Goal: Information Seeking & Learning: Learn about a topic

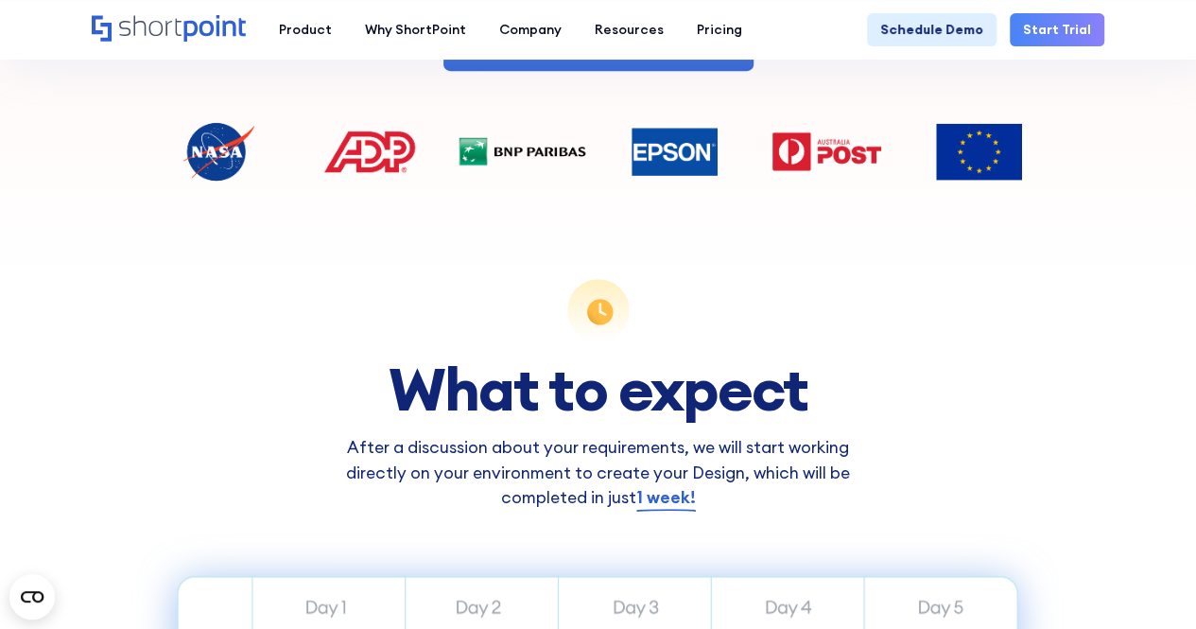
scroll to position [851, 0]
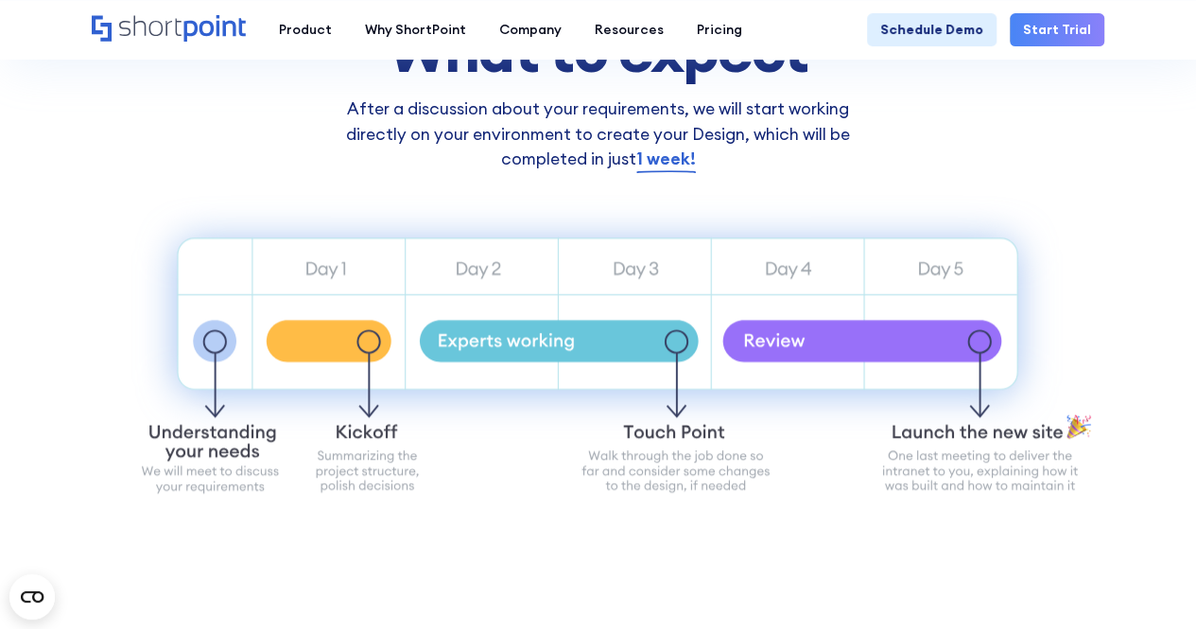
drag, startPoint x: 443, startPoint y: 457, endPoint x: 462, endPoint y: 457, distance: 19.9
click at [462, 457] on icon "Sample Intranet website" at bounding box center [598, 353] width 1017 height 338
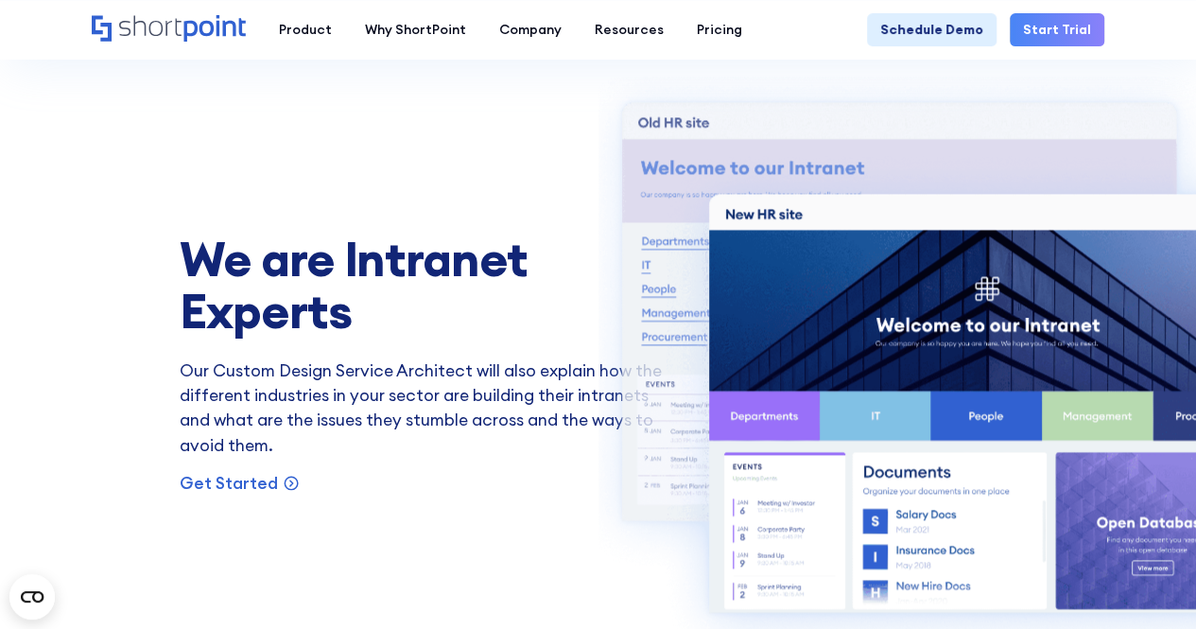
scroll to position [1513, 0]
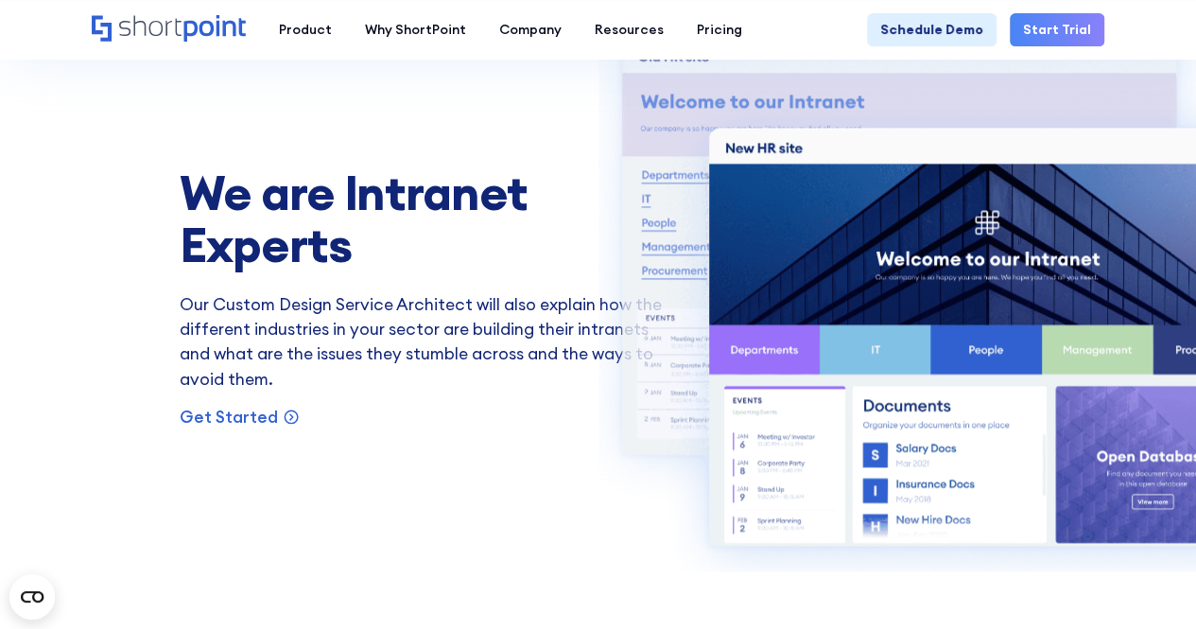
drag, startPoint x: 704, startPoint y: 611, endPoint x: 601, endPoint y: 590, distance: 104.2
click at [613, 593] on section "We are Intranet Experts Our Custom Design Service Architect will also explain h…" at bounding box center [598, 273] width 1196 height 827
drag, startPoint x: 728, startPoint y: 614, endPoint x: 976, endPoint y: 586, distance: 249.3
click at [975, 586] on section "We are Intranet Experts Our Custom Design Service Architect will also explain h…" at bounding box center [598, 273] width 1196 height 827
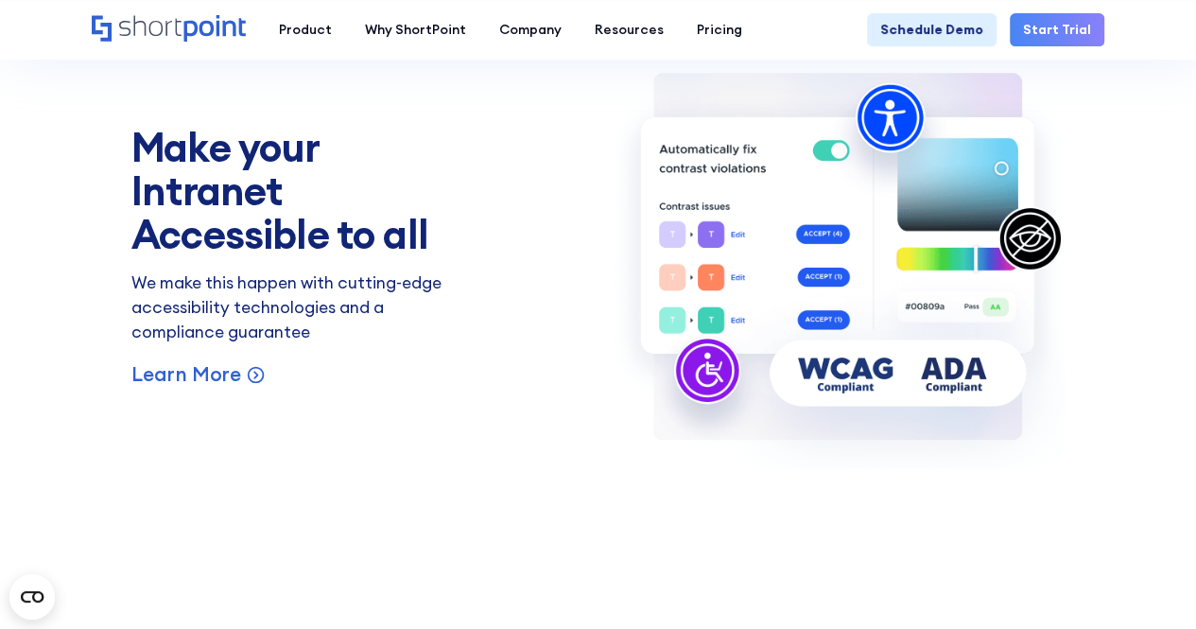
scroll to position [3967, 0]
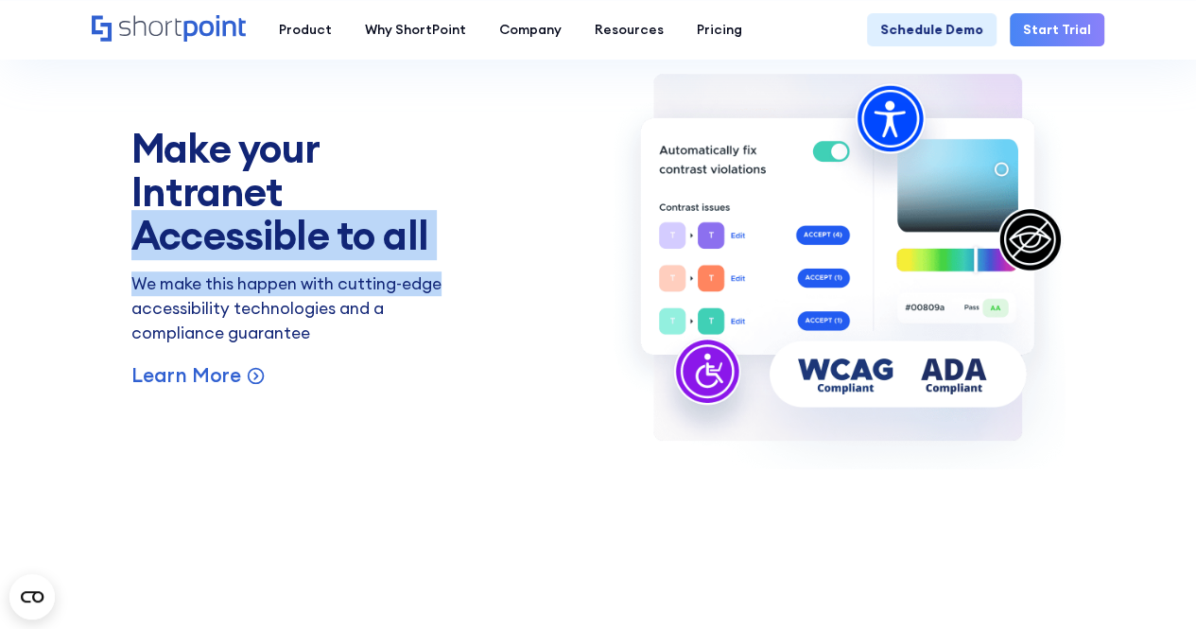
drag, startPoint x: 135, startPoint y: 239, endPoint x: 460, endPoint y: 266, distance: 325.4
click at [460, 266] on div "Make your Intranet Accessible to all We make this happen with cutting-edge acce…" at bounding box center [597, 257] width 933 height 424
click at [453, 287] on div "Make your Intranet Accessible to all We make this happen with cutting-edge acce…" at bounding box center [597, 257] width 933 height 424
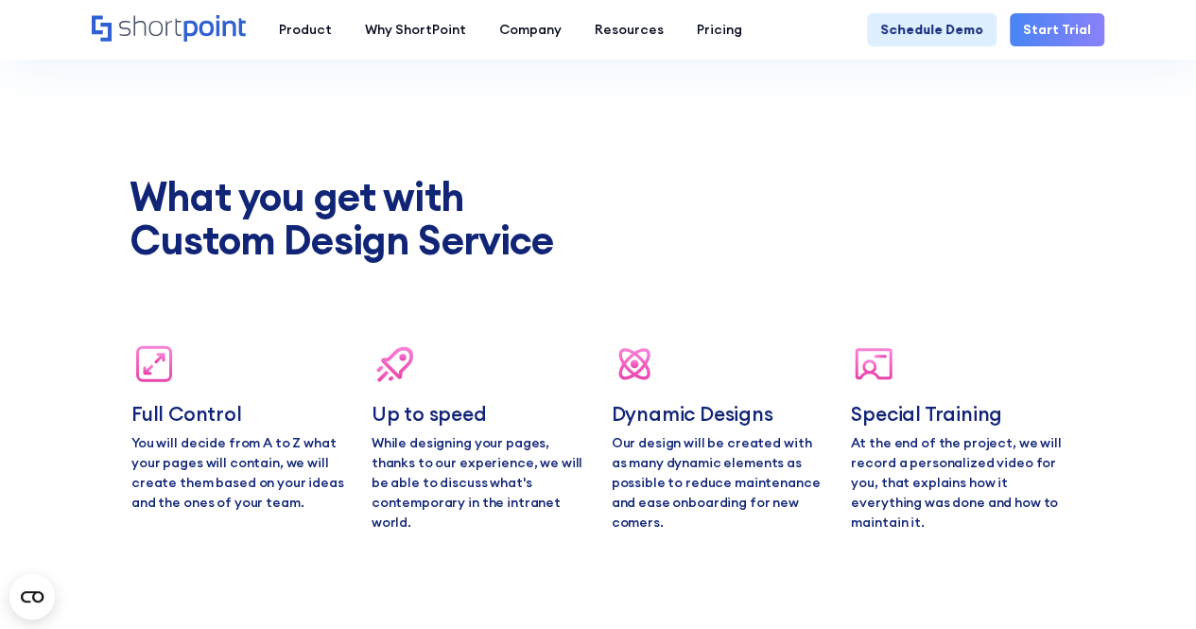
scroll to position [5764, 0]
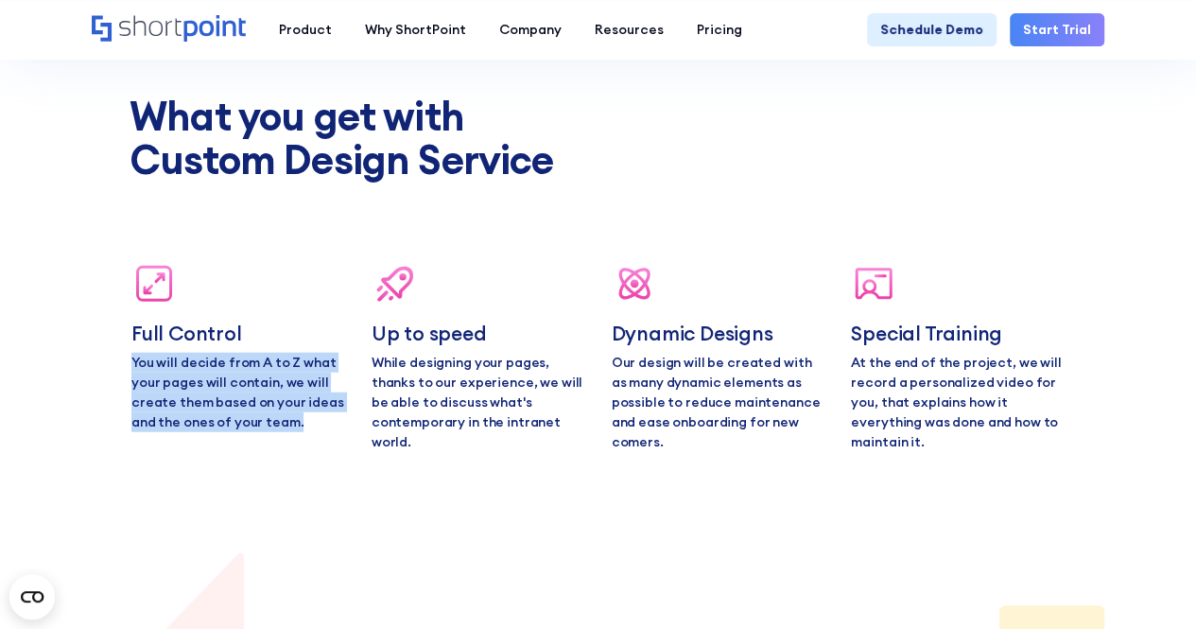
drag, startPoint x: 134, startPoint y: 360, endPoint x: 337, endPoint y: 416, distance: 209.9
click at [337, 416] on p "You will decide from A to Z what your pages will contain, we will create them b…" at bounding box center [238, 392] width 214 height 79
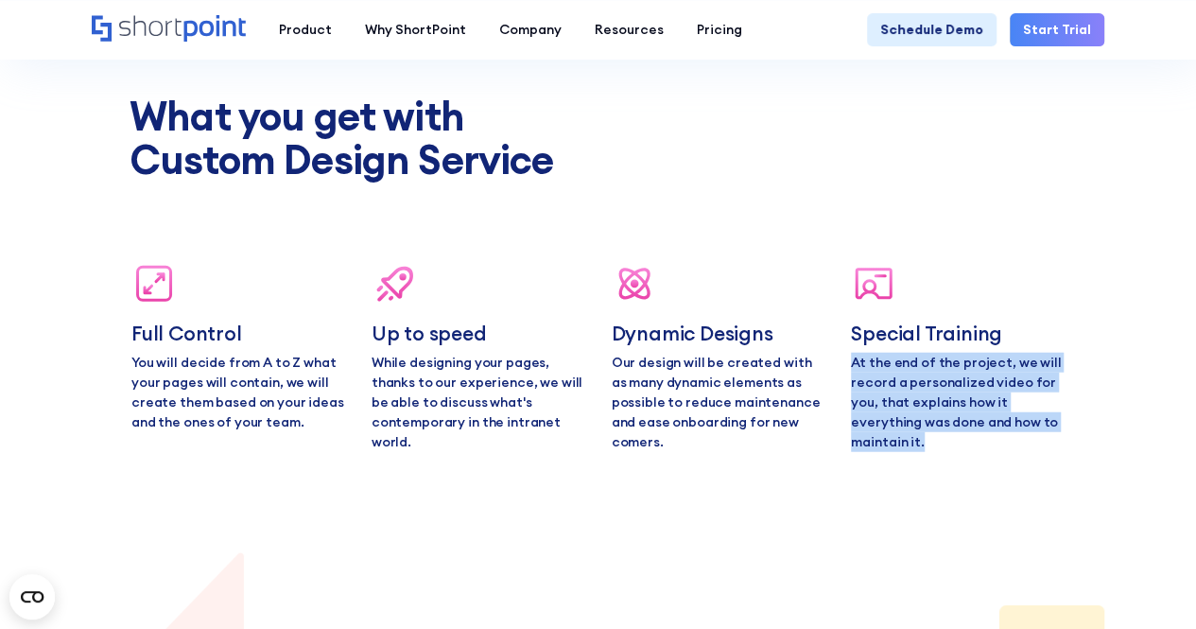
drag, startPoint x: 981, startPoint y: 357, endPoint x: 1067, endPoint y: 441, distance: 120.4
click at [1067, 441] on div "What you get with Custom Design Service Full Control You will decide from A to …" at bounding box center [598, 273] width 1013 height 357
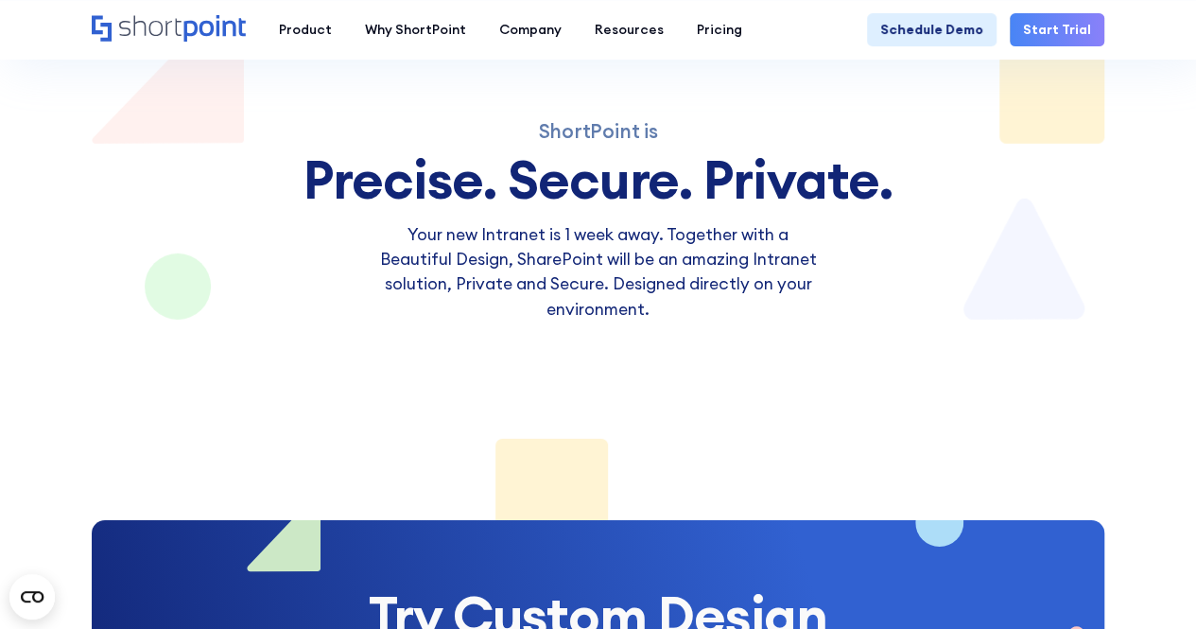
scroll to position [6331, 0]
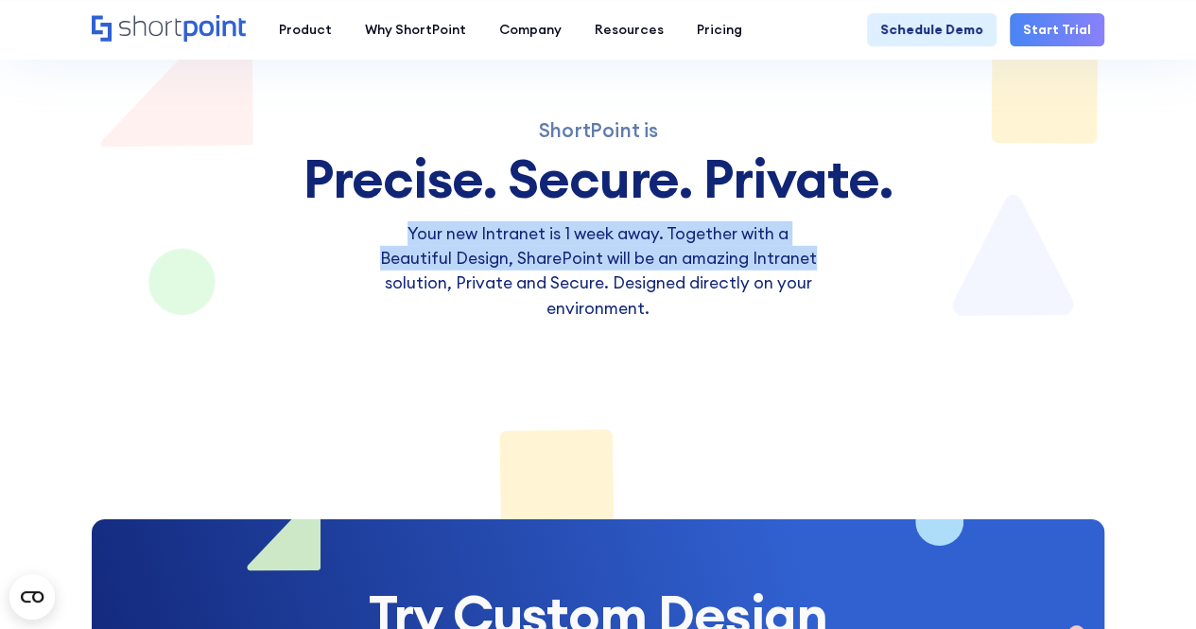
drag, startPoint x: 407, startPoint y: 230, endPoint x: 834, endPoint y: 253, distance: 428.1
click at [834, 253] on div "Your new Intranet is 1 week away. Together with a Beautiful Design, SharePoint …" at bounding box center [598, 270] width 642 height 99
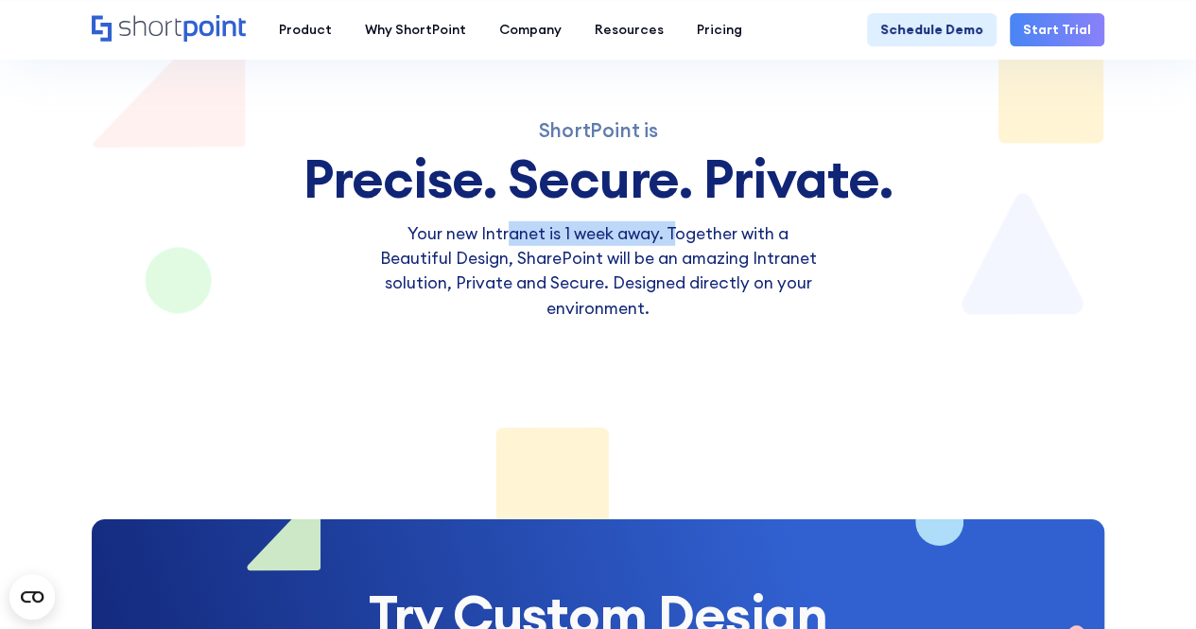
drag, startPoint x: 513, startPoint y: 232, endPoint x: 678, endPoint y: 229, distance: 165.5
click at [678, 229] on p "Your new Intranet is 1 week away. Together with a Beautiful Design, SharePoint …" at bounding box center [597, 270] width 447 height 99
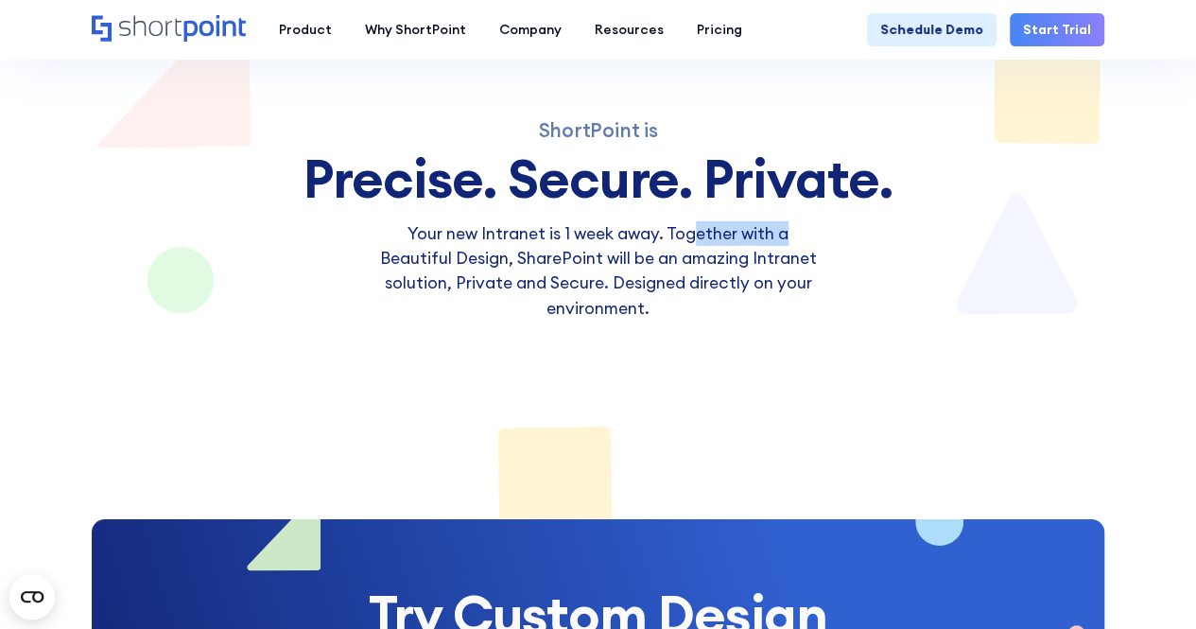
drag, startPoint x: 694, startPoint y: 229, endPoint x: 801, endPoint y: 228, distance: 106.9
click at [801, 228] on p "Your new Intranet is 1 week away. Together with a Beautiful Design, SharePoint …" at bounding box center [597, 270] width 447 height 99
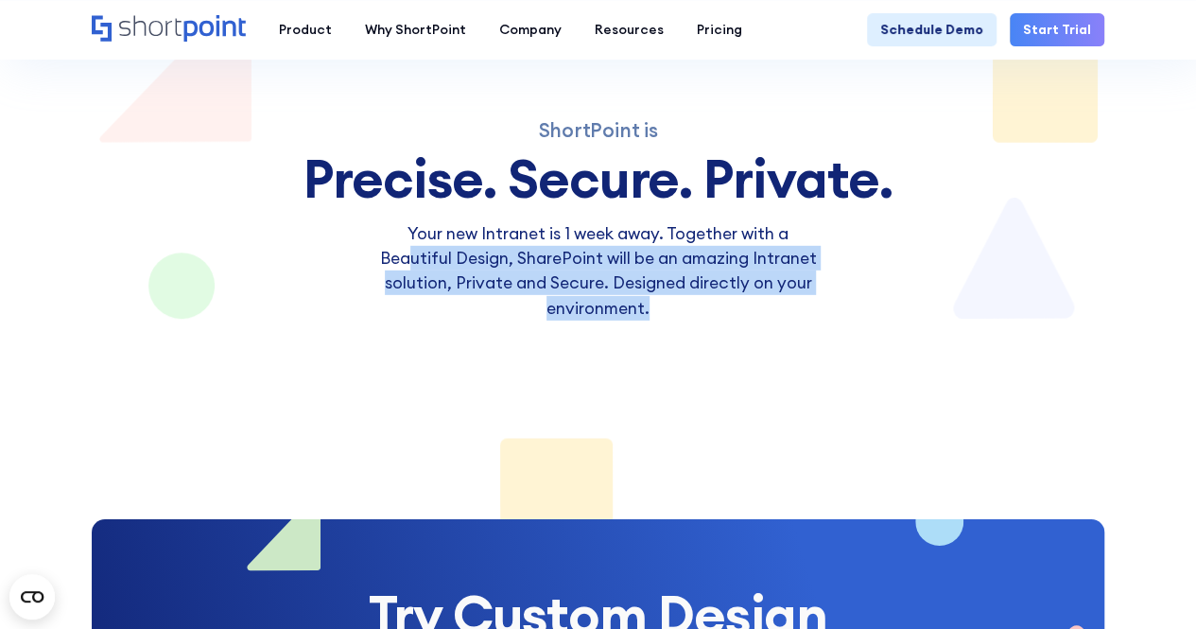
drag, startPoint x: 503, startPoint y: 266, endPoint x: 827, endPoint y: 322, distance: 328.2
click at [827, 322] on div "ShortPoint is Precise. Secure. Private. Your new Intranet is 1 week away. Toget…" at bounding box center [598, 252] width 1013 height 534
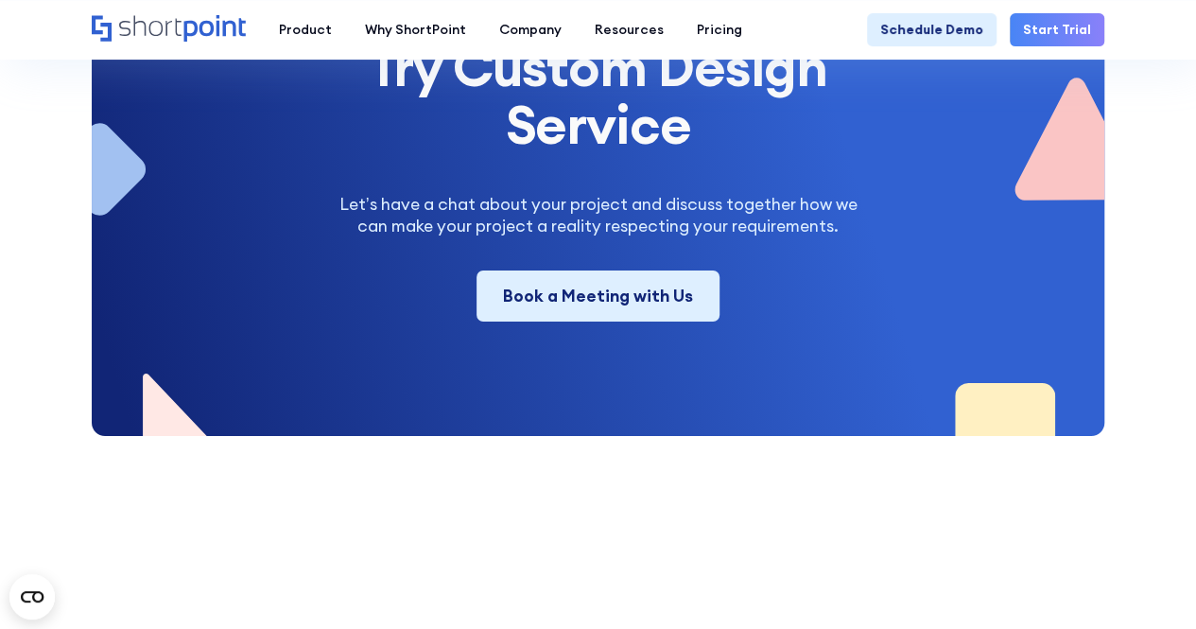
scroll to position [6804, 0]
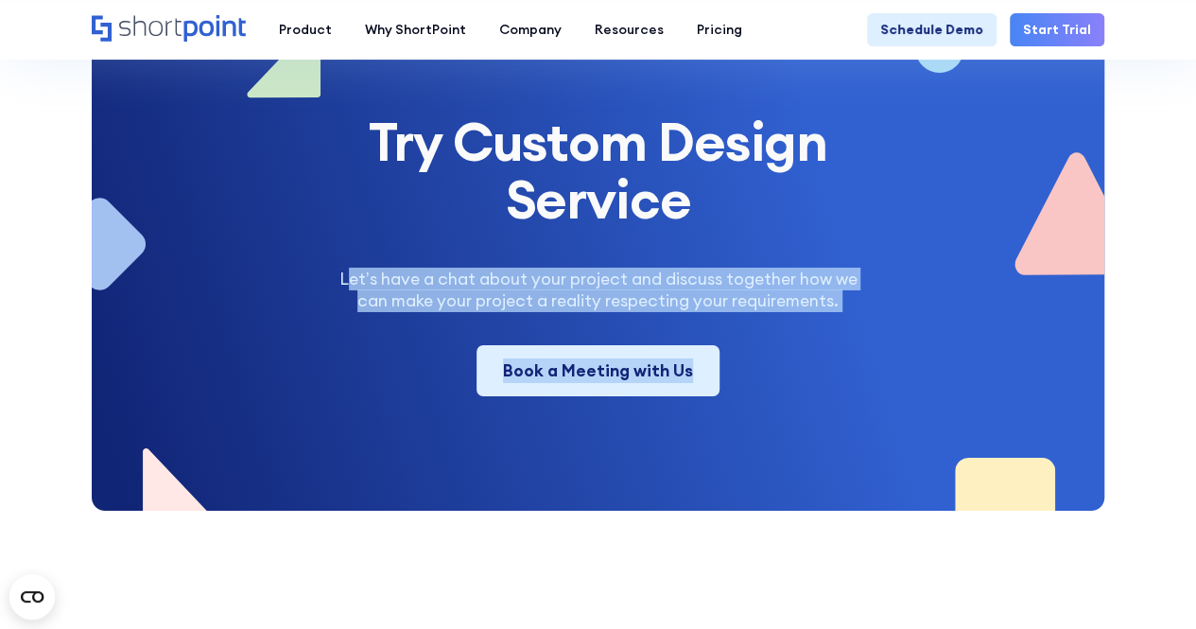
drag, startPoint x: 353, startPoint y: 216, endPoint x: 798, endPoint y: 255, distance: 447.2
click at [798, 255] on div "Try Custom Design Service Let’s have a chat about your project and discuss toge…" at bounding box center [598, 278] width 1013 height 464
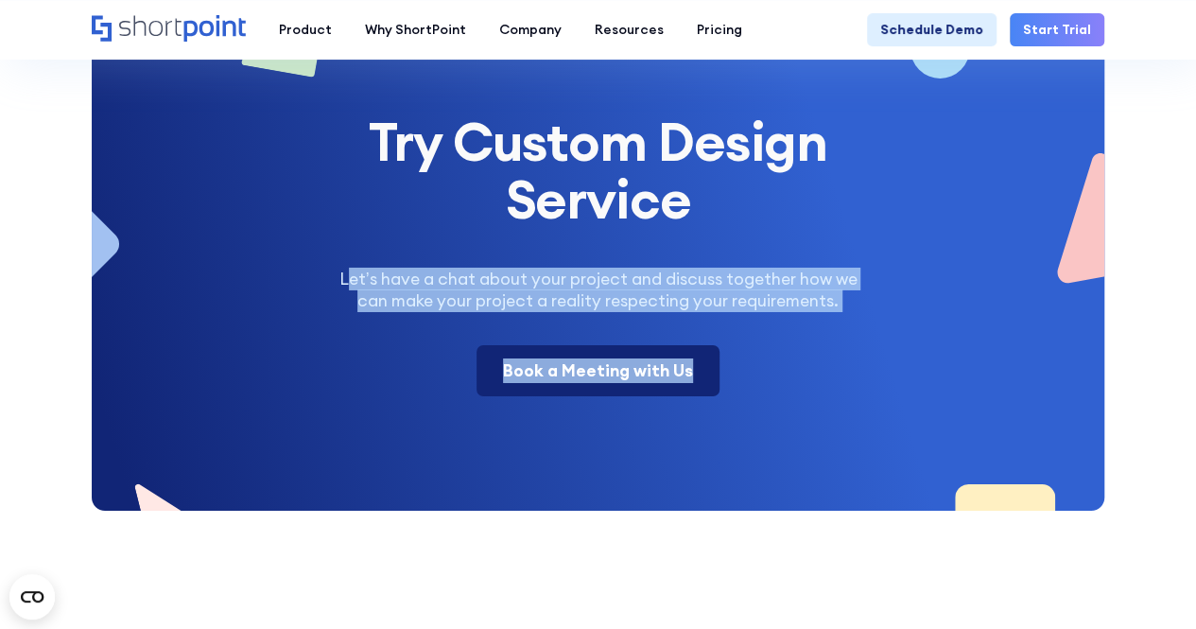
click at [601, 345] on link "Book a Meeting with Us" at bounding box center [598, 370] width 243 height 51
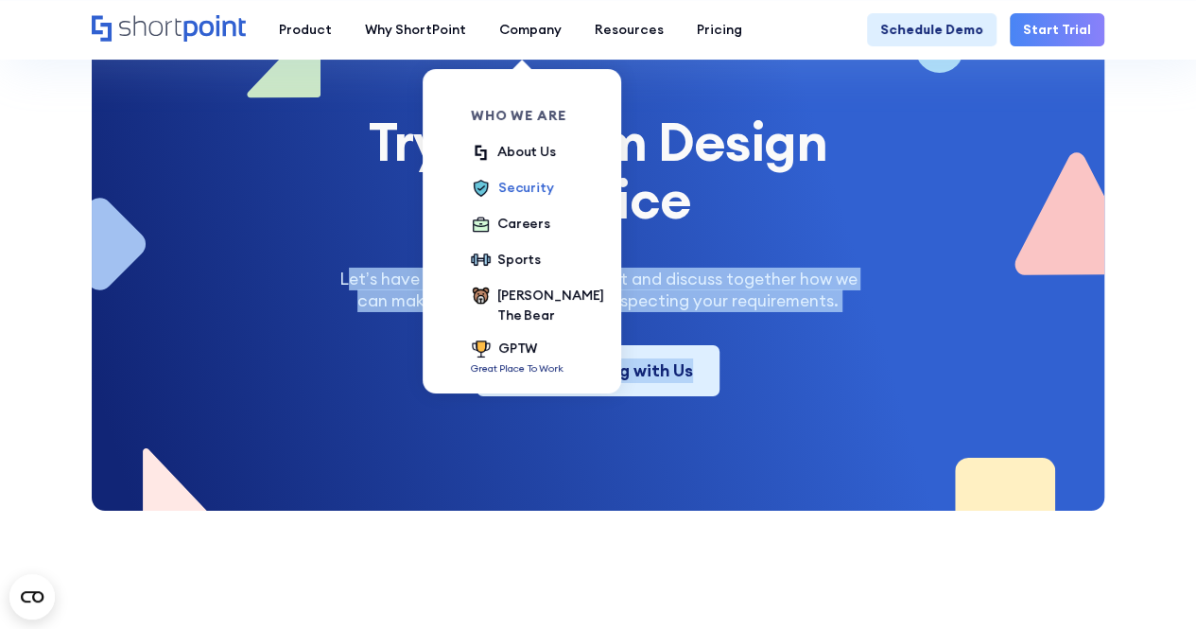
click at [526, 197] on div "Security" at bounding box center [526, 188] width 56 height 20
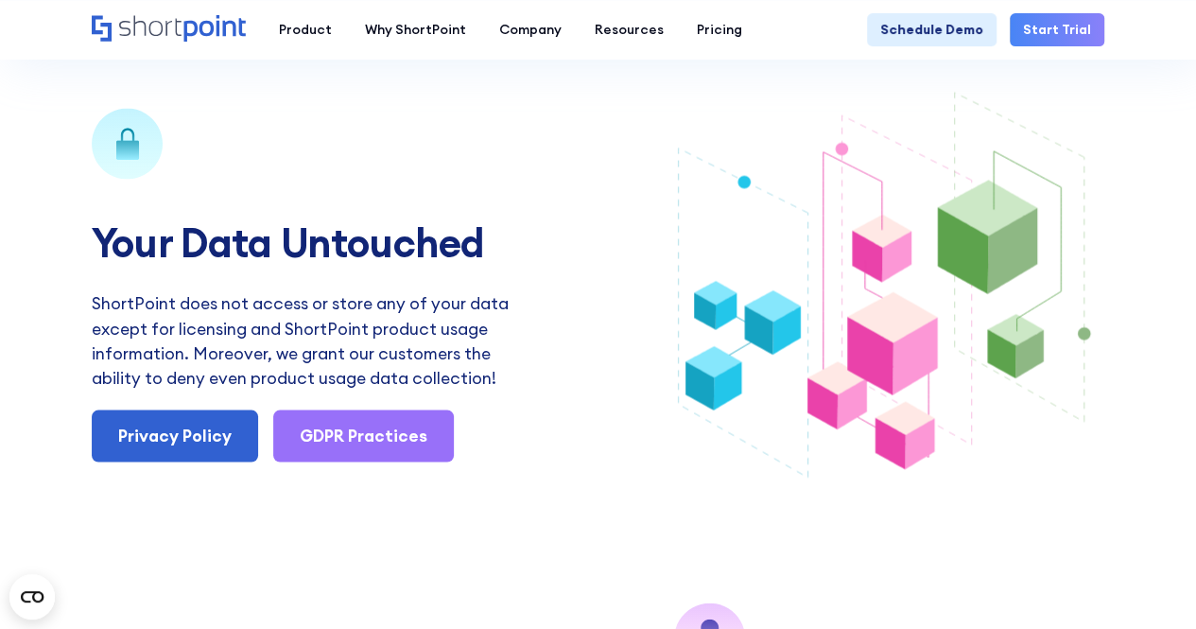
scroll to position [1797, 0]
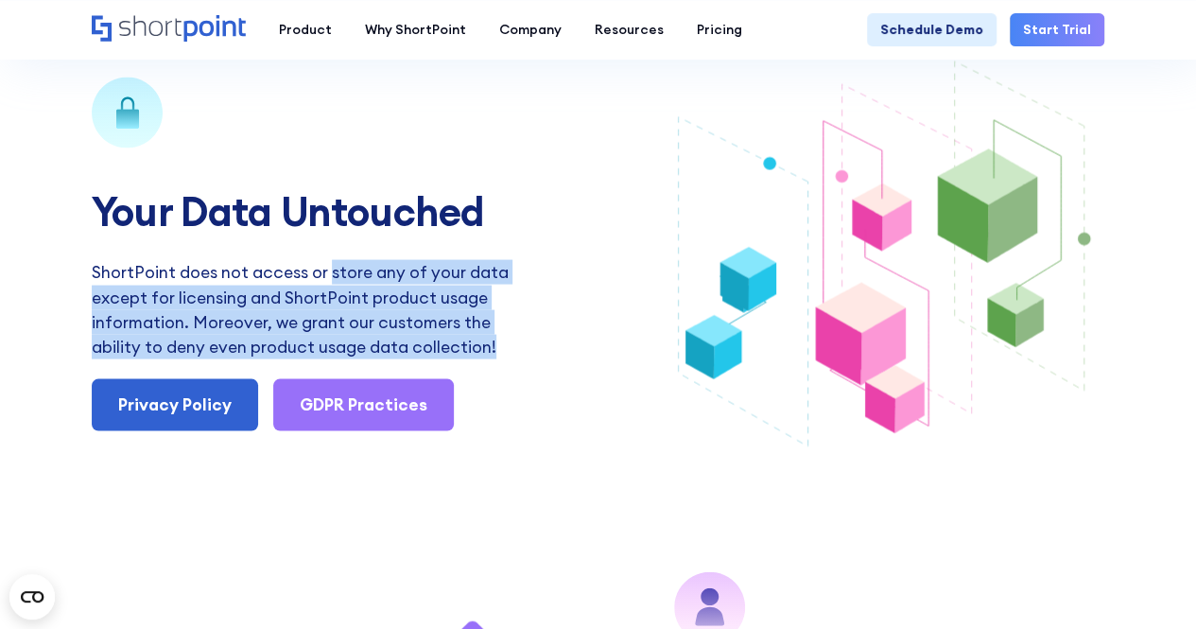
drag, startPoint x: 403, startPoint y: 275, endPoint x: 513, endPoint y: 355, distance: 135.4
click at [513, 355] on p "ShortPoint does not access or store any of your data except for licensing and S…" at bounding box center [307, 309] width 430 height 99
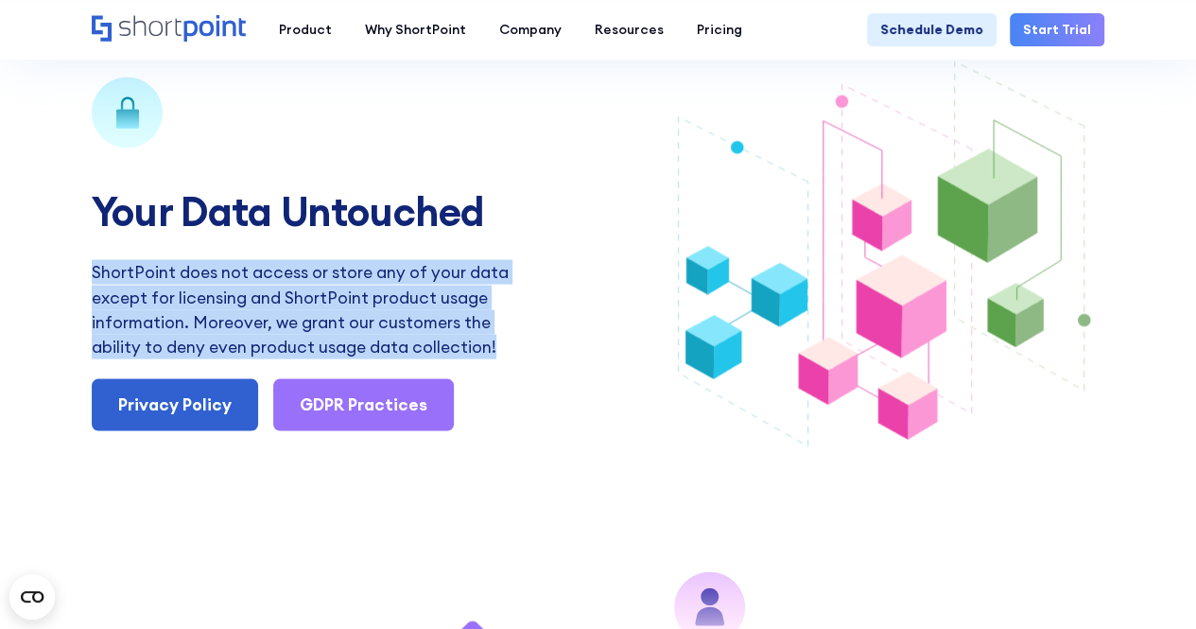
drag, startPoint x: 557, startPoint y: 351, endPoint x: 79, endPoint y: 288, distance: 481.6
click at [79, 288] on div "Your Data Untouched ShortPoint does not access or store any of your data except…" at bounding box center [598, 255] width 1196 height 530
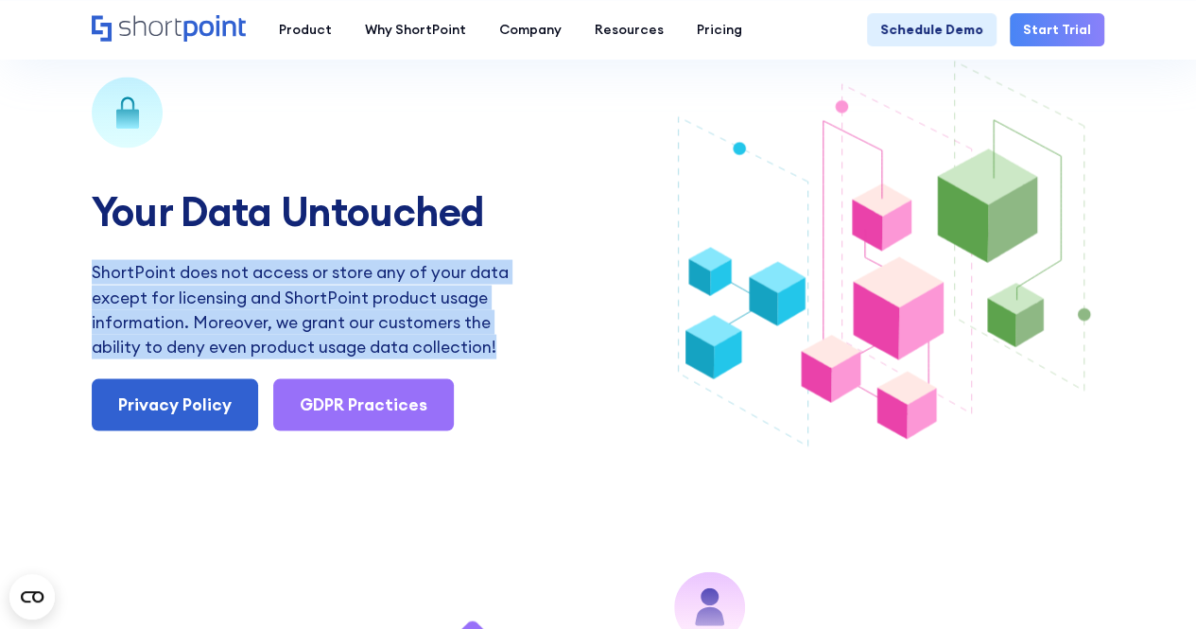
click at [327, 307] on p "ShortPoint does not access or store any of your data except for licensing and S…" at bounding box center [307, 309] width 430 height 99
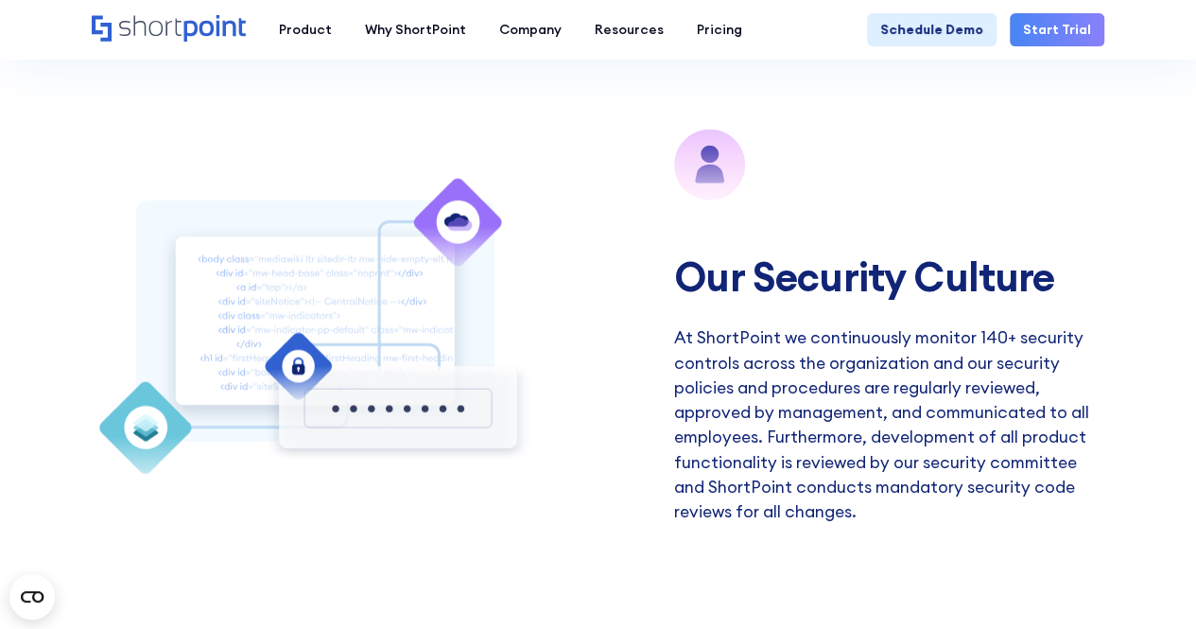
scroll to position [2270, 0]
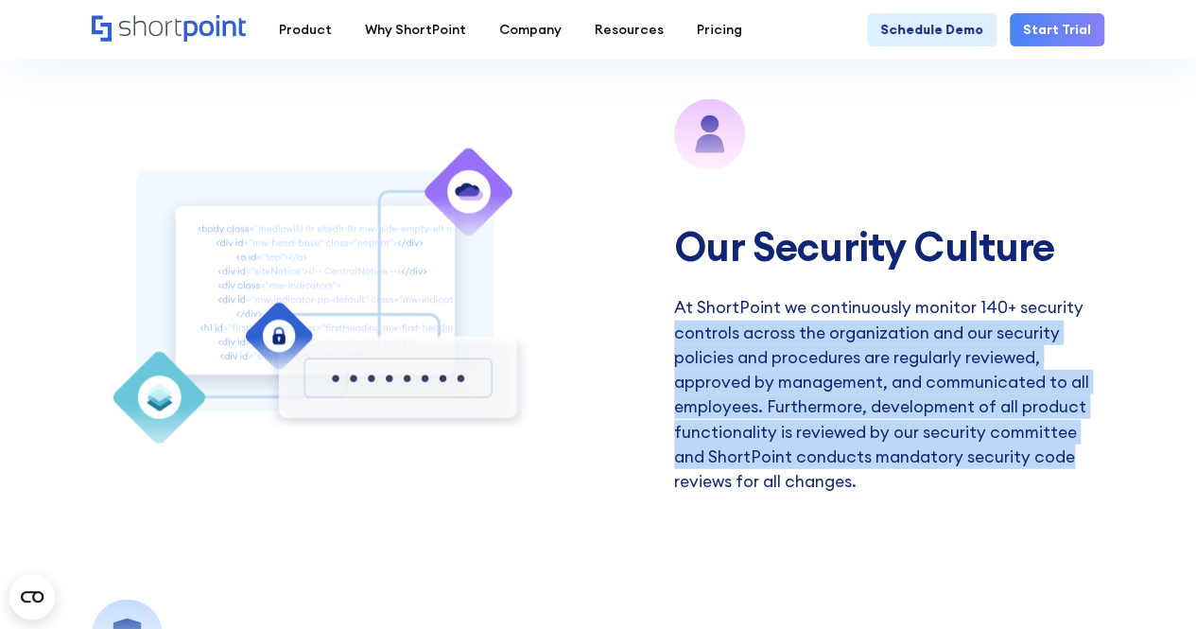
drag, startPoint x: 675, startPoint y: 336, endPoint x: 1106, endPoint y: 488, distance: 456.4
click at [1106, 488] on div "Our Security Culture At ShortPoint we continuously monitor 140+ security contro…" at bounding box center [598, 296] width 1196 height 500
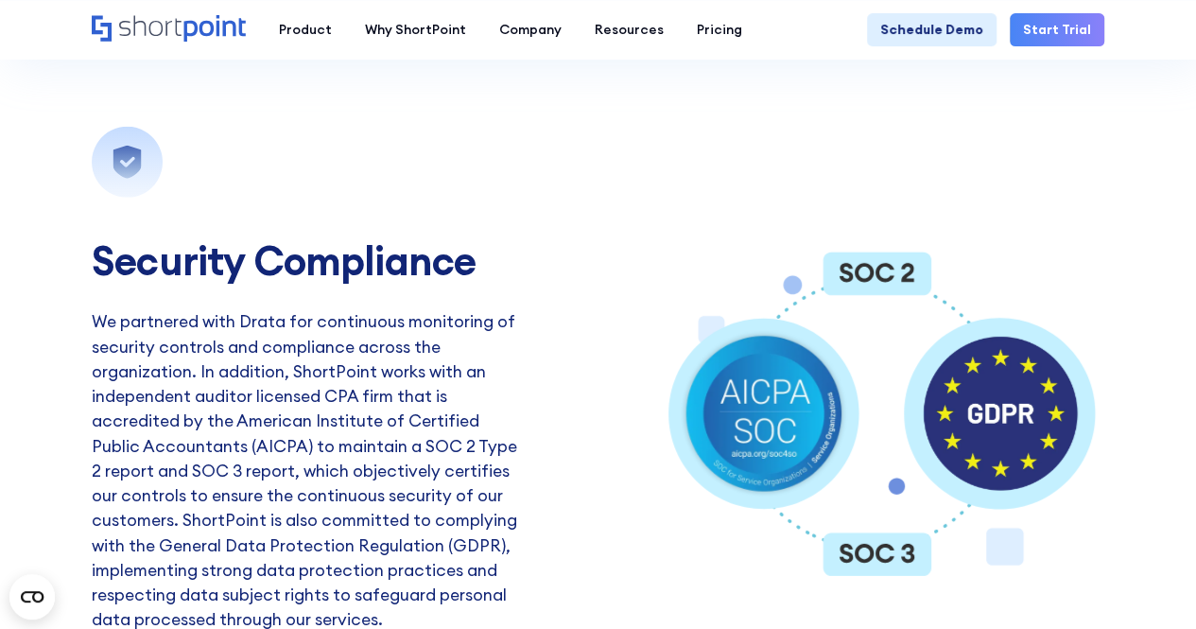
scroll to position [2932, 0]
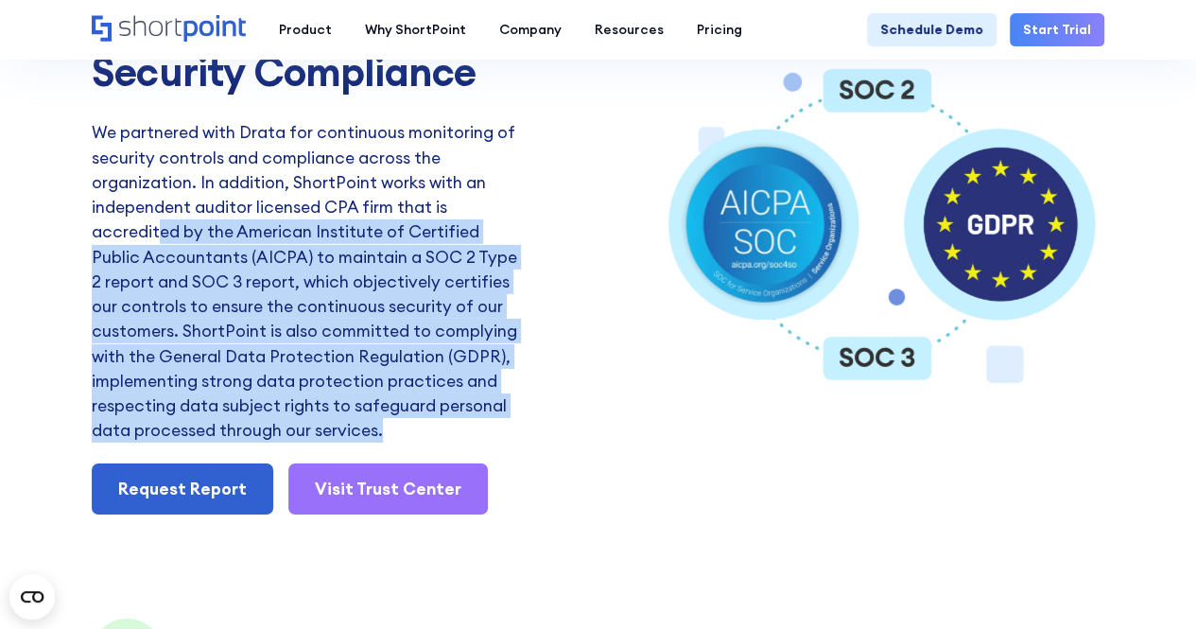
drag, startPoint x: 155, startPoint y: 238, endPoint x: 541, endPoint y: 427, distance: 429.7
click at [541, 427] on div "Security Compliance We partnered with Drata for continuous monitoring of securi…" at bounding box center [598, 226] width 1013 height 577
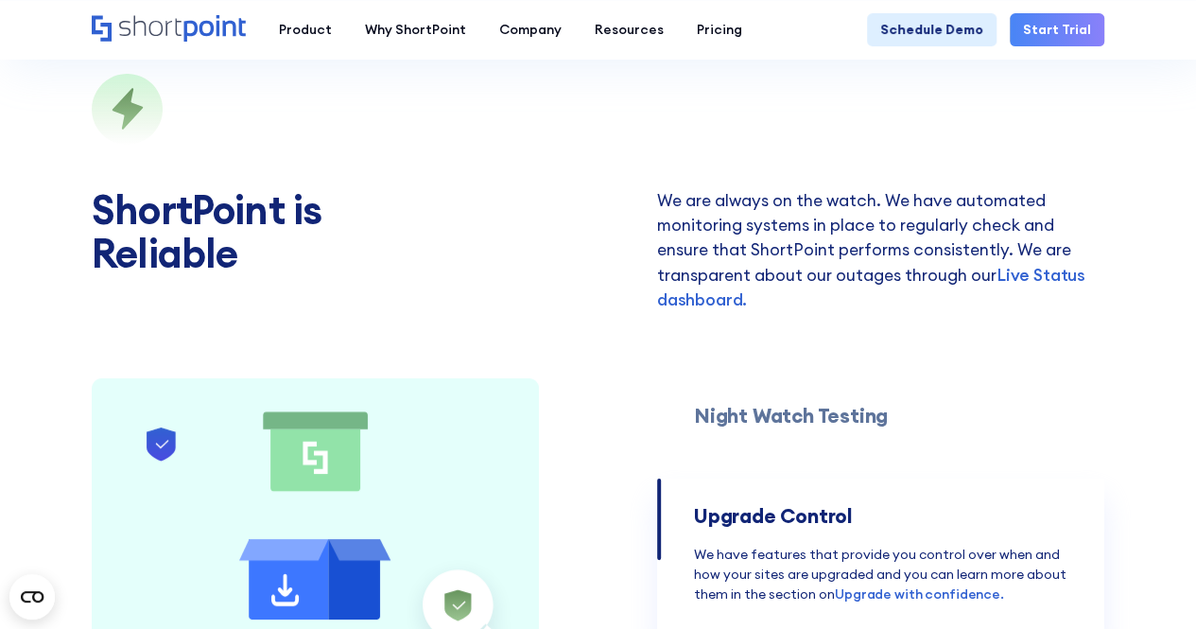
scroll to position [3499, 0]
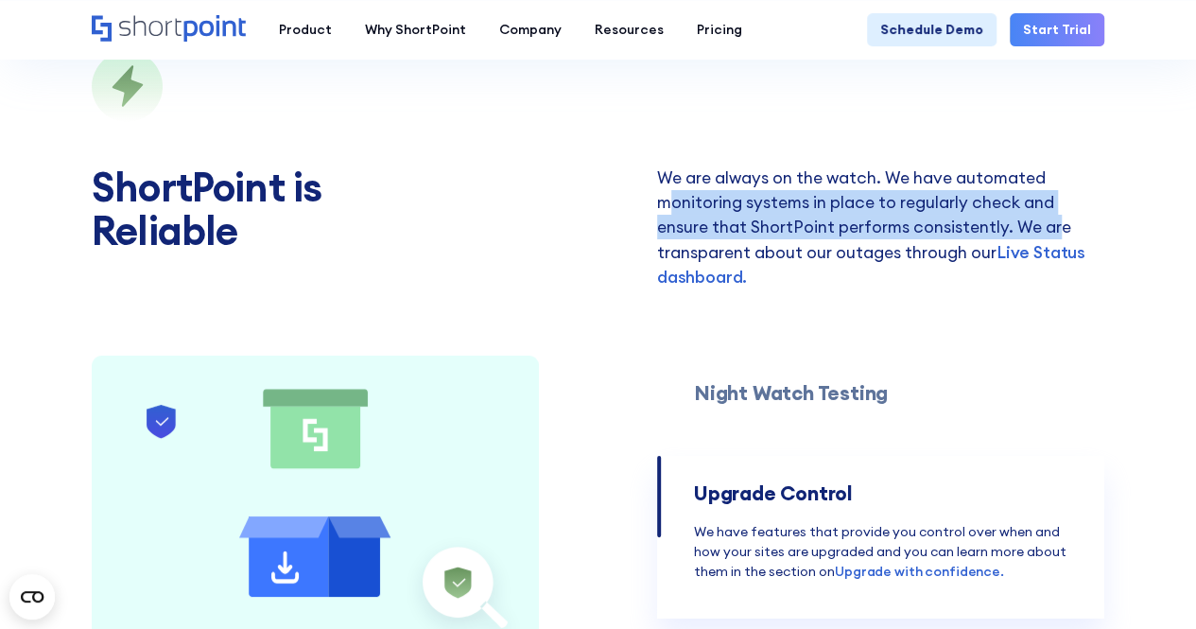
drag, startPoint x: 671, startPoint y: 206, endPoint x: 1055, endPoint y: 228, distance: 384.6
click at [1055, 228] on p "We are always on the watch. We have automated monitoring systems in place to re…" at bounding box center [880, 227] width 447 height 124
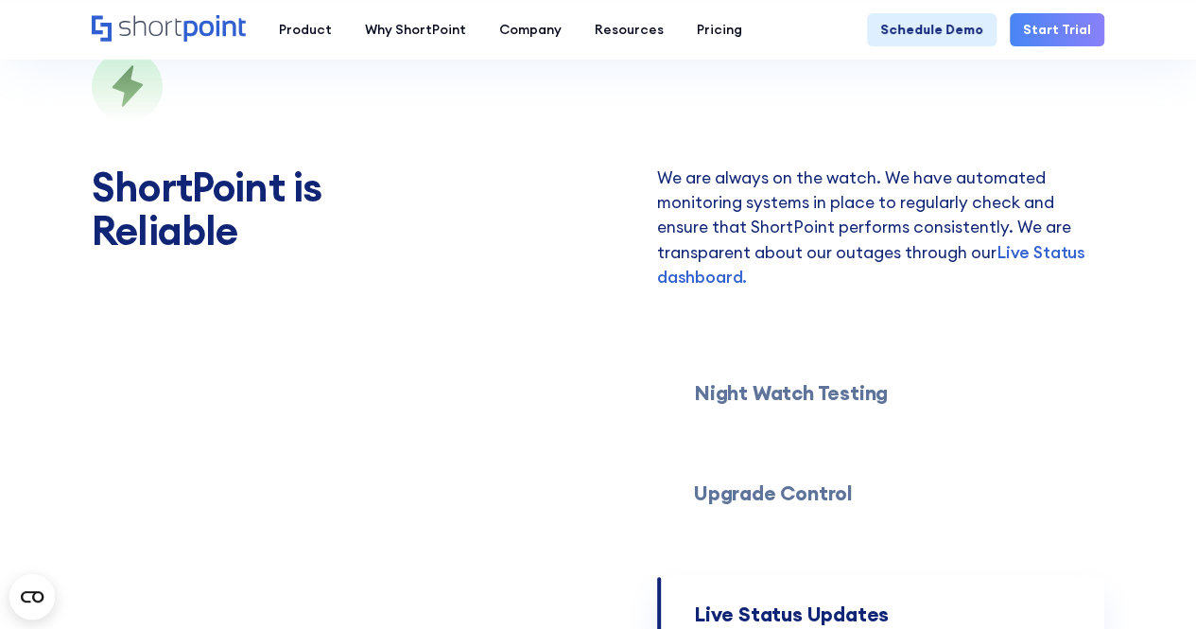
click at [840, 238] on p "We are always on the watch. We have automated monitoring systems in place to re…" at bounding box center [880, 227] width 447 height 124
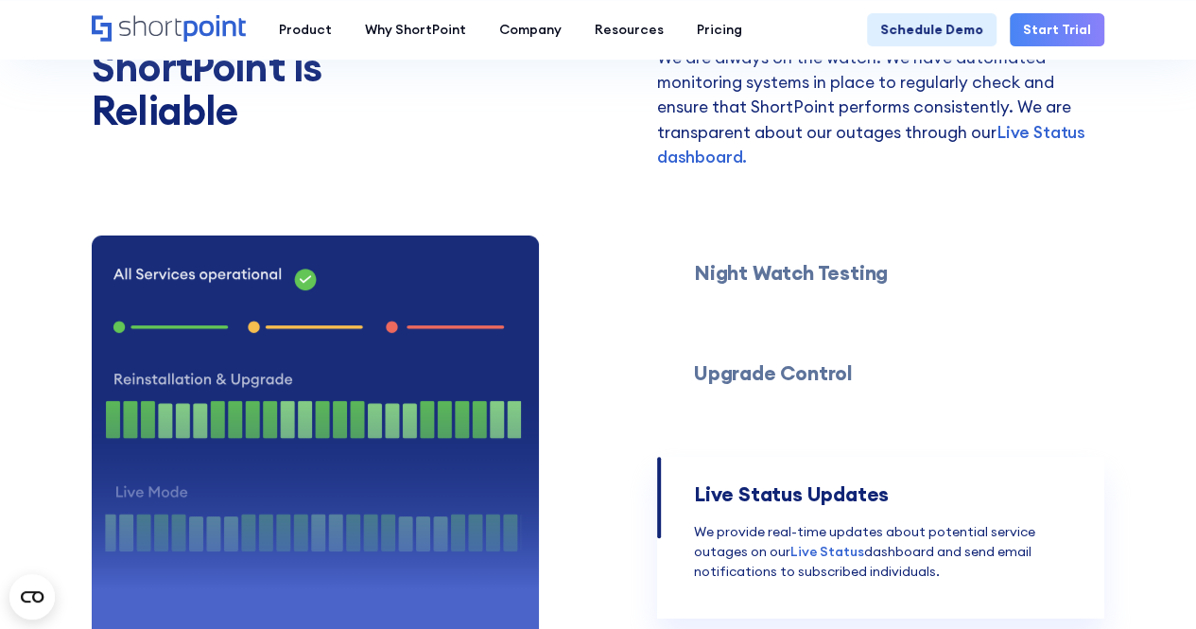
scroll to position [3688, 0]
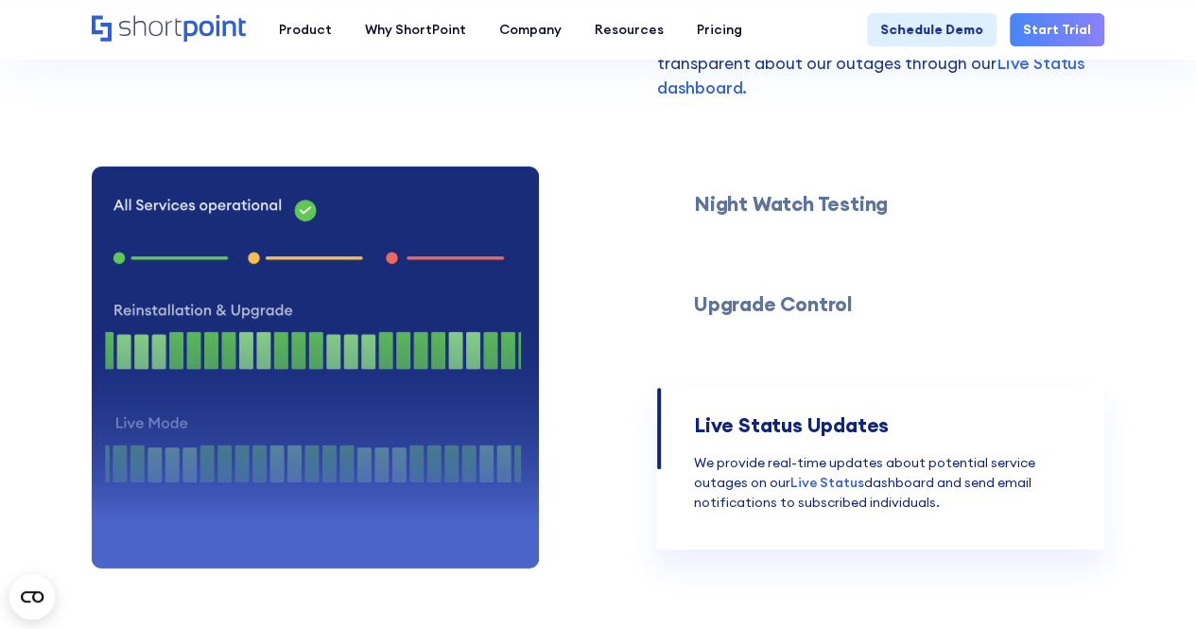
click at [823, 212] on h3 "Night Watch Testing" at bounding box center [791, 204] width 194 height 23
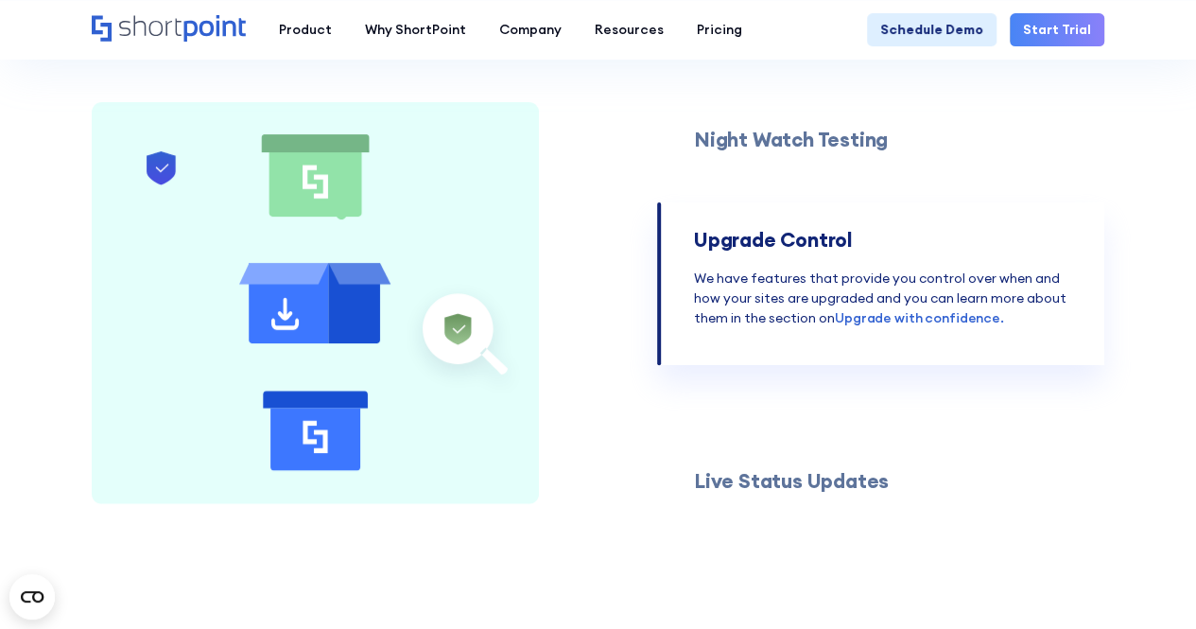
scroll to position [3783, 0]
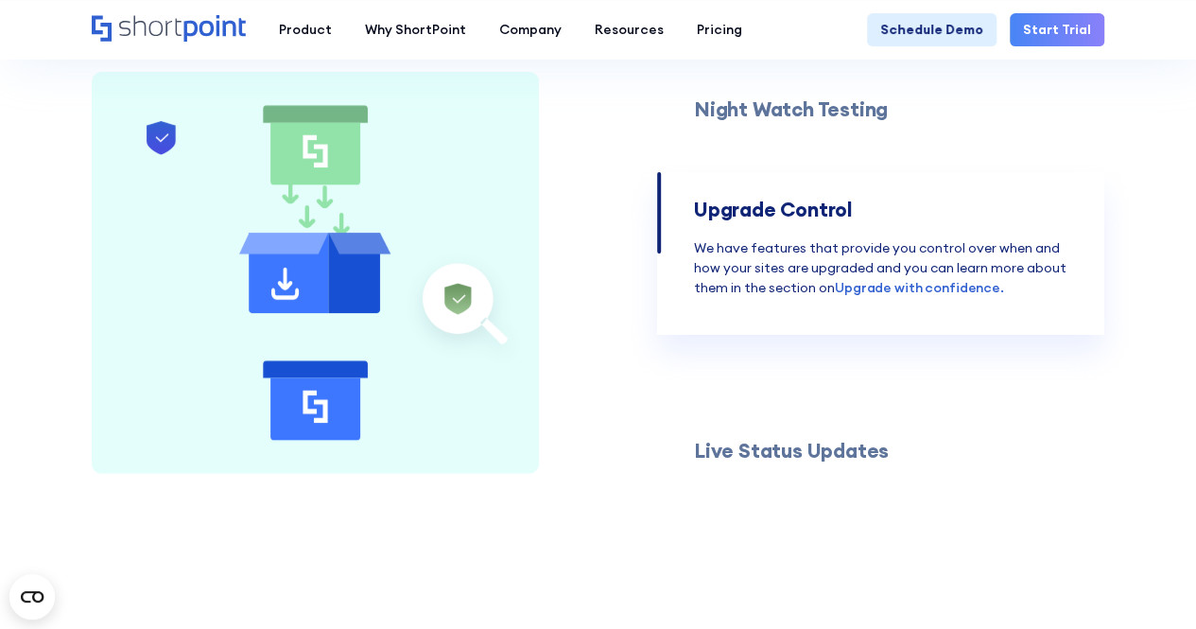
click at [799, 120] on h3 "Night Watch Testing" at bounding box center [791, 109] width 194 height 23
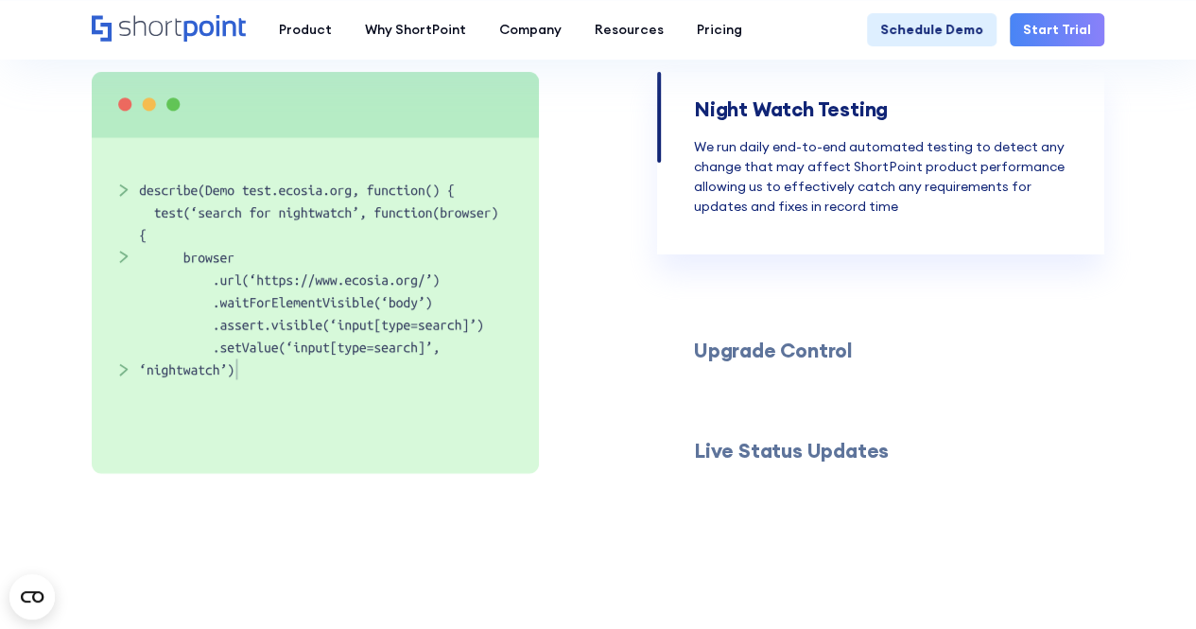
click at [800, 341] on div "Night Watch Testing Upgrade Control Live Status Updates Heading We run daily en…" at bounding box center [880, 273] width 447 height 402
click at [803, 355] on h3 "Upgrade Control" at bounding box center [773, 350] width 159 height 23
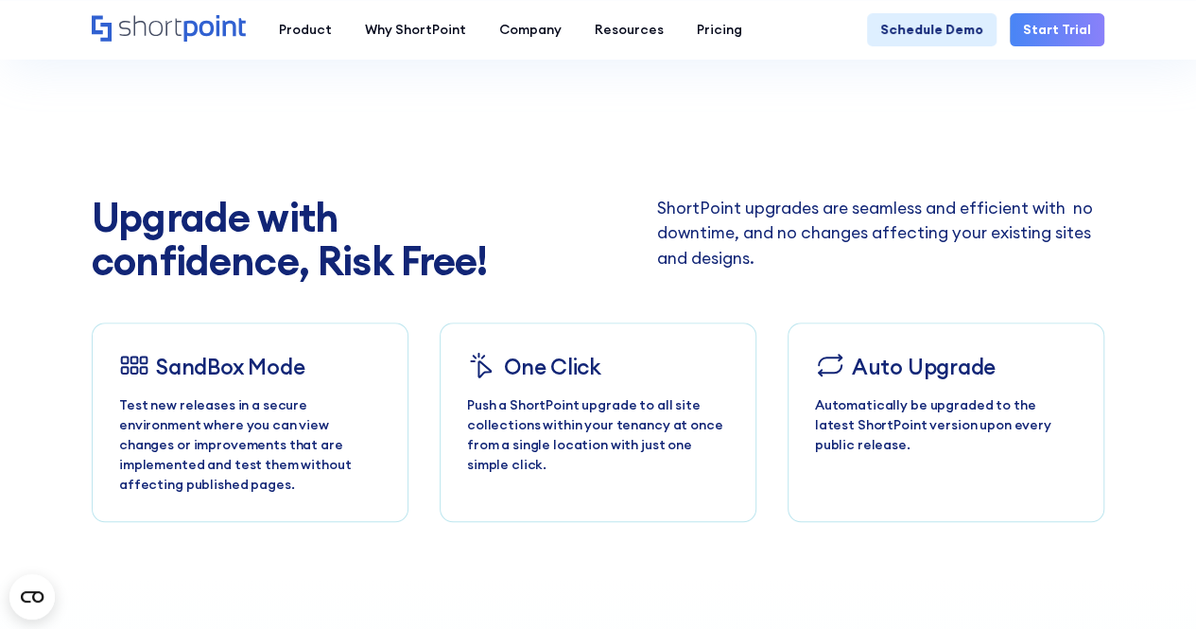
scroll to position [4256, 0]
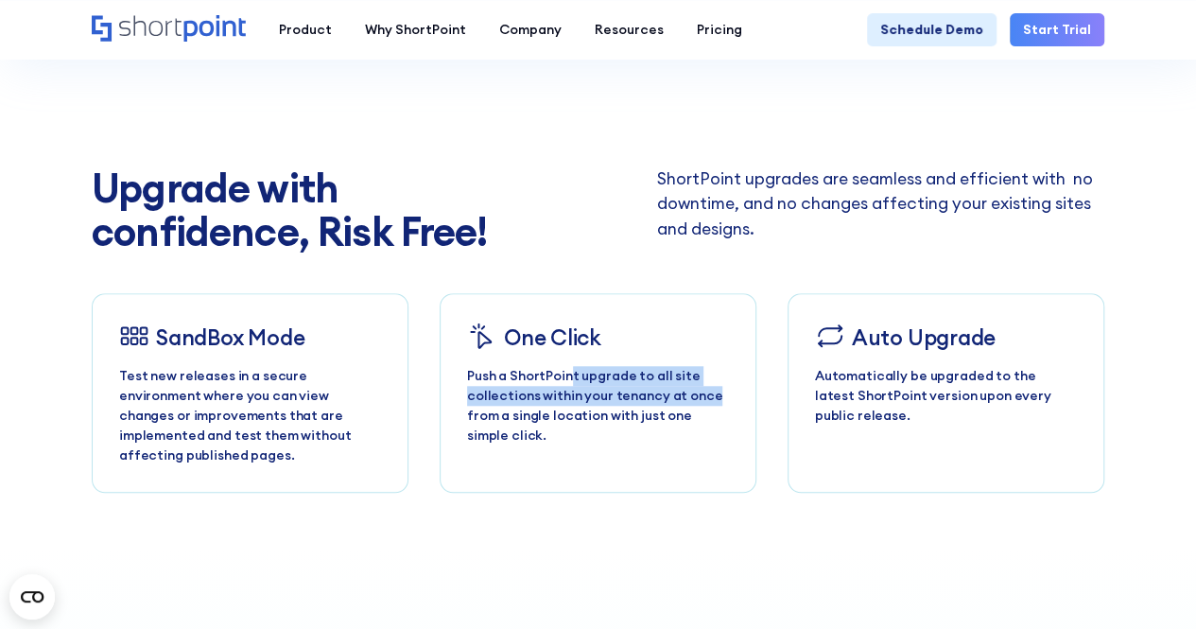
drag, startPoint x: 567, startPoint y: 375, endPoint x: 709, endPoint y: 394, distance: 143.1
click at [709, 394] on p "Push a ShortPoint upgrade to all site collections within your tenancy at once f…" at bounding box center [598, 405] width 262 height 79
drag, startPoint x: 470, startPoint y: 382, endPoint x: 721, endPoint y: 425, distance: 254.2
click at [721, 425] on p "Push a ShortPoint upgrade to all site collections within your tenancy at once f…" at bounding box center [598, 405] width 262 height 79
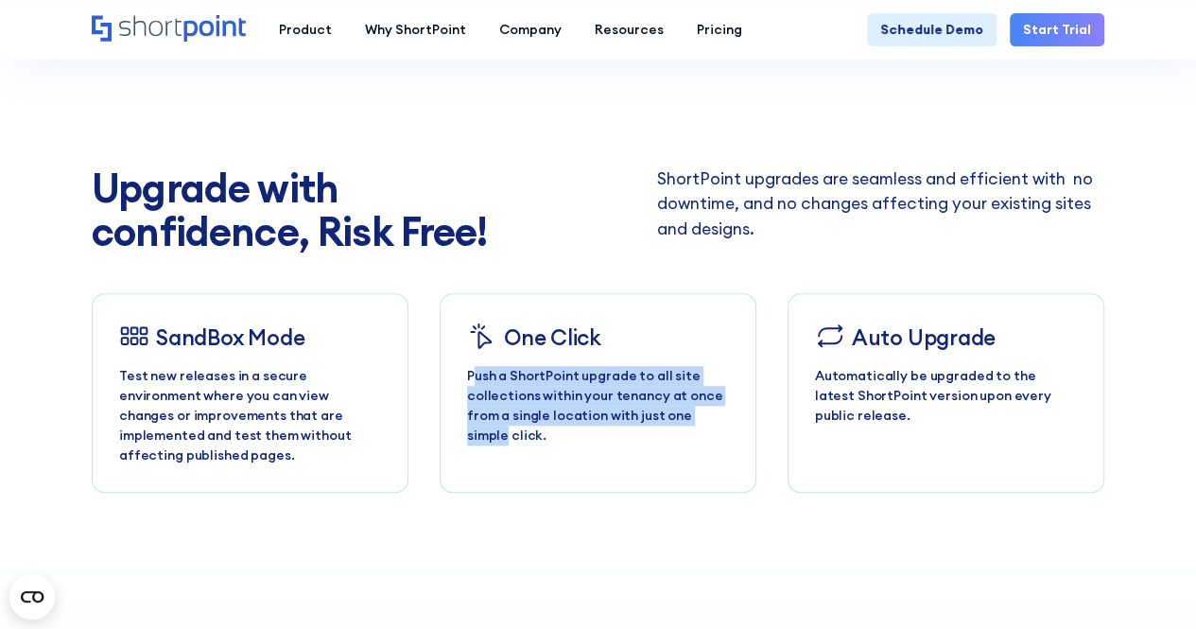
click at [721, 427] on p "Push a ShortPoint upgrade to all site collections within your tenancy at once f…" at bounding box center [598, 405] width 262 height 79
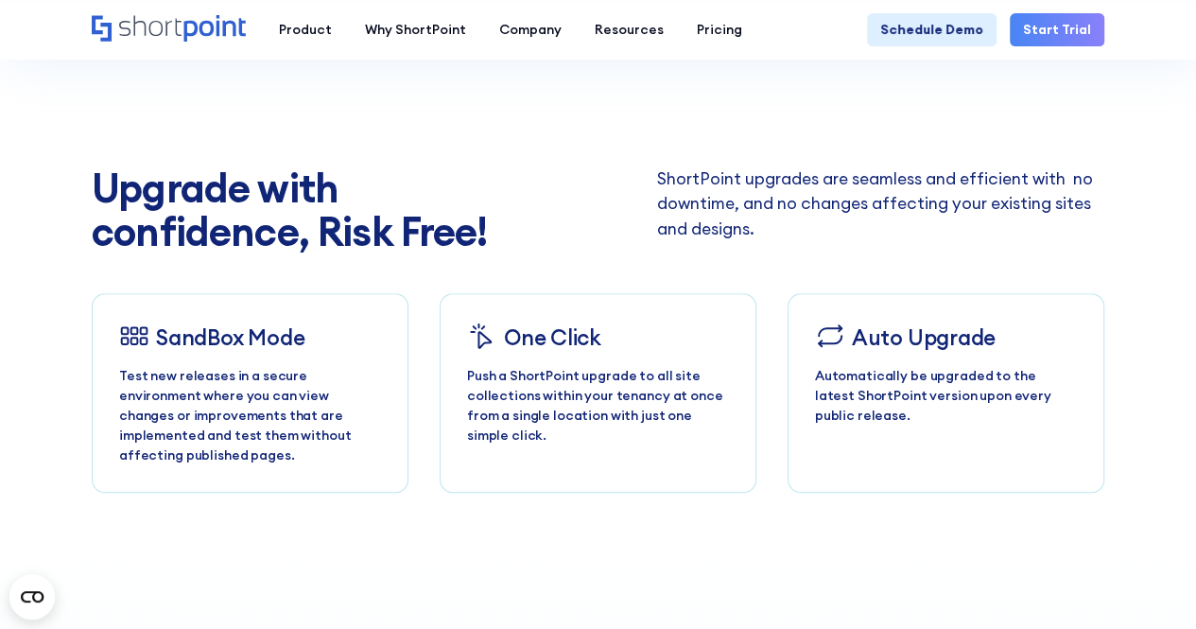
click at [225, 397] on p "Test new releases in a secure environment where you can view changes or improve…" at bounding box center [250, 415] width 262 height 99
drag, startPoint x: 116, startPoint y: 388, endPoint x: 352, endPoint y: 388, distance: 235.5
click at [352, 388] on div "SandBox Mode Test new releases in a secure environment where you can view chang…" at bounding box center [250, 393] width 317 height 200
click at [363, 402] on p "Test new releases in a secure environment where you can view changes or improve…" at bounding box center [250, 415] width 262 height 99
drag, startPoint x: 363, startPoint y: 402, endPoint x: 113, endPoint y: 409, distance: 249.8
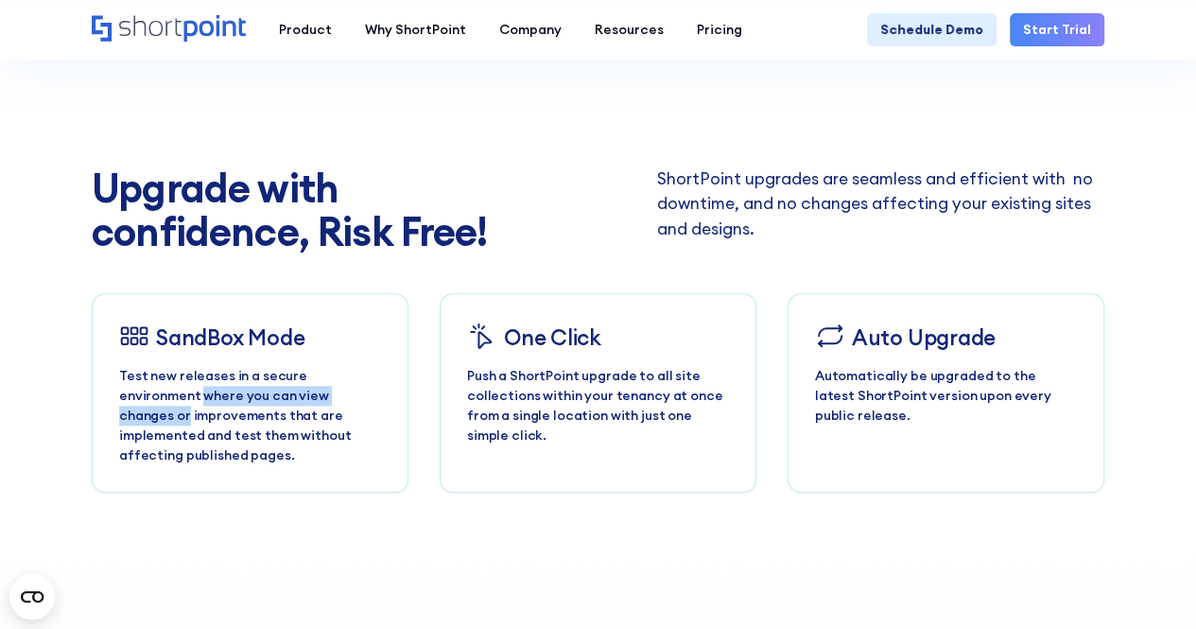
click at [113, 409] on div "SandBox Mode Test new releases in a secure environment where you can view chang…" at bounding box center [250, 393] width 317 height 200
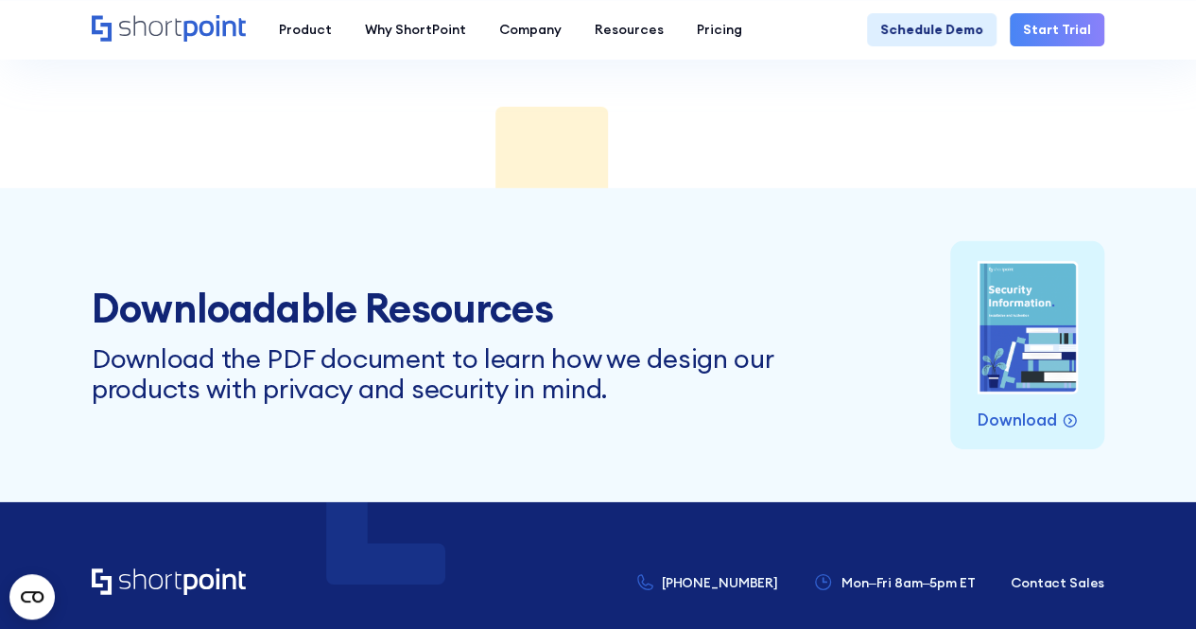
scroll to position [6052, 0]
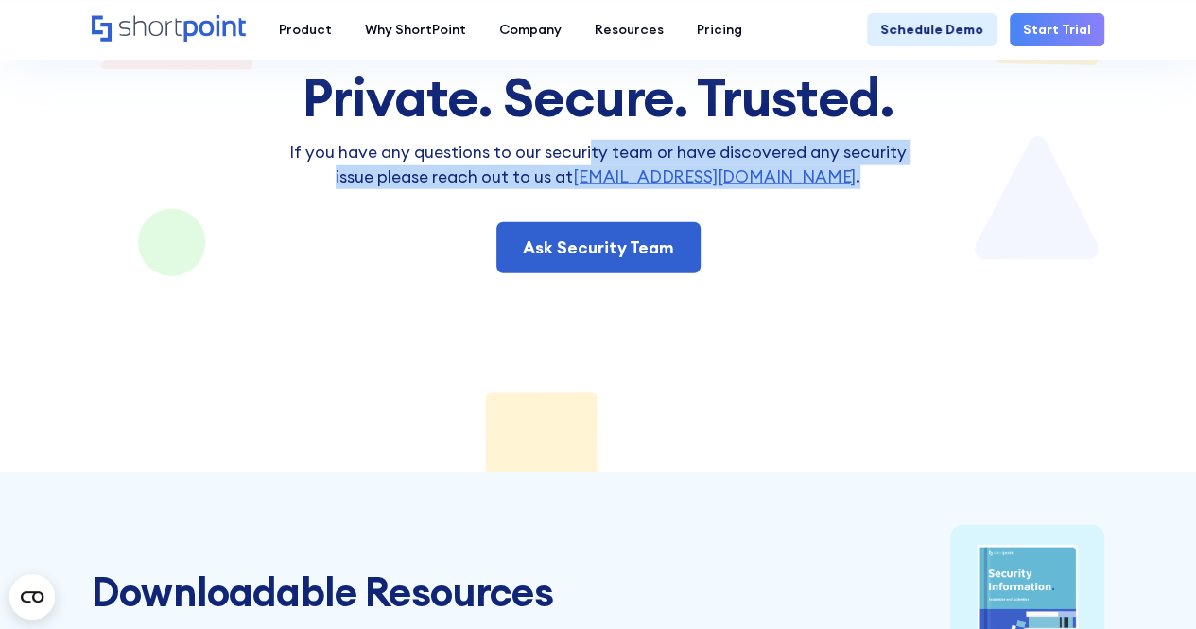
drag, startPoint x: 633, startPoint y: 153, endPoint x: 918, endPoint y: 186, distance: 287.5
click at [918, 186] on p "If you have any questions to our security team or have discovered any security …" at bounding box center [598, 165] width 642 height 50
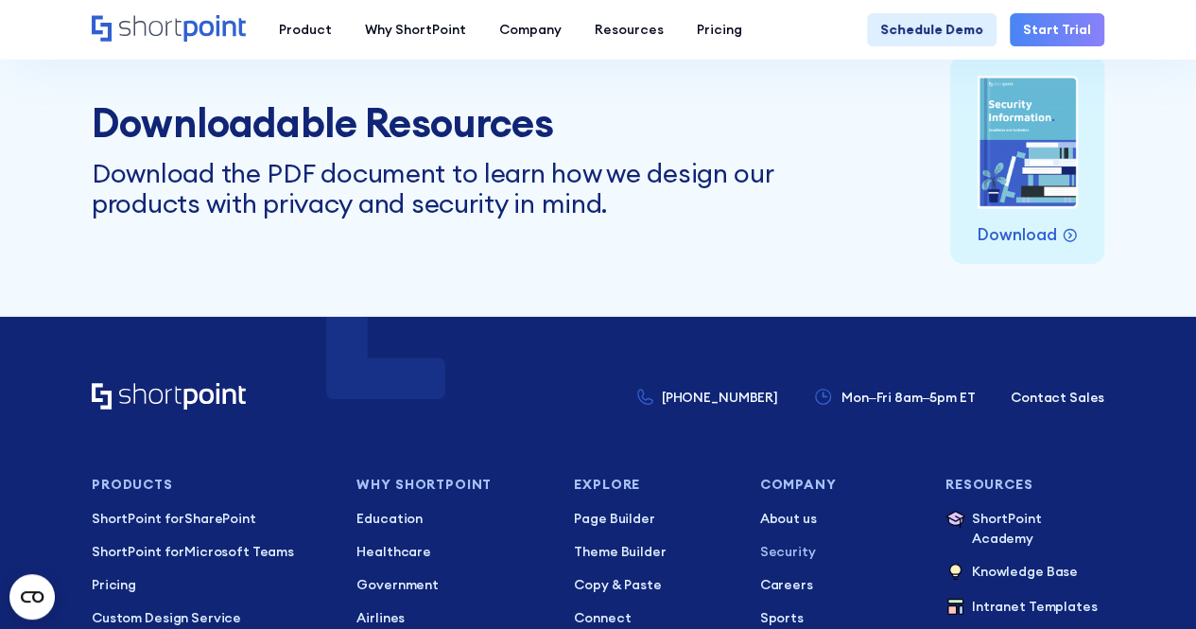
scroll to position [6525, 0]
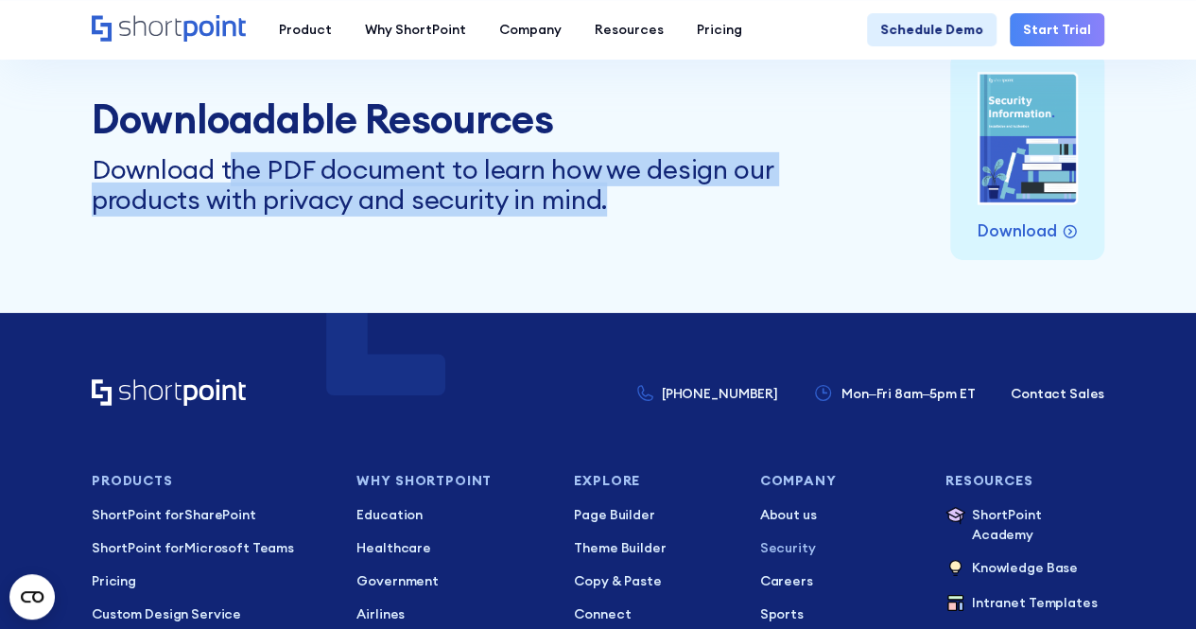
drag, startPoint x: 444, startPoint y: 172, endPoint x: 634, endPoint y: 193, distance: 190.3
click at [634, 193] on div "Download the PDF document to learn how we design our products with privacy and …" at bounding box center [488, 184] width 792 height 61
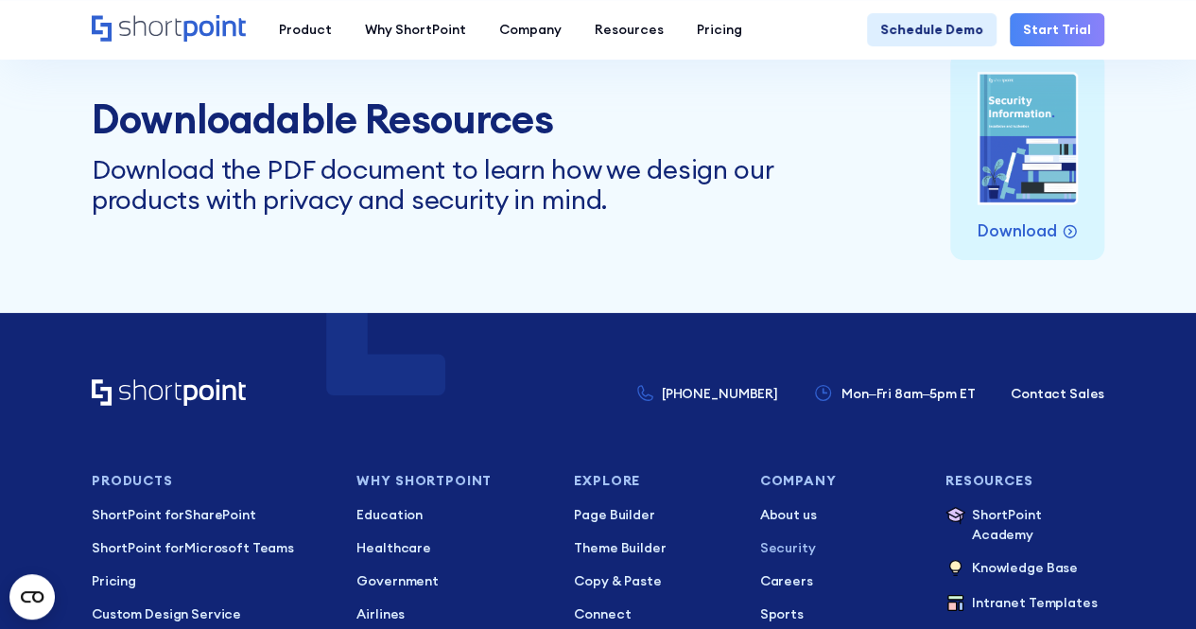
click at [656, 196] on div "Download the PDF document to learn how we design our products with privacy and …" at bounding box center [488, 184] width 792 height 61
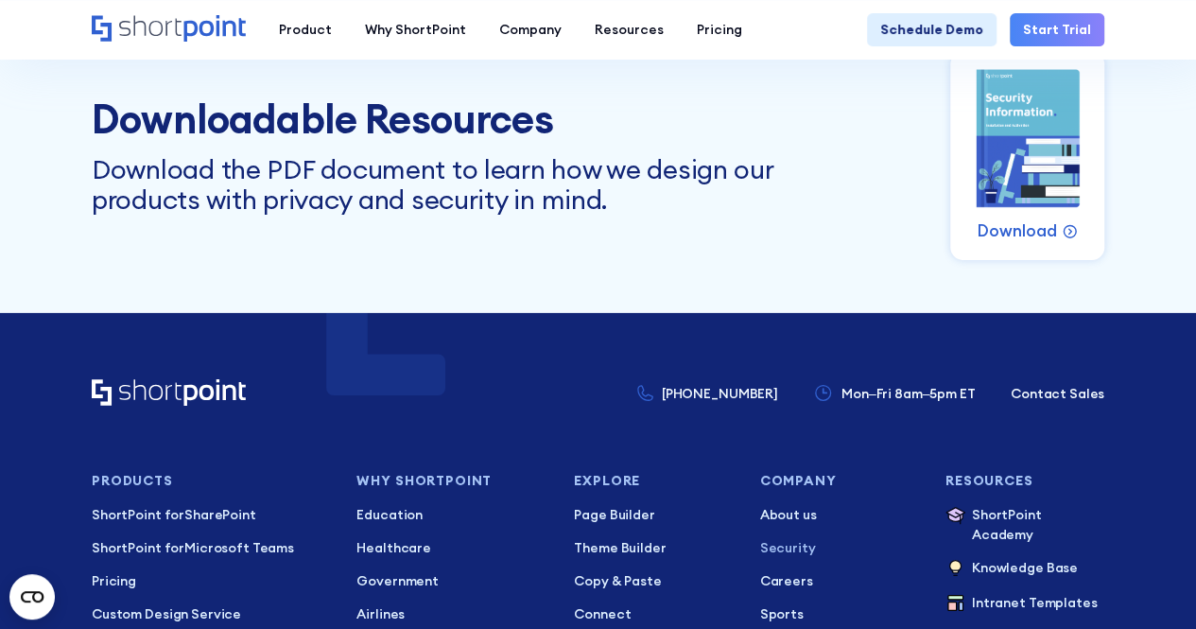
click at [1030, 181] on img at bounding box center [1027, 139] width 109 height 144
click at [1031, 227] on p "Download" at bounding box center [1017, 230] width 80 height 25
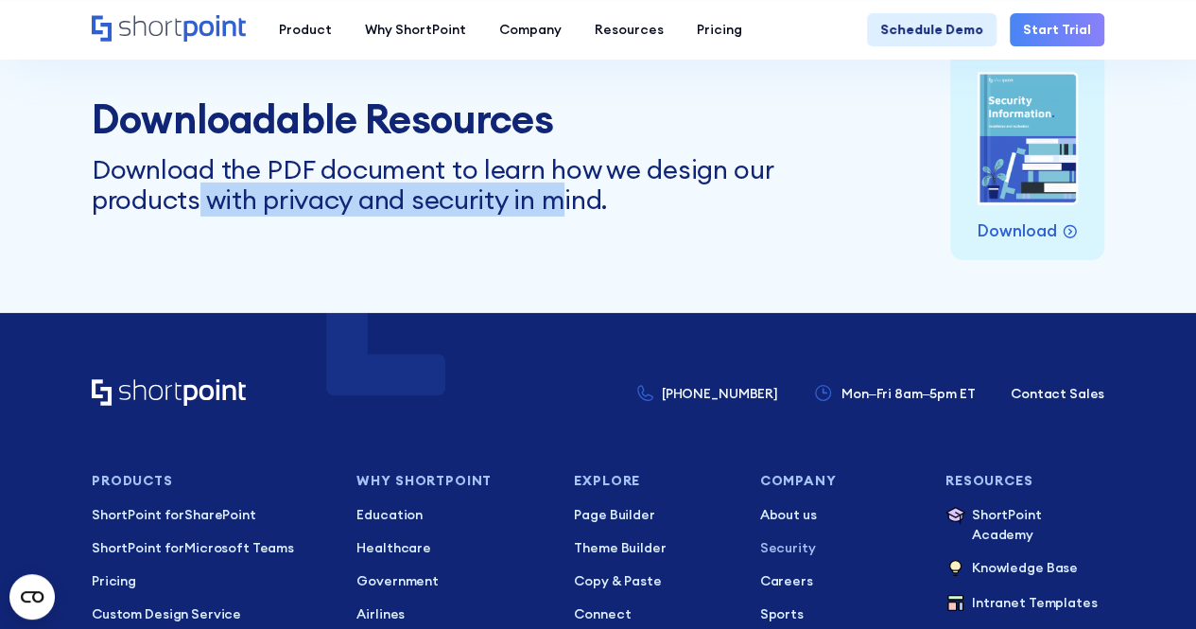
click at [592, 206] on div "Download the PDF document to learn how we design our products with privacy and …" at bounding box center [488, 184] width 792 height 61
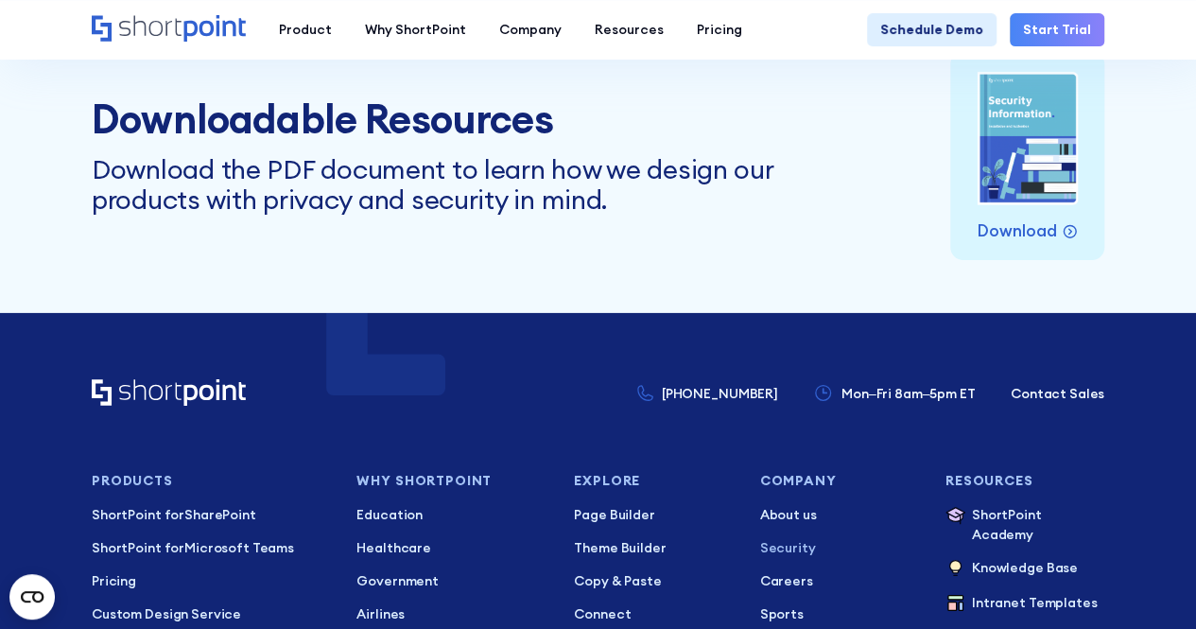
click at [669, 216] on div "Download the PDF document to learn how we design our products with privacy and …" at bounding box center [488, 184] width 792 height 61
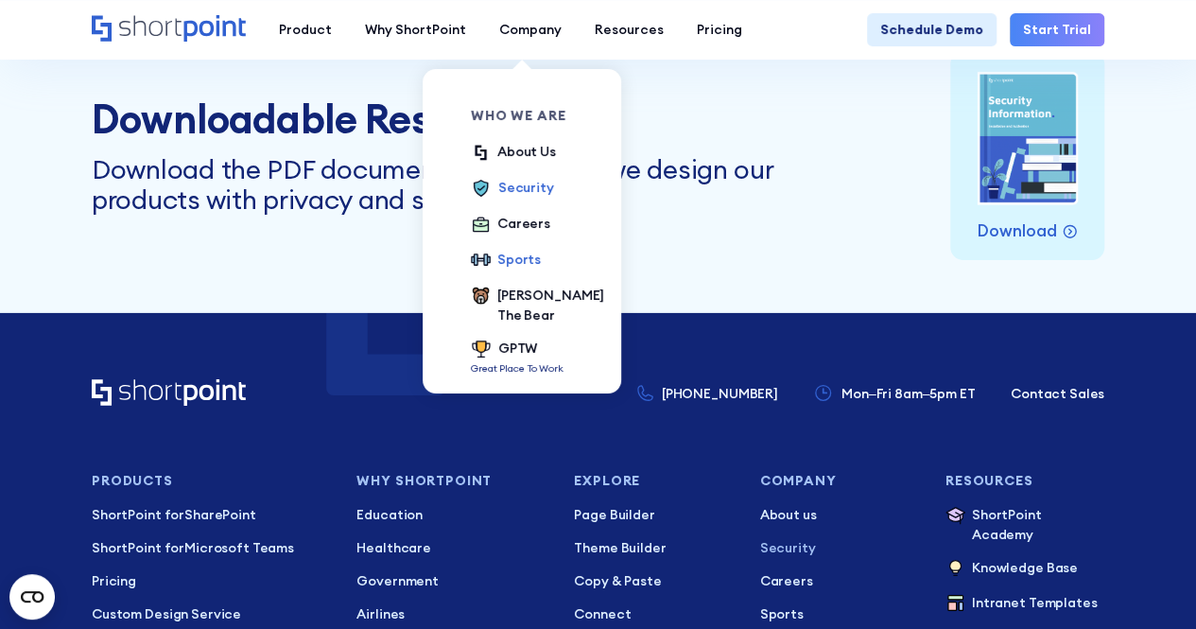
click at [518, 260] on div "Sports" at bounding box center [519, 260] width 44 height 20
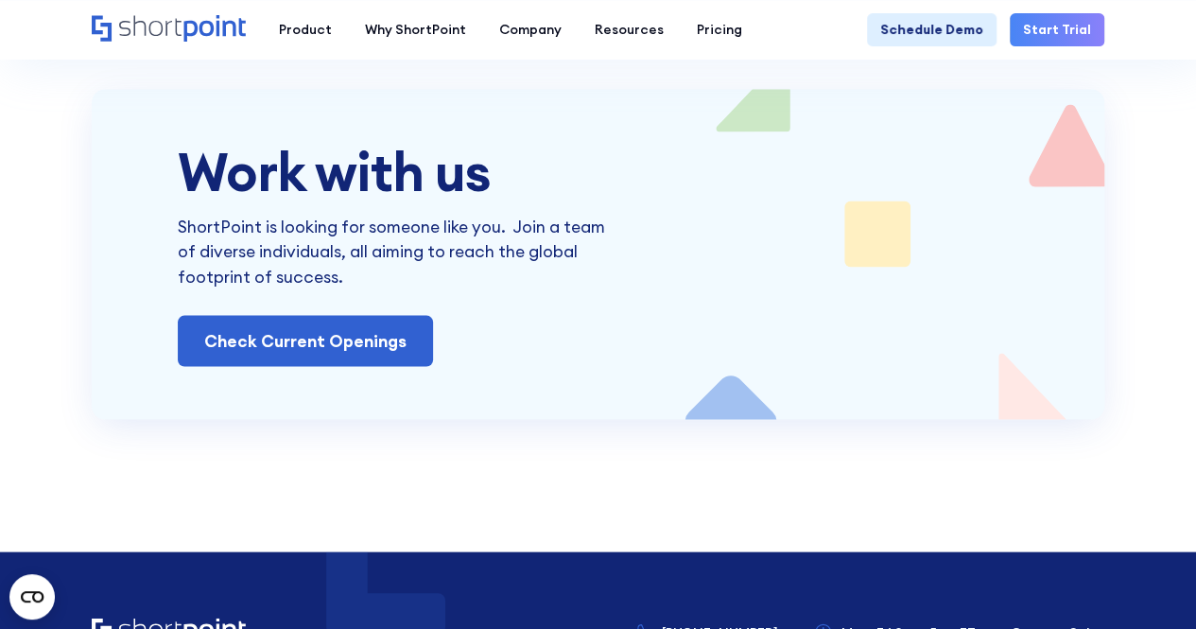
scroll to position [1797, 0]
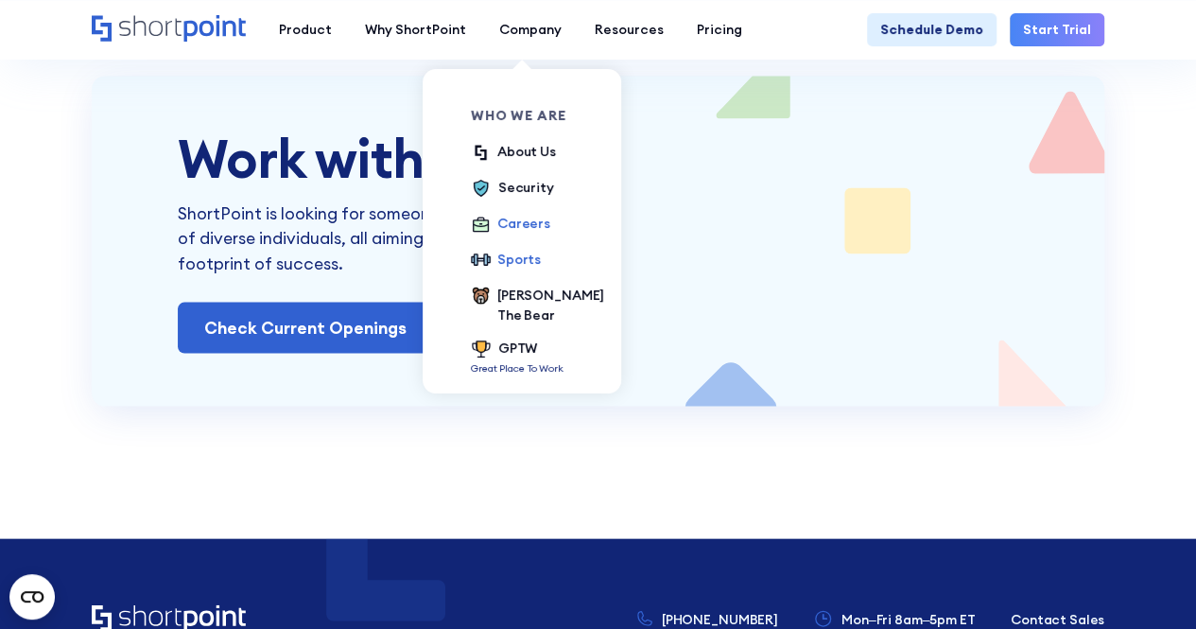
click at [526, 220] on div "Careers" at bounding box center [523, 224] width 53 height 20
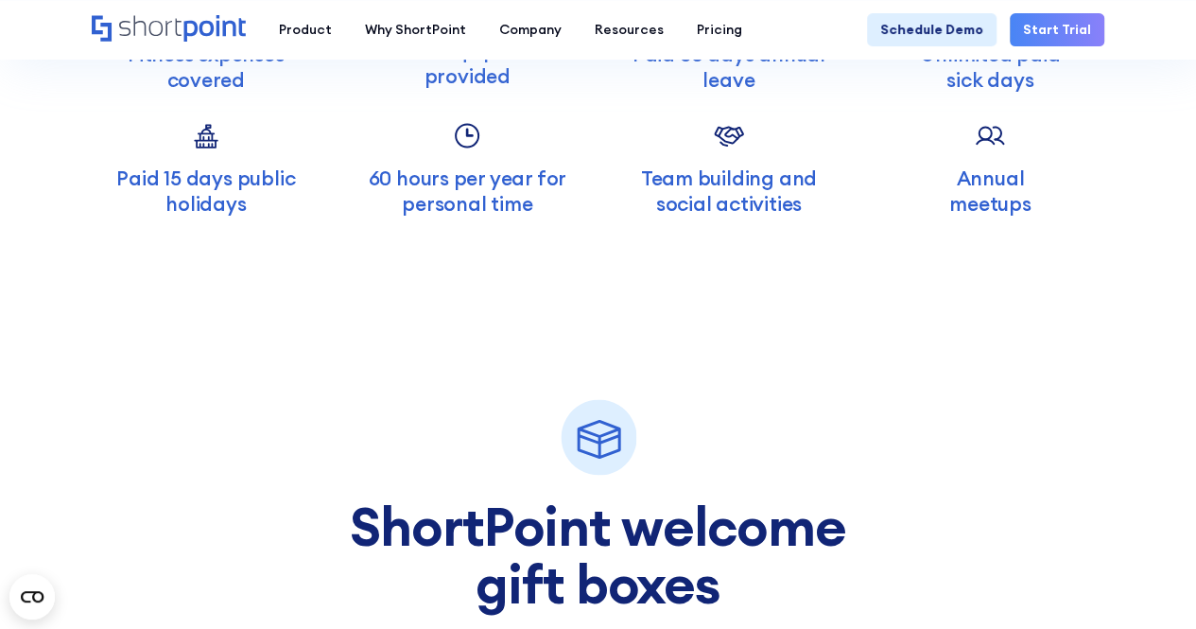
scroll to position [4918, 0]
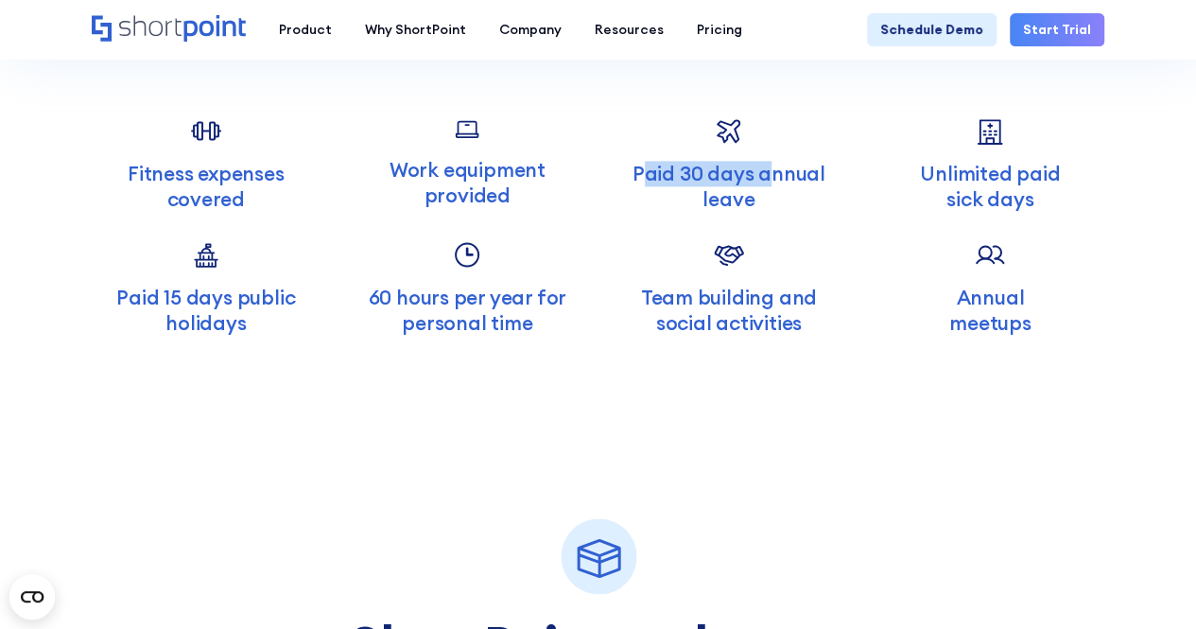
drag, startPoint x: 646, startPoint y: 176, endPoint x: 775, endPoint y: 184, distance: 129.8
click at [775, 184] on p "Paid 30 days annual leave" at bounding box center [729, 187] width 229 height 52
click at [772, 189] on p "Paid 30 days annual leave" at bounding box center [729, 187] width 229 height 52
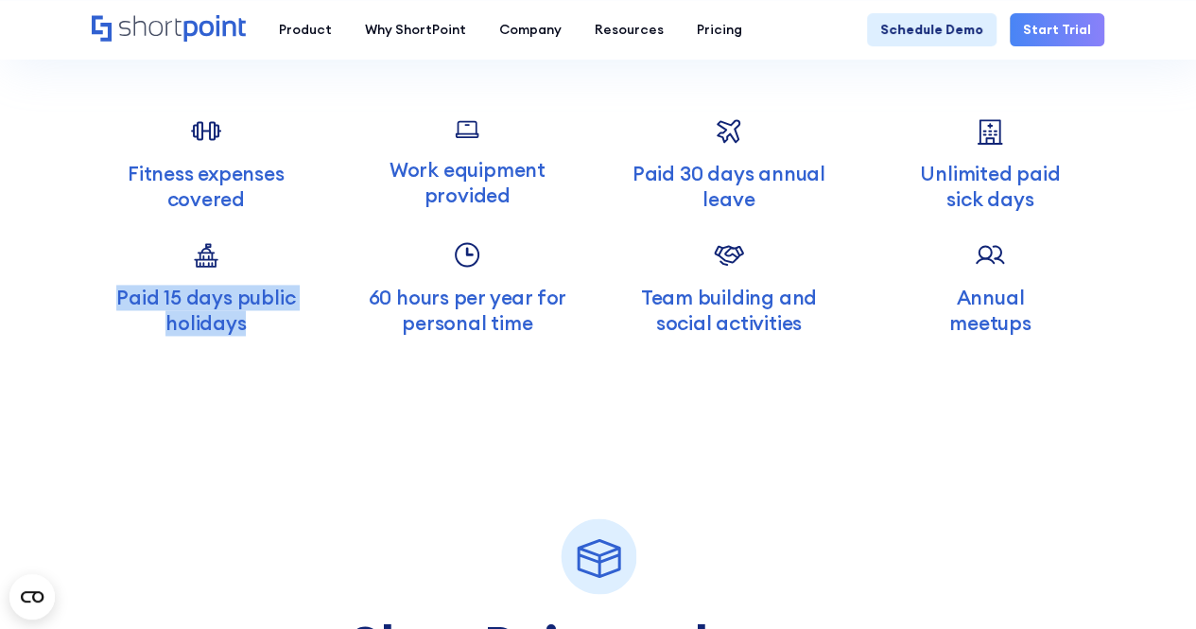
drag, startPoint x: 124, startPoint y: 293, endPoint x: 293, endPoint y: 322, distance: 171.8
click at [293, 322] on p "Paid 15 days public holidays" at bounding box center [206, 311] width 229 height 52
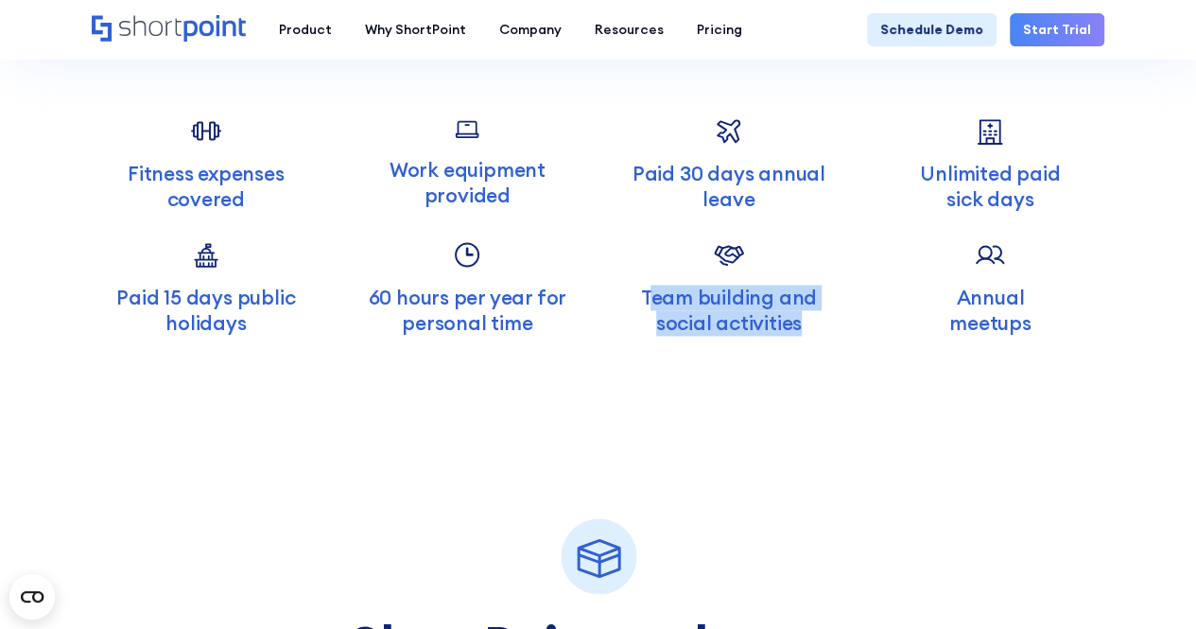
drag, startPoint x: 651, startPoint y: 294, endPoint x: 1051, endPoint y: 305, distance: 400.2
click at [830, 331] on p "Team building and social activities" at bounding box center [729, 311] width 229 height 52
click at [1059, 305] on p "Annual meetups" at bounding box center [991, 311] width 229 height 52
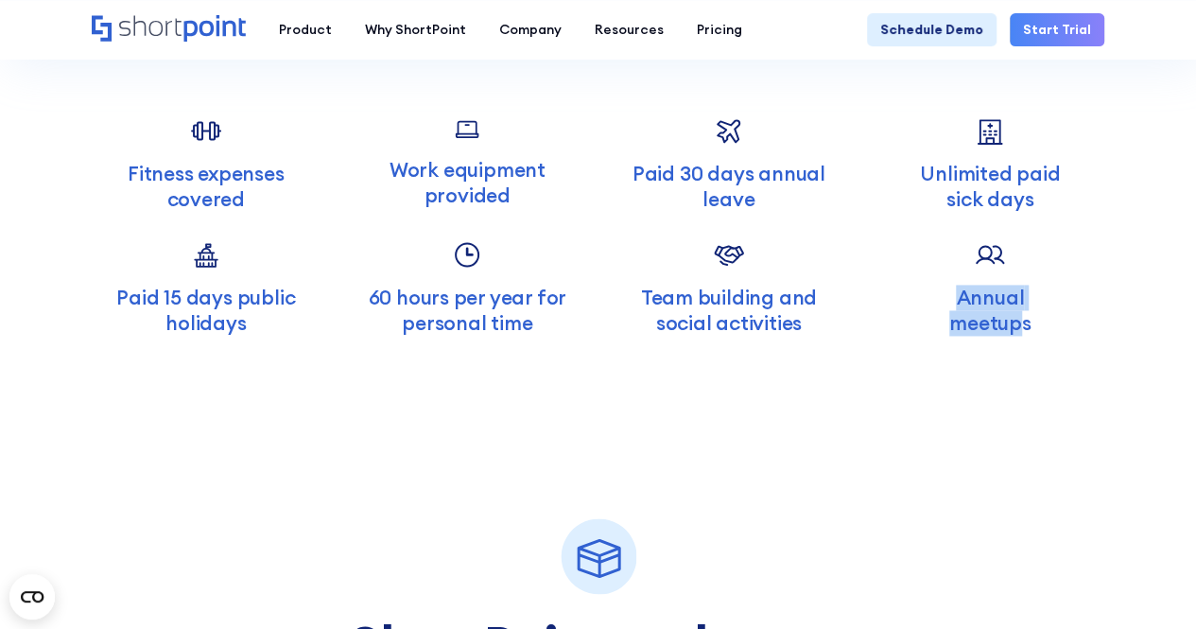
drag, startPoint x: 968, startPoint y: 302, endPoint x: 1018, endPoint y: 328, distance: 56.7
click at [1018, 313] on p "Annual meetups" at bounding box center [991, 311] width 229 height 52
click at [1018, 328] on p "Annual meetups" at bounding box center [991, 311] width 229 height 52
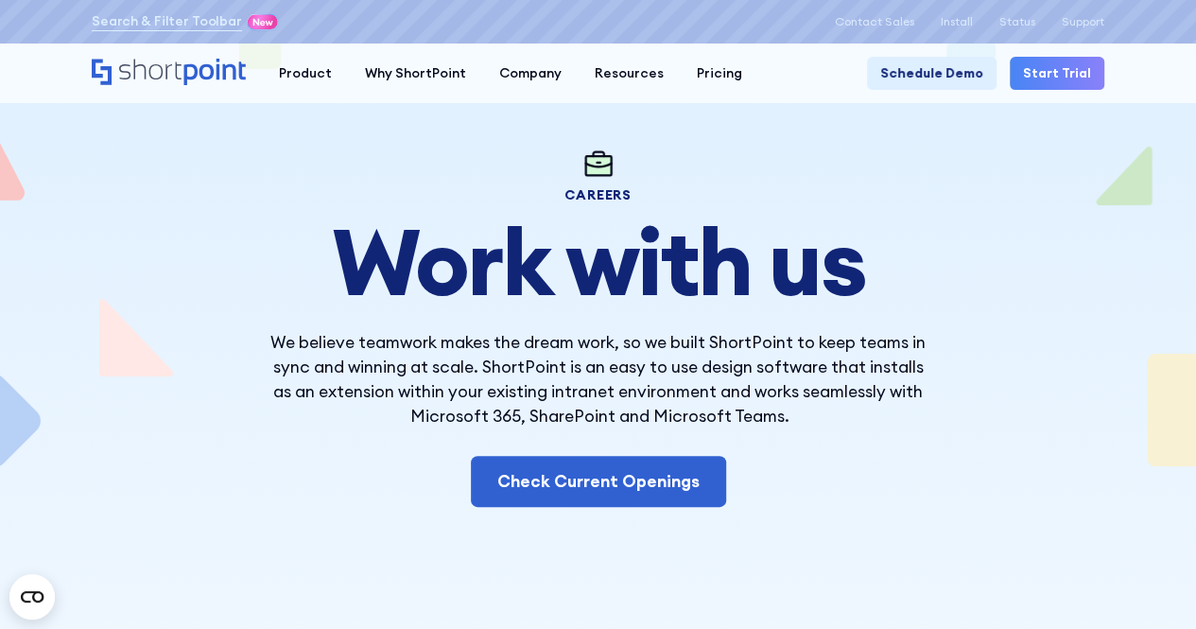
scroll to position [0, 0]
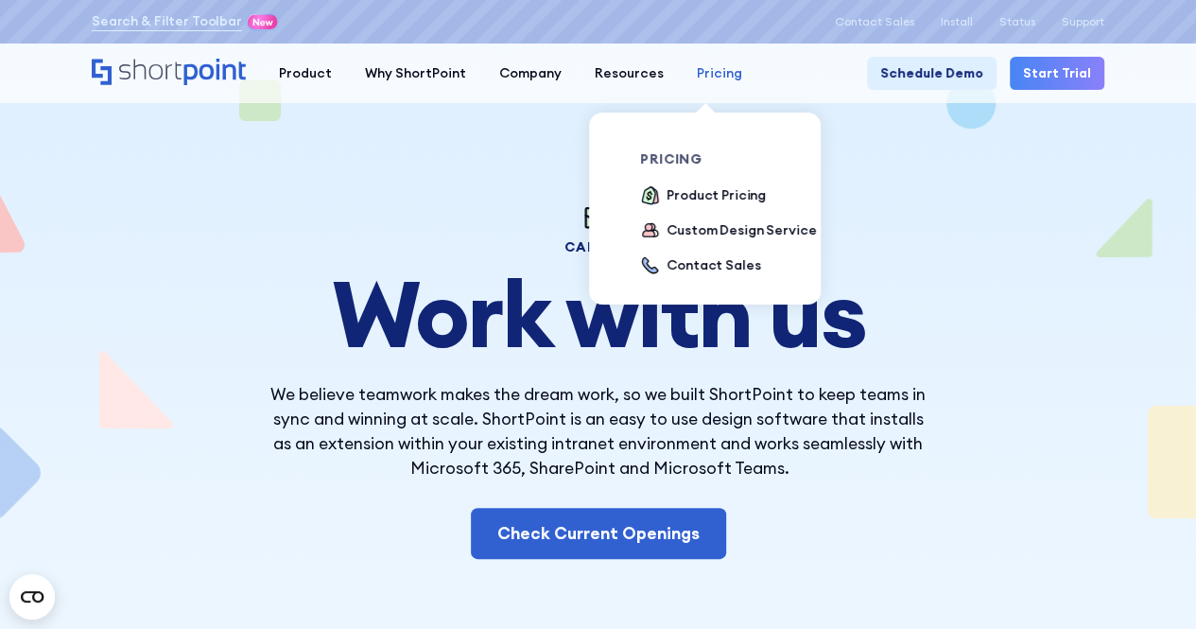
click at [715, 83] on link "Pricing" at bounding box center [719, 73] width 78 height 33
click at [701, 75] on div "Pricing" at bounding box center [719, 73] width 45 height 20
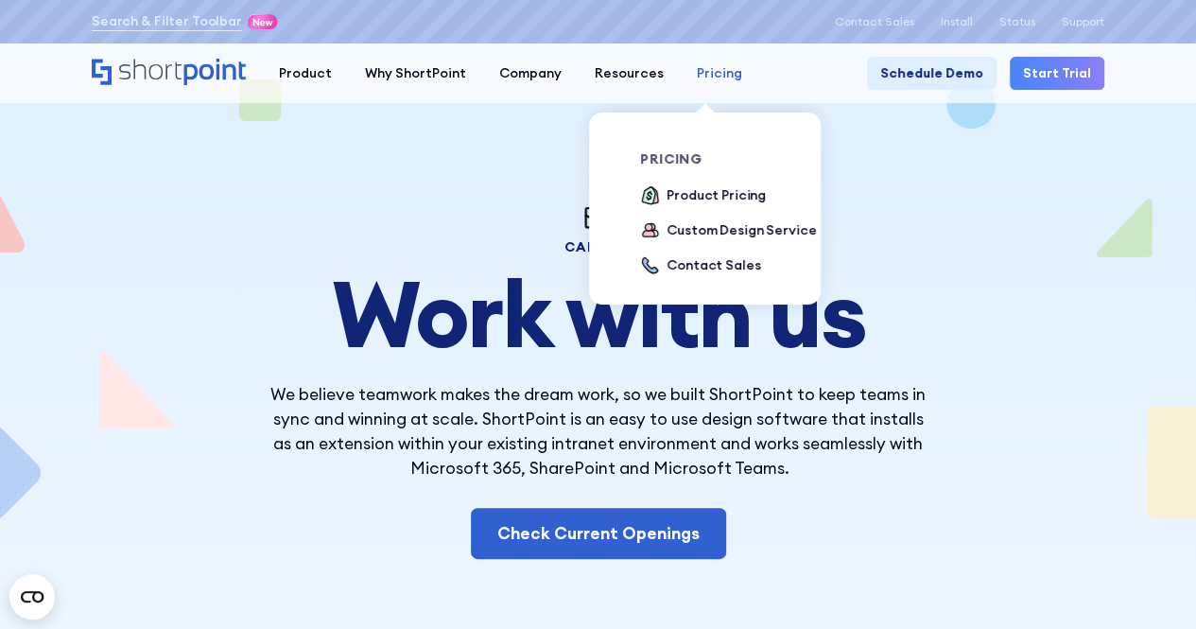
click at [701, 75] on div "Pricing" at bounding box center [719, 73] width 45 height 20
click at [702, 181] on div "pricing Product Pricing Custom Design Service Contact Sales" at bounding box center [732, 214] width 185 height 125
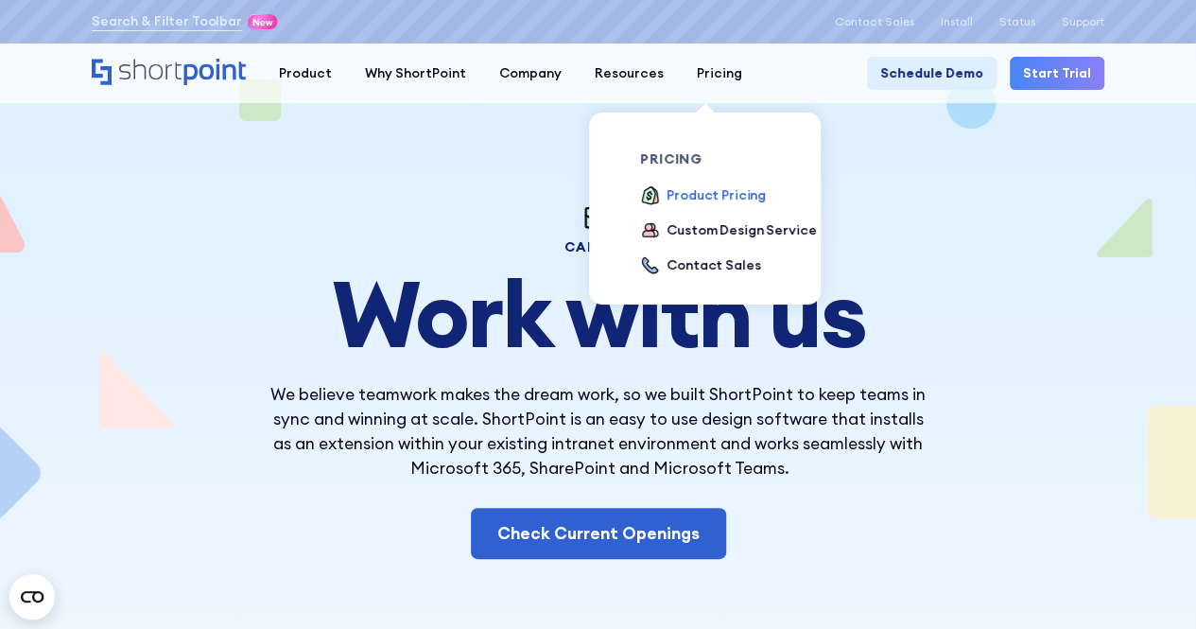
click at [711, 192] on div "Product Pricing" at bounding box center [716, 195] width 99 height 20
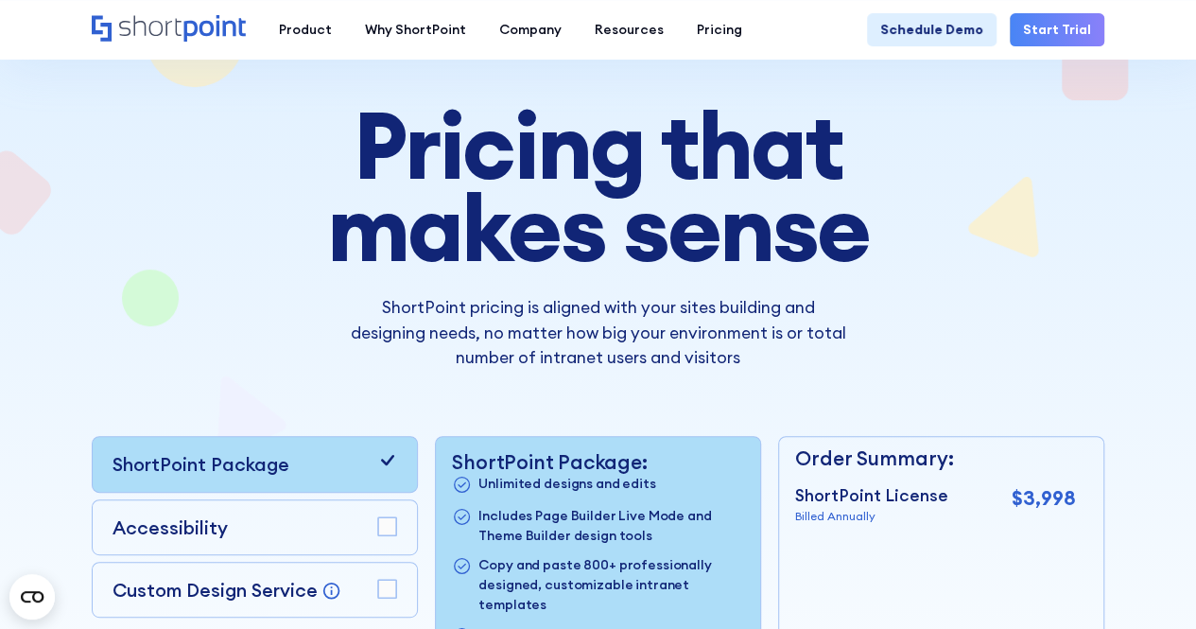
scroll to position [189, 0]
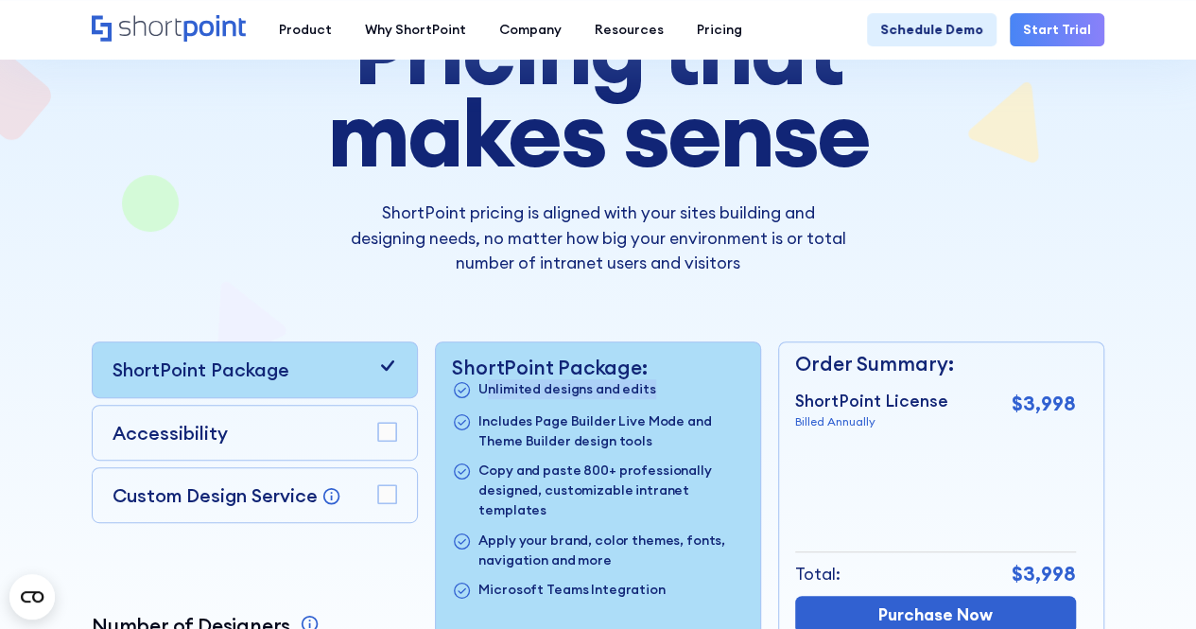
drag, startPoint x: 681, startPoint y: 392, endPoint x: 692, endPoint y: 392, distance: 11.3
click at [692, 392] on li "Unlimited designs and edits" at bounding box center [597, 390] width 291 height 22
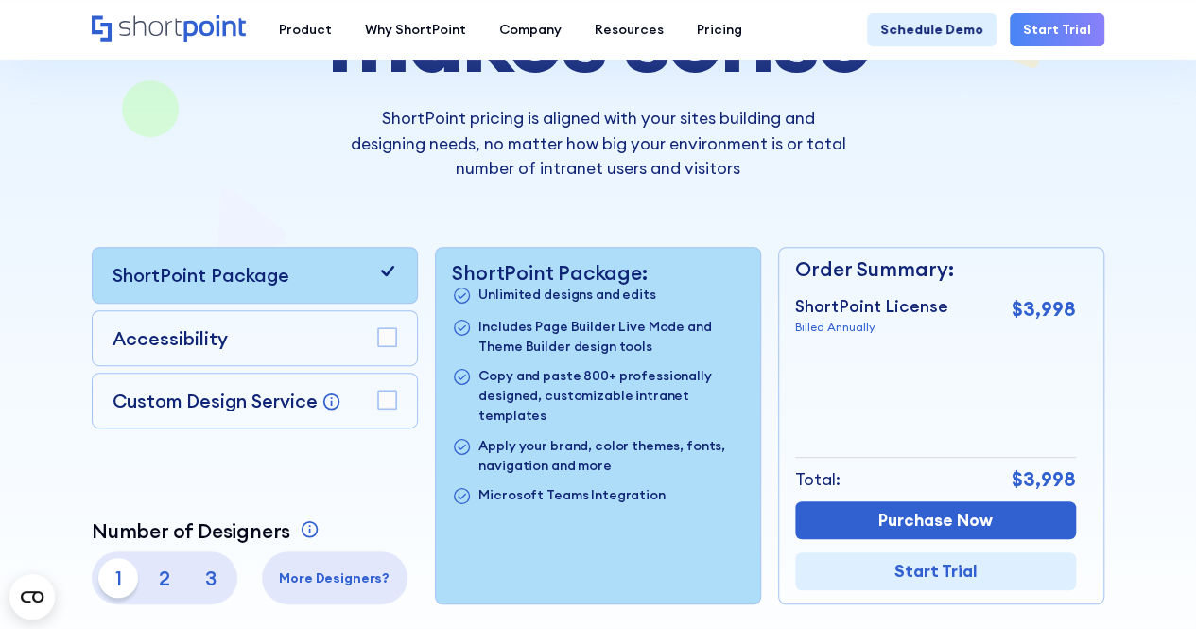
click at [386, 270] on icon at bounding box center [387, 271] width 20 height 20
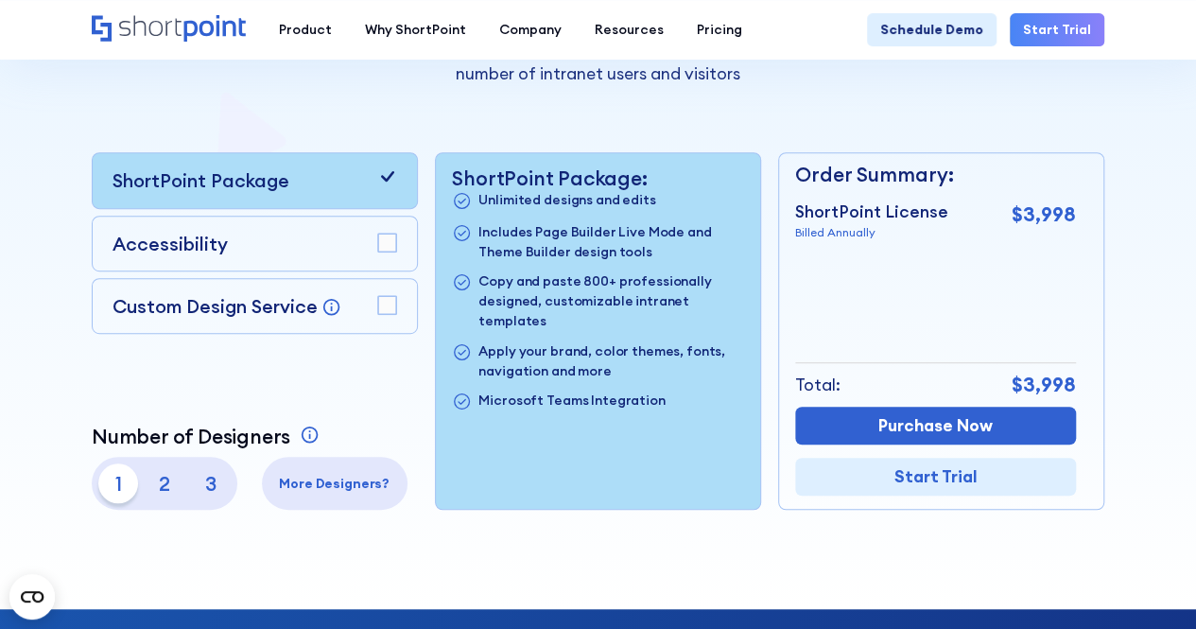
click at [155, 477] on p "2" at bounding box center [165, 483] width 40 height 40
click at [198, 472] on p "3" at bounding box center [211, 483] width 40 height 40
click at [115, 481] on p "1" at bounding box center [118, 483] width 40 height 40
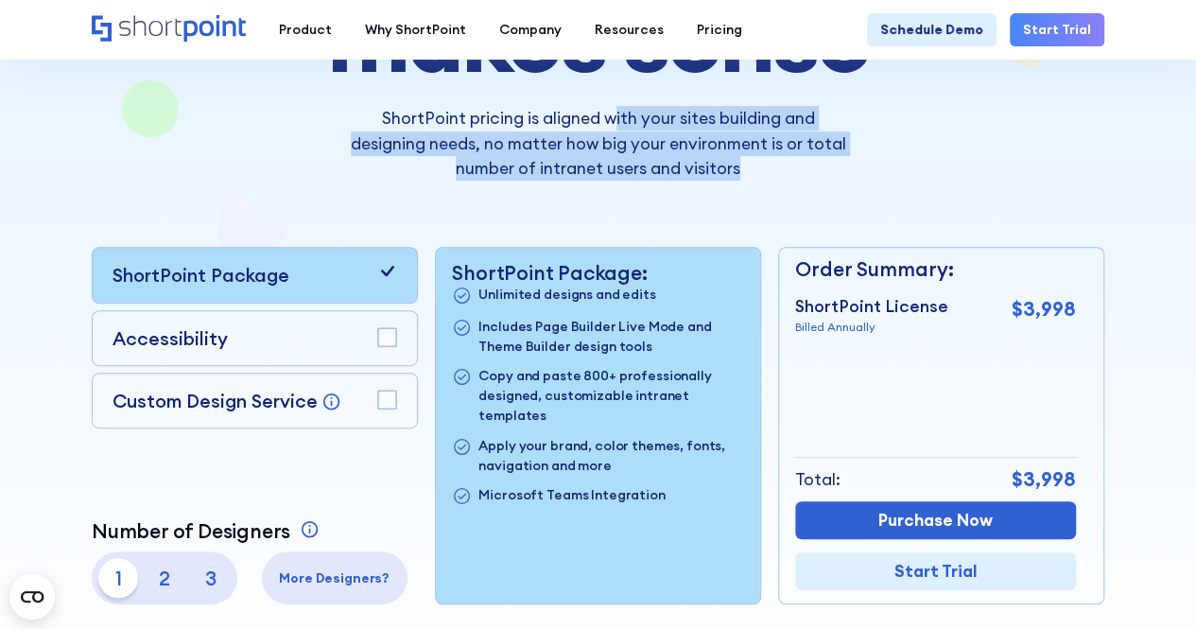
drag, startPoint x: 614, startPoint y: 121, endPoint x: 755, endPoint y: 165, distance: 147.5
click at [755, 165] on p "ShortPoint pricing is aligned with your sites building and designing needs, no …" at bounding box center [598, 143] width 496 height 75
drag, startPoint x: 764, startPoint y: 165, endPoint x: 379, endPoint y: 113, distance: 388.4
click at [379, 113] on p "ShortPoint pricing is aligned with your sites building and designing needs, no …" at bounding box center [598, 143] width 496 height 75
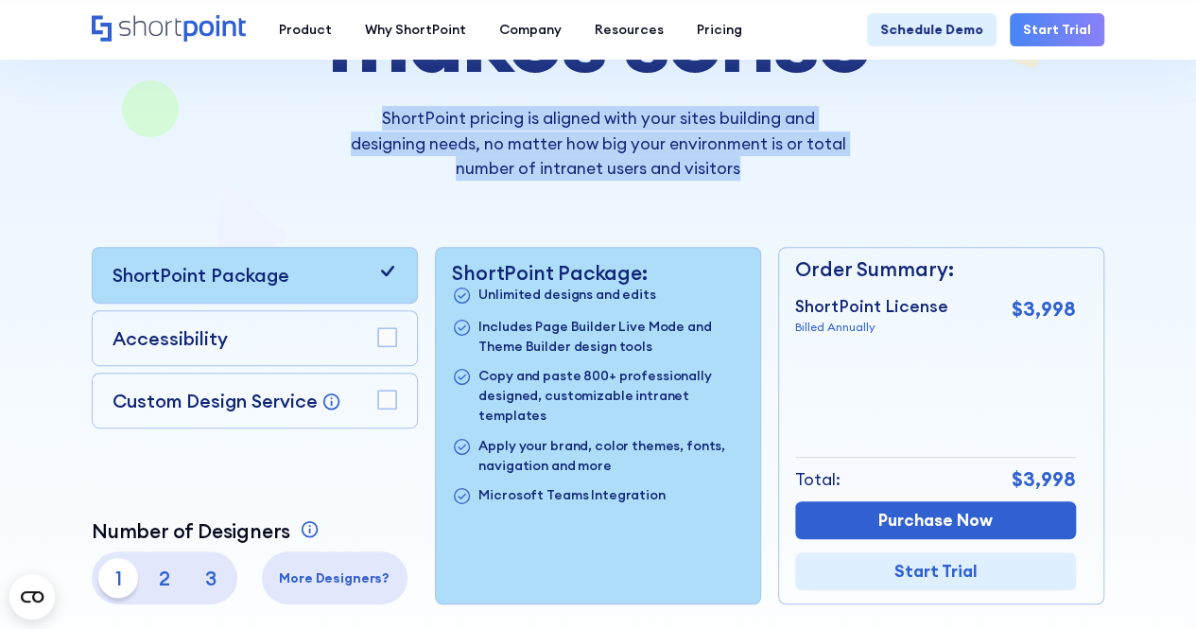
click at [410, 149] on p "ShortPoint pricing is aligned with your sites building and designing needs, no …" at bounding box center [598, 143] width 496 height 75
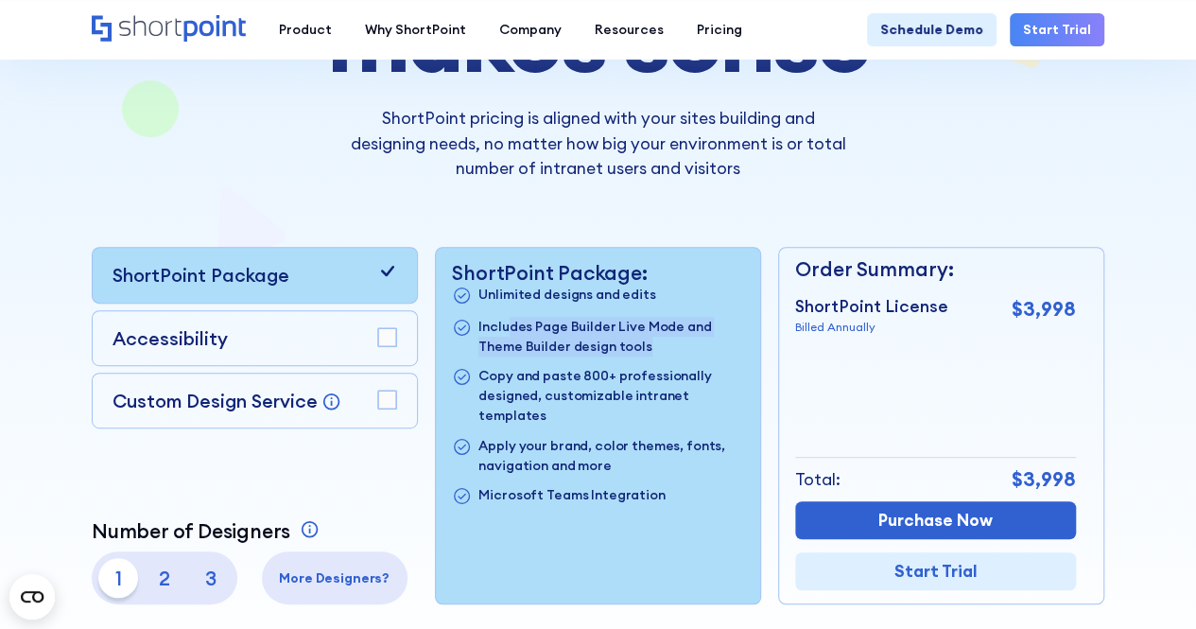
drag, startPoint x: 510, startPoint y: 324, endPoint x: 652, endPoint y: 340, distance: 142.8
click at [652, 340] on p "Includes Page Builder Live Mode and Theme Builder design tools" at bounding box center [611, 337] width 265 height 40
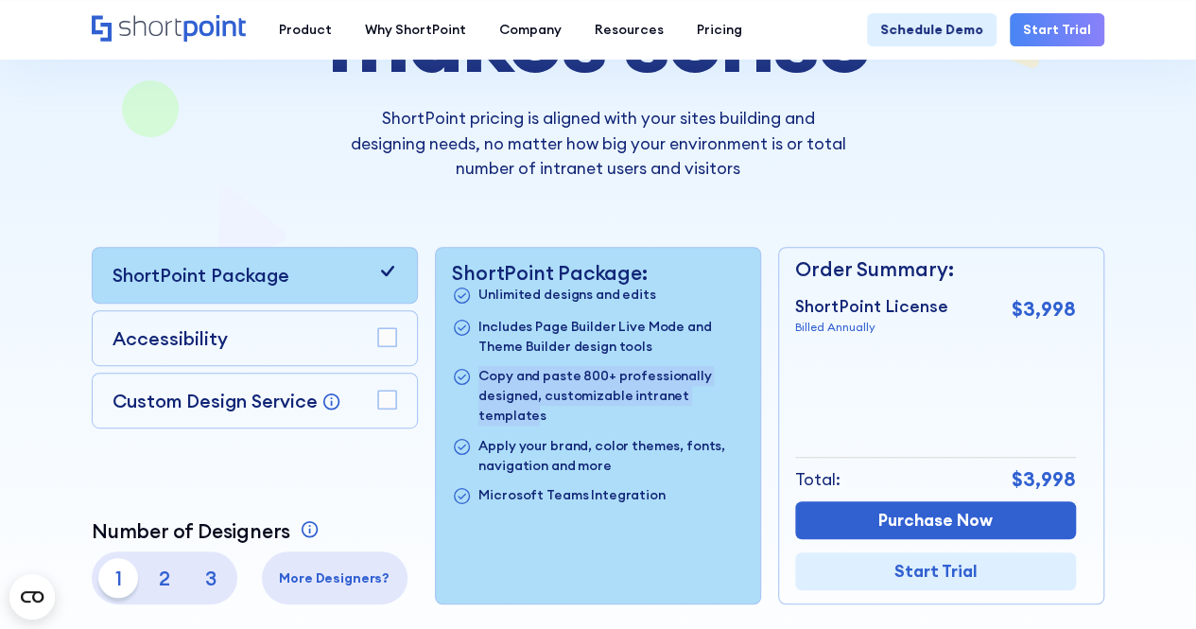
drag, startPoint x: 495, startPoint y: 378, endPoint x: 733, endPoint y: 396, distance: 239.0
click at [733, 396] on p "Copy and paste 800+ professionally designed, customizable intranet templates" at bounding box center [611, 396] width 265 height 60
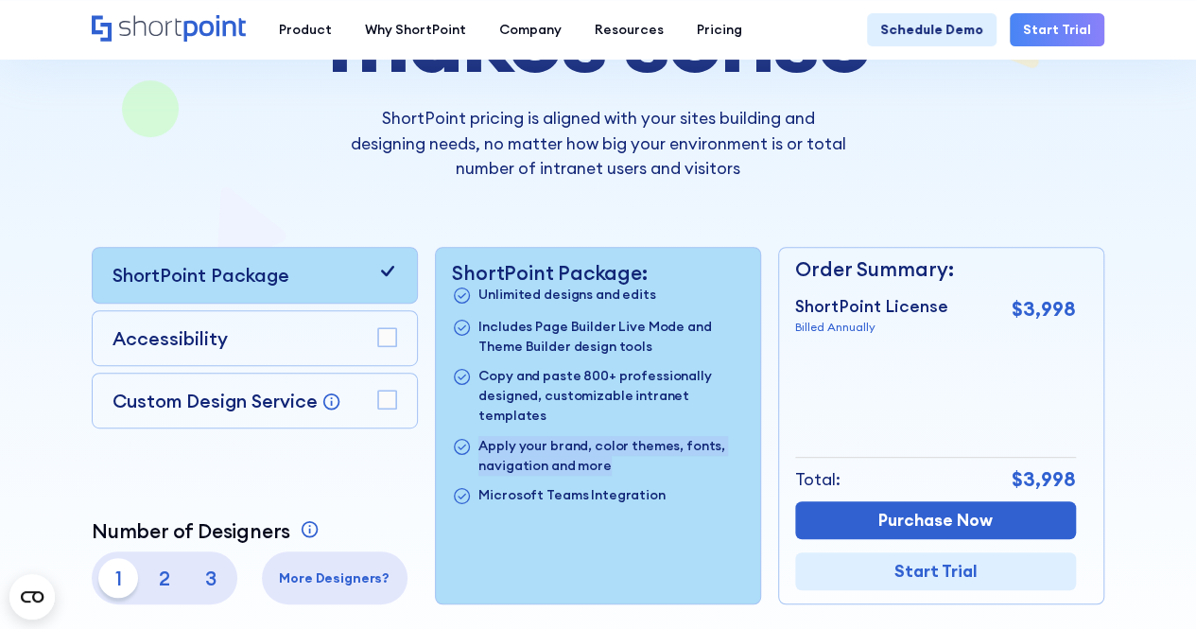
drag, startPoint x: 646, startPoint y: 420, endPoint x: 690, endPoint y: 455, distance: 56.6
click at [690, 455] on p "Apply your brand, color themes, fonts, navigation and more" at bounding box center [611, 456] width 265 height 40
click at [613, 519] on div "ShortPoint Package: Unlimited designs and edits Includes Page Builder Live Mode…" at bounding box center [598, 426] width 324 height 356
click at [380, 328] on rect at bounding box center [387, 337] width 18 height 18
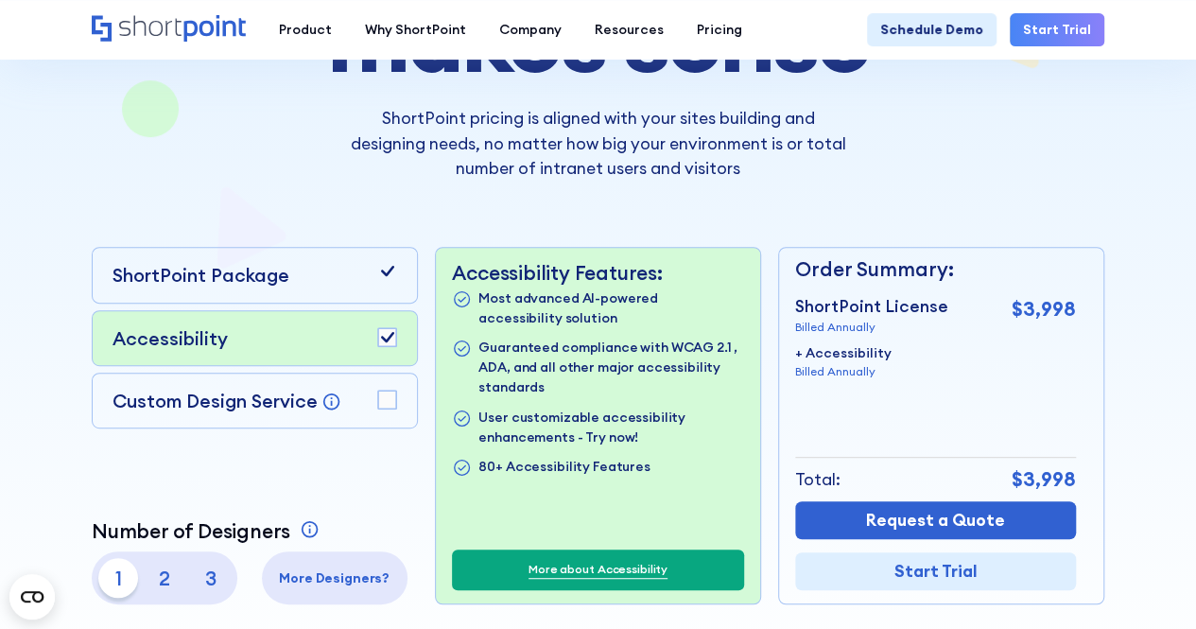
click at [348, 297] on div "ShortPoint Package" at bounding box center [255, 275] width 326 height 56
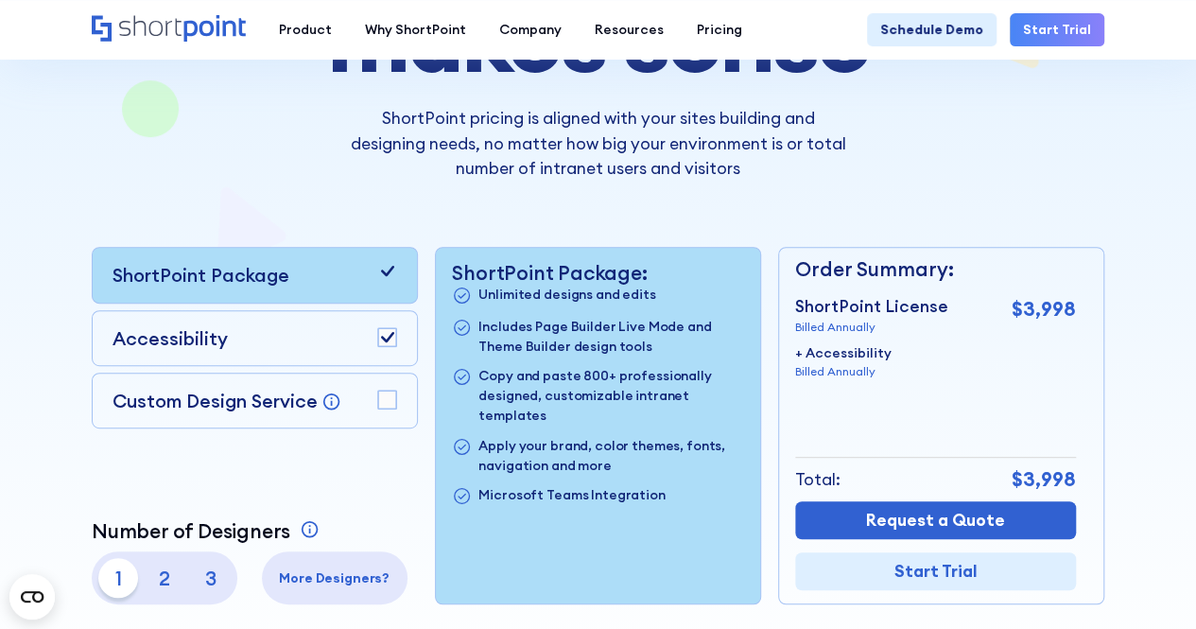
click at [348, 328] on div "Accessibility" at bounding box center [255, 337] width 285 height 27
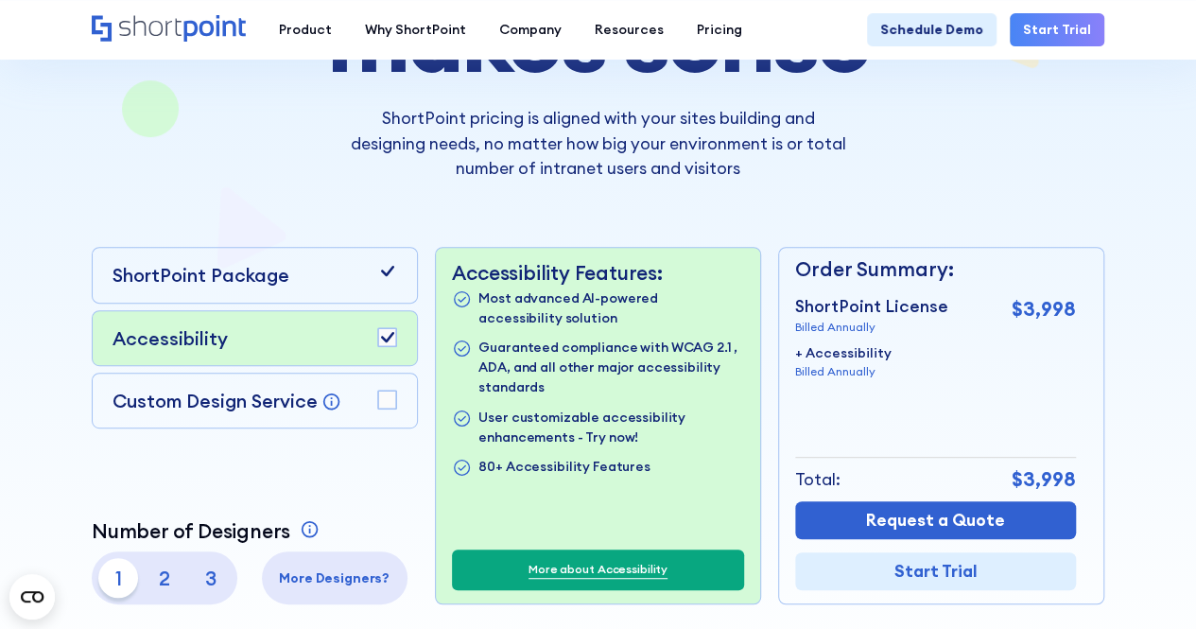
click at [256, 402] on p "Custom Design Service" at bounding box center [215, 401] width 205 height 24
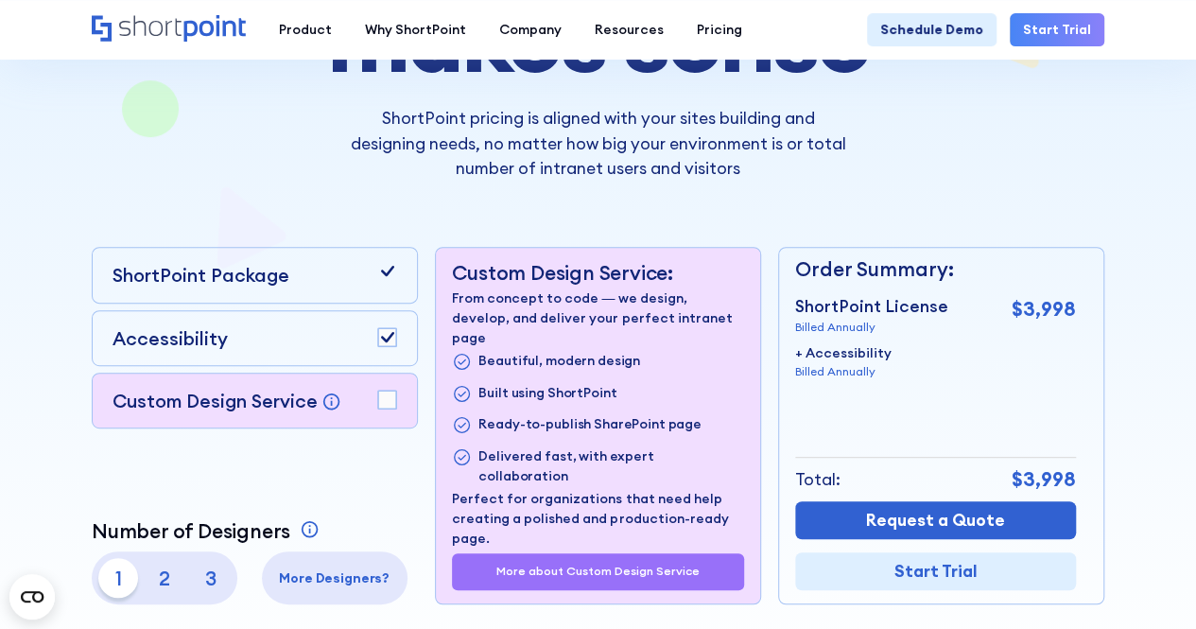
click at [392, 331] on rect at bounding box center [387, 337] width 18 height 18
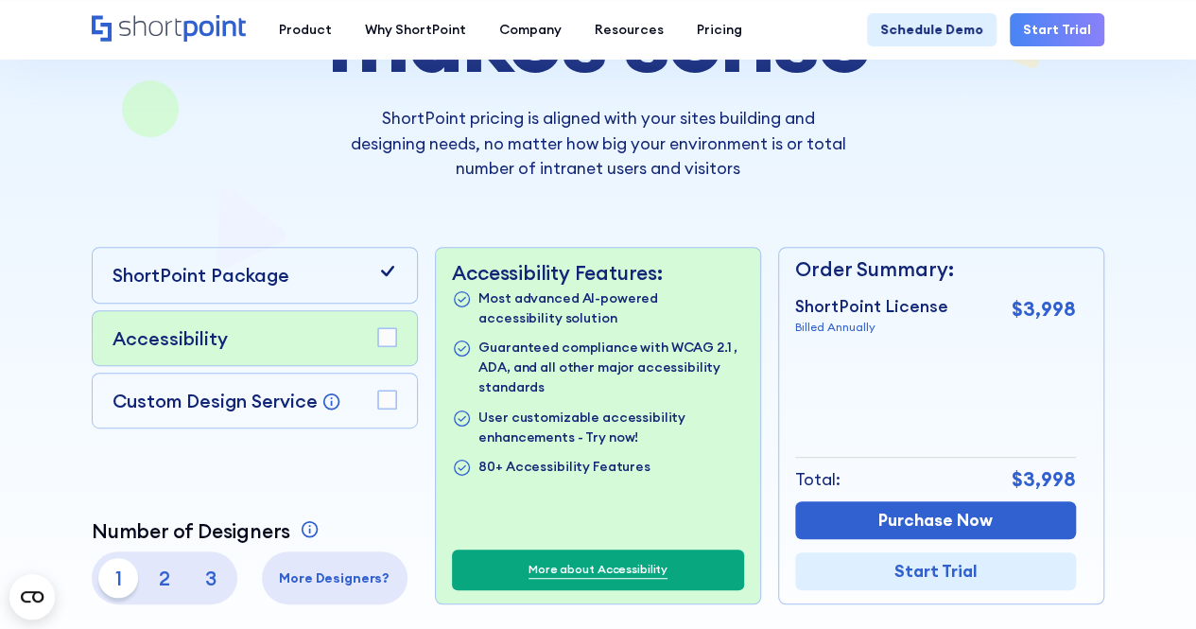
click at [356, 409] on div "Custom Design Service Bring your dream design to life with our Custom Design Se…" at bounding box center [255, 400] width 285 height 27
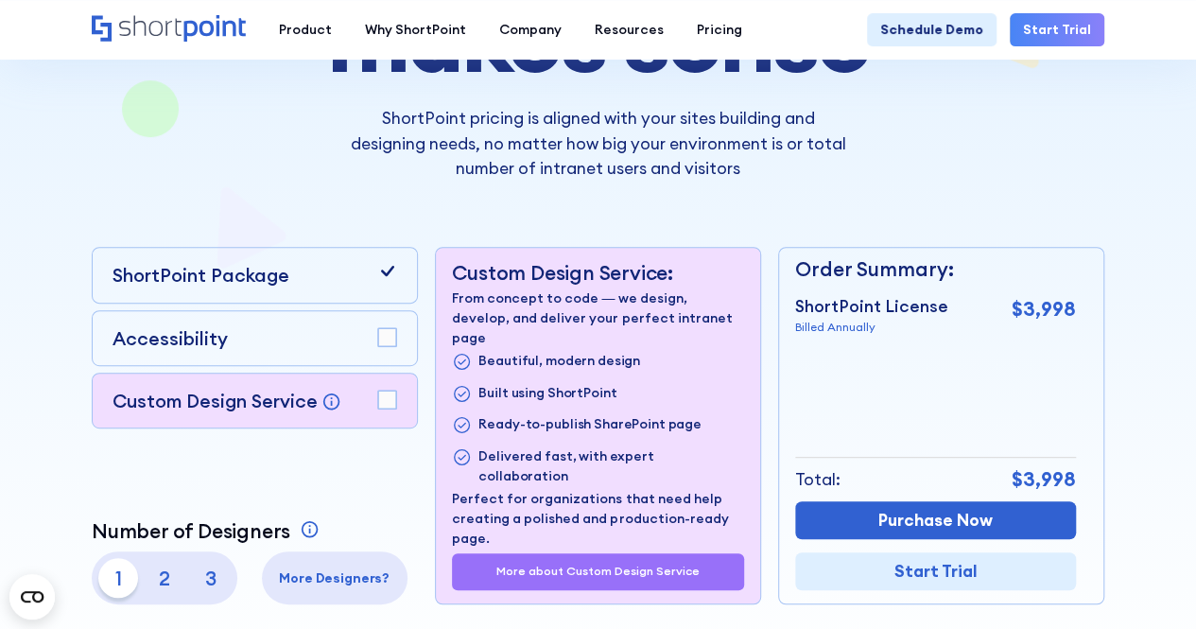
drag, startPoint x: 510, startPoint y: 343, endPoint x: 656, endPoint y: 354, distance: 146.9
click at [656, 354] on ul "Beautiful, modern design Built using ShortPoint Ready-to-publish SharePoint pag…" at bounding box center [597, 418] width 291 height 135
click at [631, 383] on li "Built using ShortPoint" at bounding box center [597, 394] width 291 height 22
drag, startPoint x: 488, startPoint y: 404, endPoint x: 697, endPoint y: 416, distance: 209.4
click at [697, 416] on ul "Beautiful, modern design Built using ShortPoint Ready-to-publish SharePoint pag…" at bounding box center [597, 418] width 291 height 135
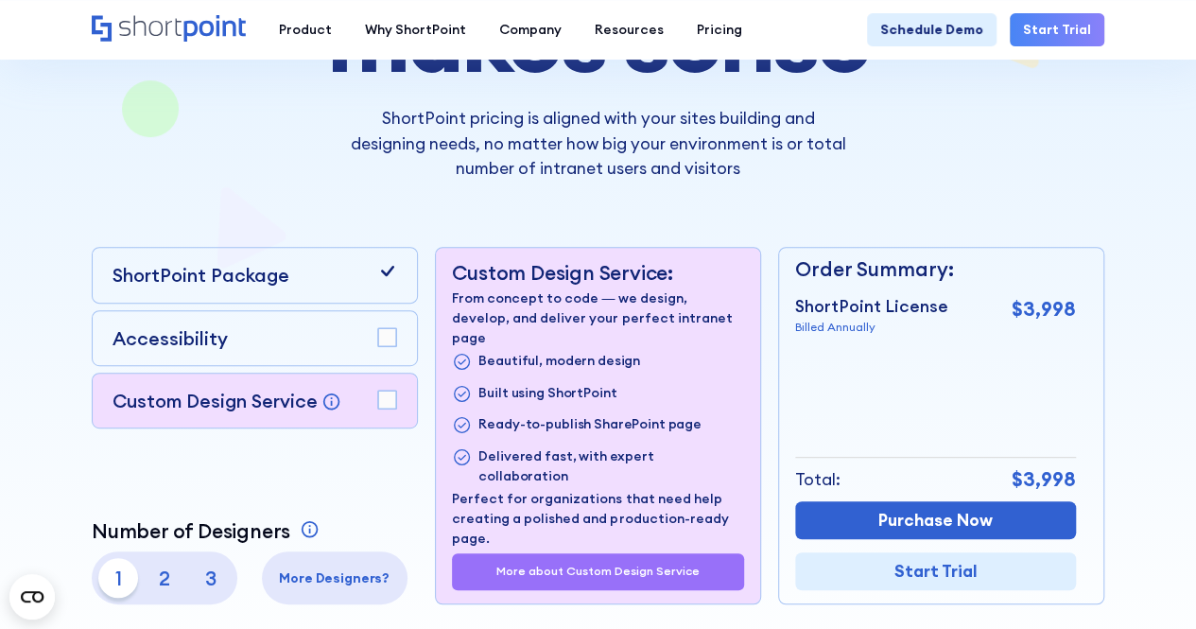
click at [561, 446] on p "Delivered fast, with expert collaboration" at bounding box center [611, 466] width 265 height 40
drag, startPoint x: 584, startPoint y: 434, endPoint x: 715, endPoint y: 435, distance: 130.5
click at [715, 446] on li "Delivered fast, with expert collaboration" at bounding box center [597, 466] width 291 height 40
click at [715, 446] on p "Delivered fast, with expert collaboration" at bounding box center [611, 466] width 265 height 40
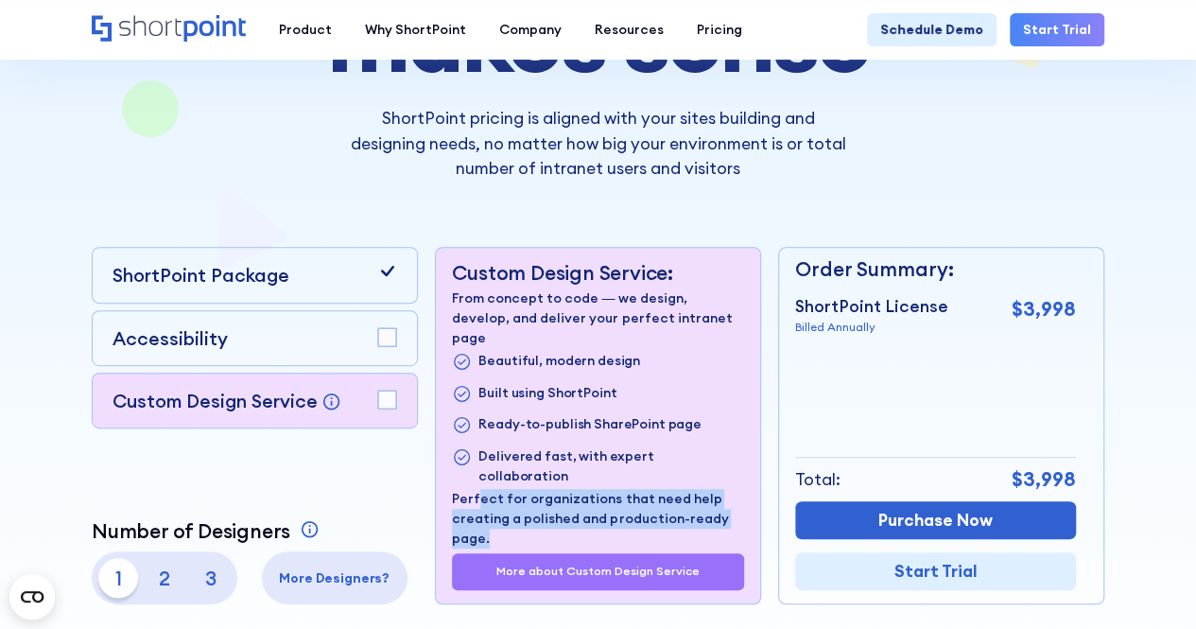
drag, startPoint x: 475, startPoint y: 462, endPoint x: 625, endPoint y: 496, distance: 154.2
click at [625, 496] on p "Perfect for organizations that need help creating a polished and production-rea…" at bounding box center [597, 519] width 291 height 60
click at [627, 496] on p "Perfect for organizations that need help creating a polished and production-rea…" at bounding box center [597, 519] width 291 height 60
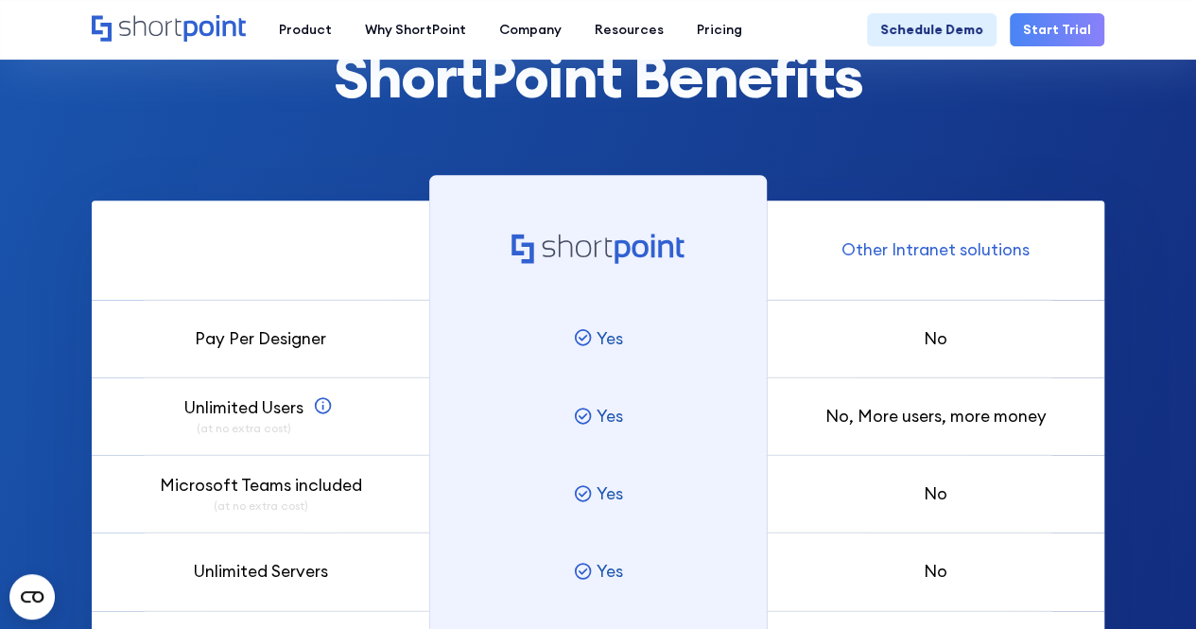
scroll to position [1040, 0]
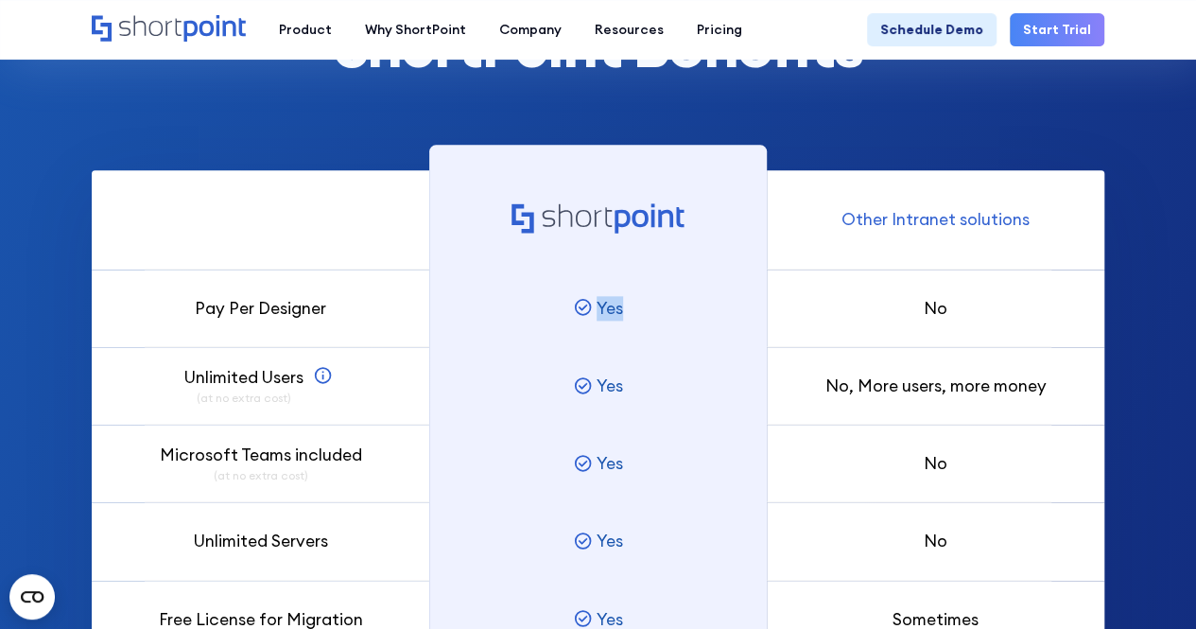
drag, startPoint x: 599, startPoint y: 313, endPoint x: 635, endPoint y: 314, distance: 36.9
click at [634, 314] on div "Yes" at bounding box center [598, 309] width 338 height 78
click at [639, 314] on div "Yes" at bounding box center [598, 309] width 338 height 78
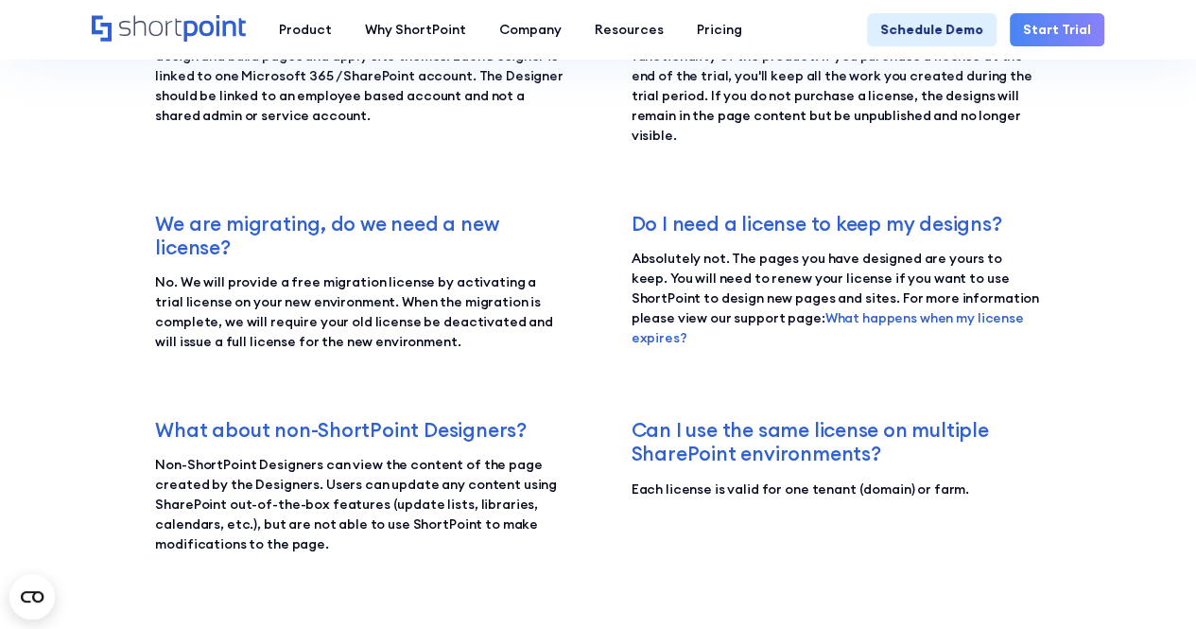
scroll to position [2648, 0]
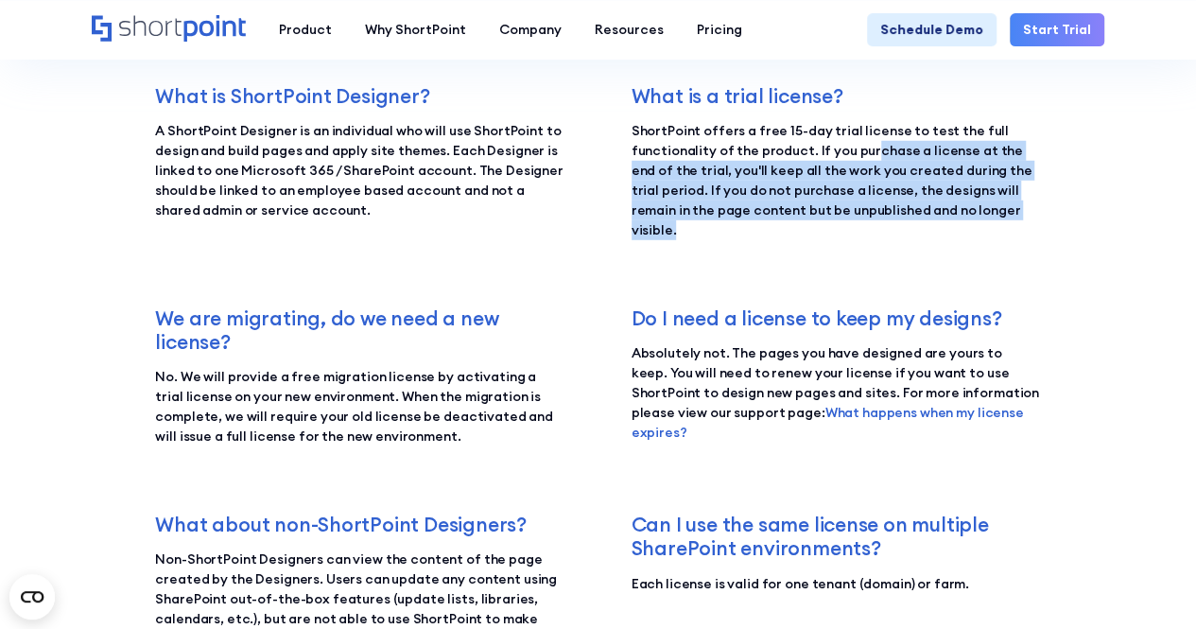
drag, startPoint x: 862, startPoint y: 147, endPoint x: 1016, endPoint y: 215, distance: 167.6
click at [1016, 215] on p "ShortPoint offers a free 15-day trial license to test the full functionality of…" at bounding box center [836, 180] width 409 height 119
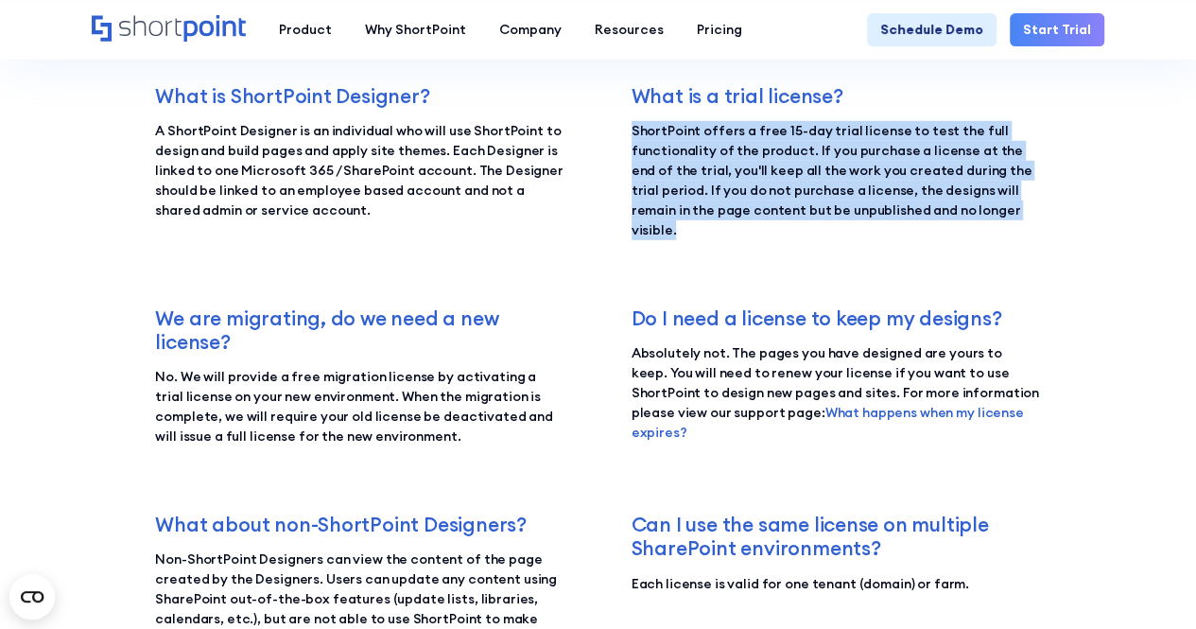
drag, startPoint x: 1026, startPoint y: 214, endPoint x: 632, endPoint y: 133, distance: 402.5
click at [632, 133] on p "ShortPoint offers a free 15-day trial license to test the full functionality of…" at bounding box center [836, 180] width 409 height 119
click at [656, 164] on p "ShortPoint offers a free 15-day trial license to test the full functionality of…" at bounding box center [836, 180] width 409 height 119
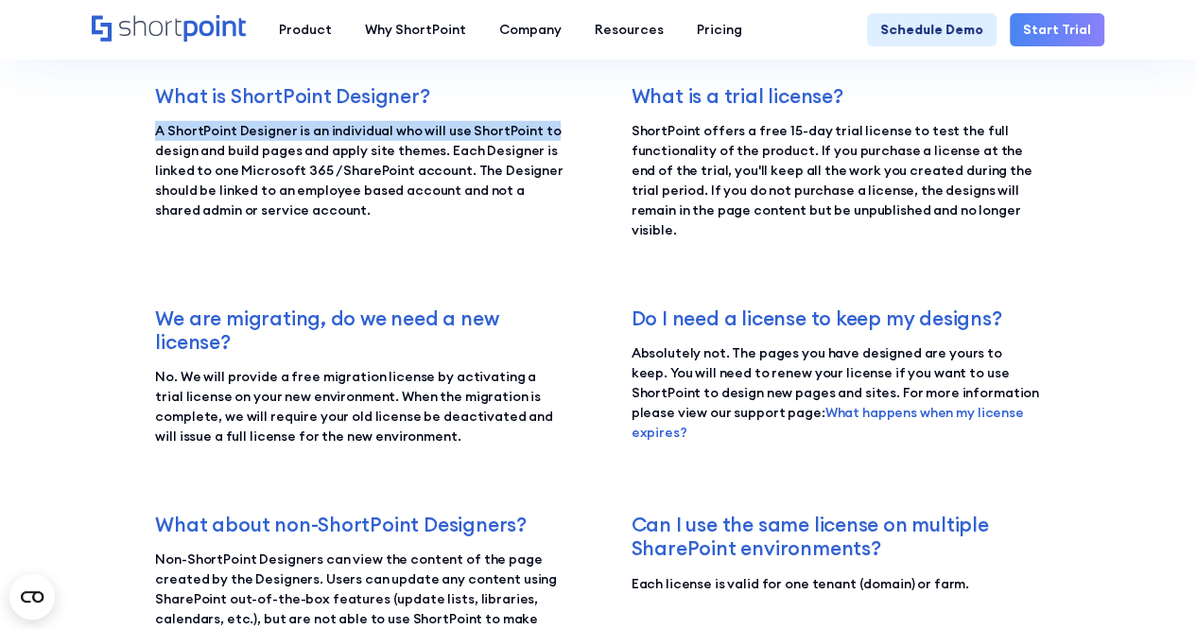
drag, startPoint x: 156, startPoint y: 134, endPoint x: 555, endPoint y: 118, distance: 399.4
click at [555, 118] on div "What is ShortPoint Designer? A ShortPoint Designer is an individual who will us…" at bounding box center [359, 162] width 409 height 156
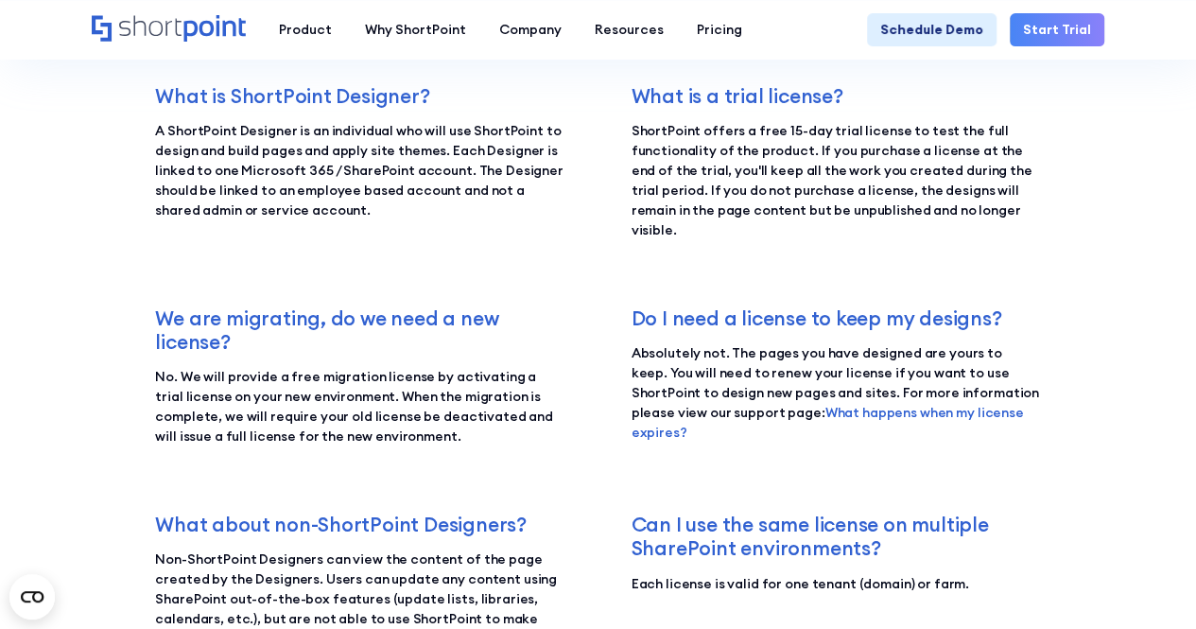
click at [461, 189] on p "A ShortPoint Designer is an individual who will use ShortPoint to design and bu…" at bounding box center [359, 170] width 409 height 99
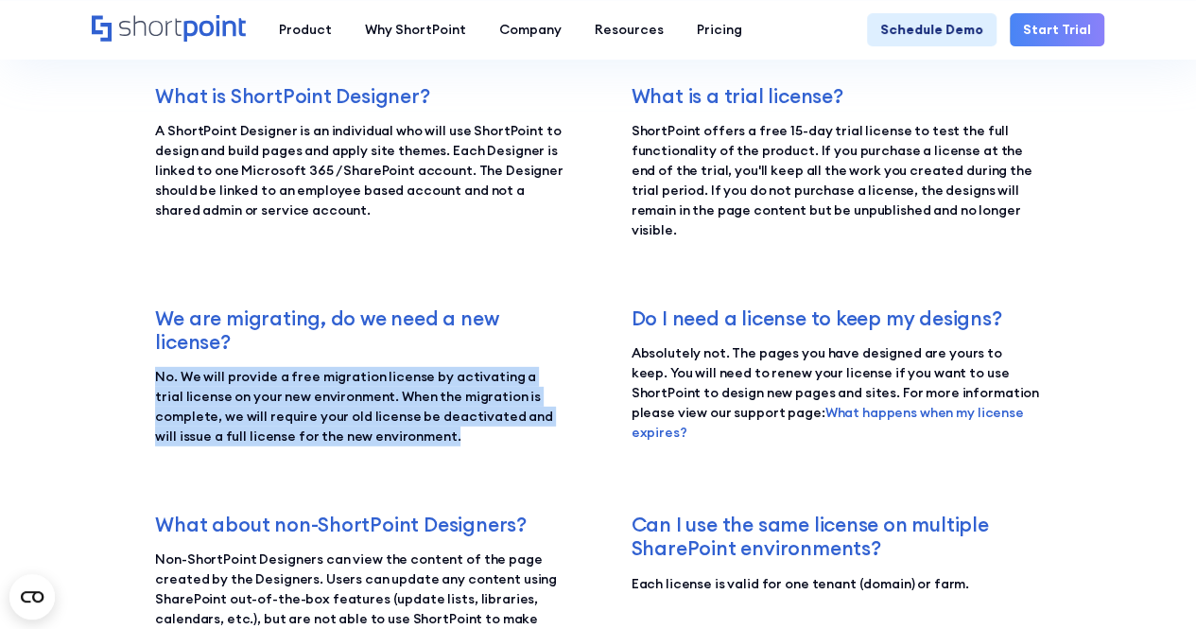
drag, startPoint x: 160, startPoint y: 358, endPoint x: 571, endPoint y: 416, distance: 415.4
click at [571, 416] on div "What is ShortPoint Designer? A ShortPoint Designer is an individual who will us…" at bounding box center [597, 367] width 885 height 566
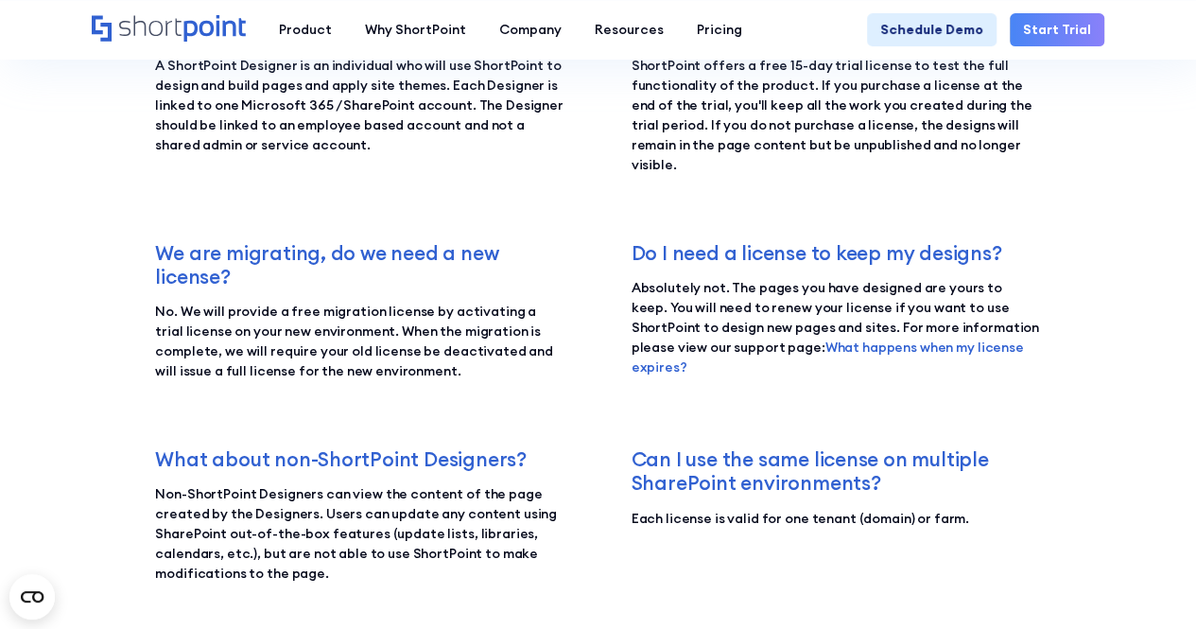
scroll to position [2742, 0]
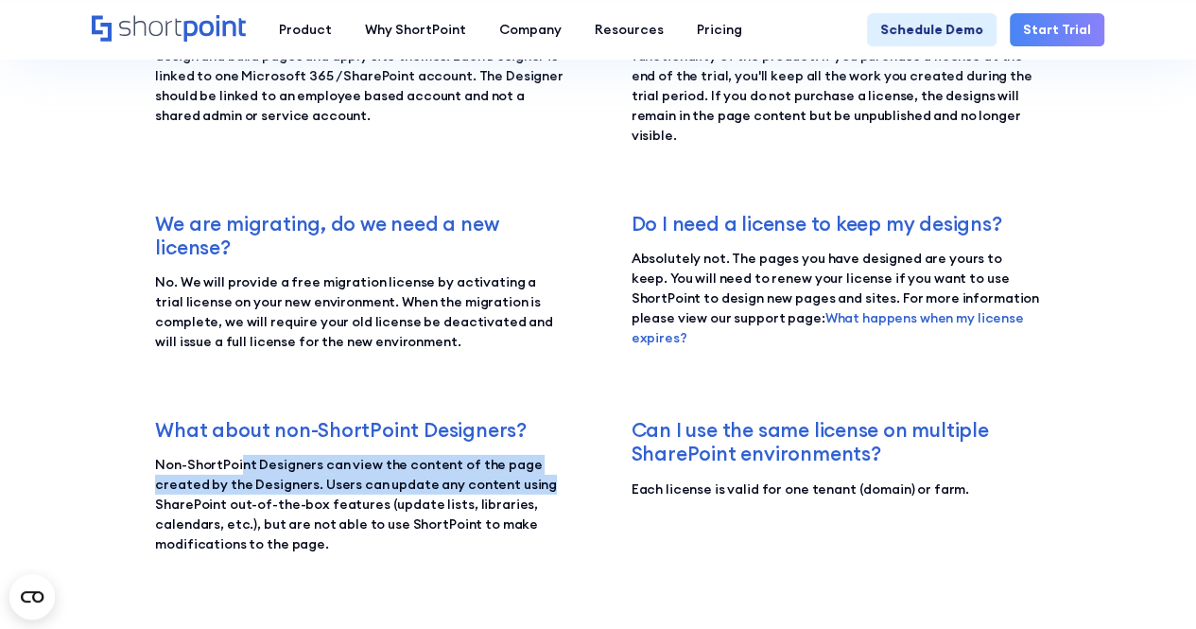
drag, startPoint x: 242, startPoint y: 444, endPoint x: 563, endPoint y: 467, distance: 321.5
click at [563, 467] on p "Non-ShortPoint Designers can view the content of the page created by the Design…" at bounding box center [359, 504] width 409 height 99
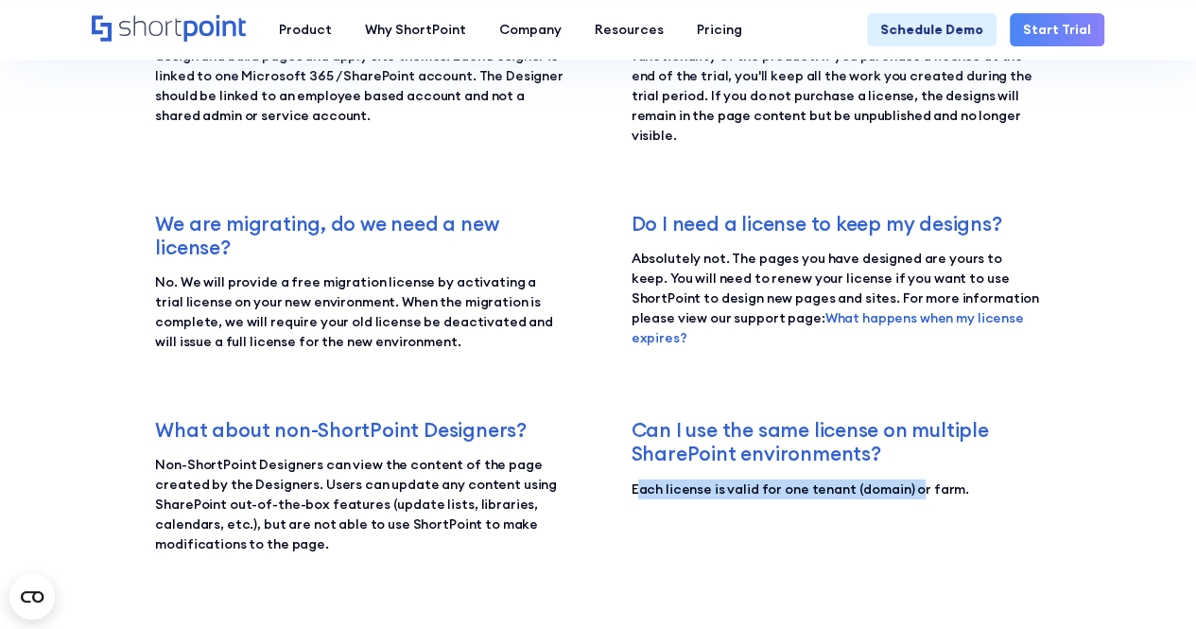
drag, startPoint x: 635, startPoint y: 474, endPoint x: 912, endPoint y: 459, distance: 276.6
click at [912, 479] on p "Each license is valid for one tenant (domain) or farm." at bounding box center [836, 489] width 409 height 20
drag, startPoint x: 959, startPoint y: 462, endPoint x: 618, endPoint y: 457, distance: 340.5
click at [618, 457] on div "What is ShortPoint Designer? A ShortPoint Designer is an individual who will us…" at bounding box center [597, 273] width 885 height 566
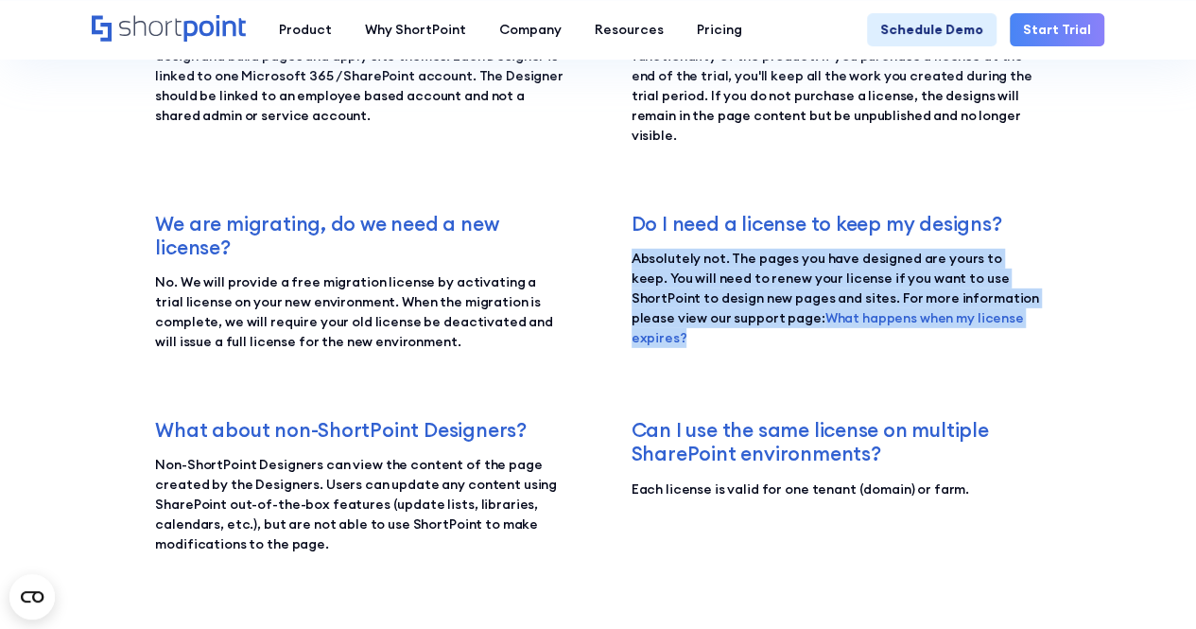
drag, startPoint x: 630, startPoint y: 243, endPoint x: 1046, endPoint y: 301, distance: 420.1
click at [1046, 301] on section "Frequently asked questions: What is ShortPoint Designer? A ShortPoint Designer …" at bounding box center [598, 212] width 1196 height 1226
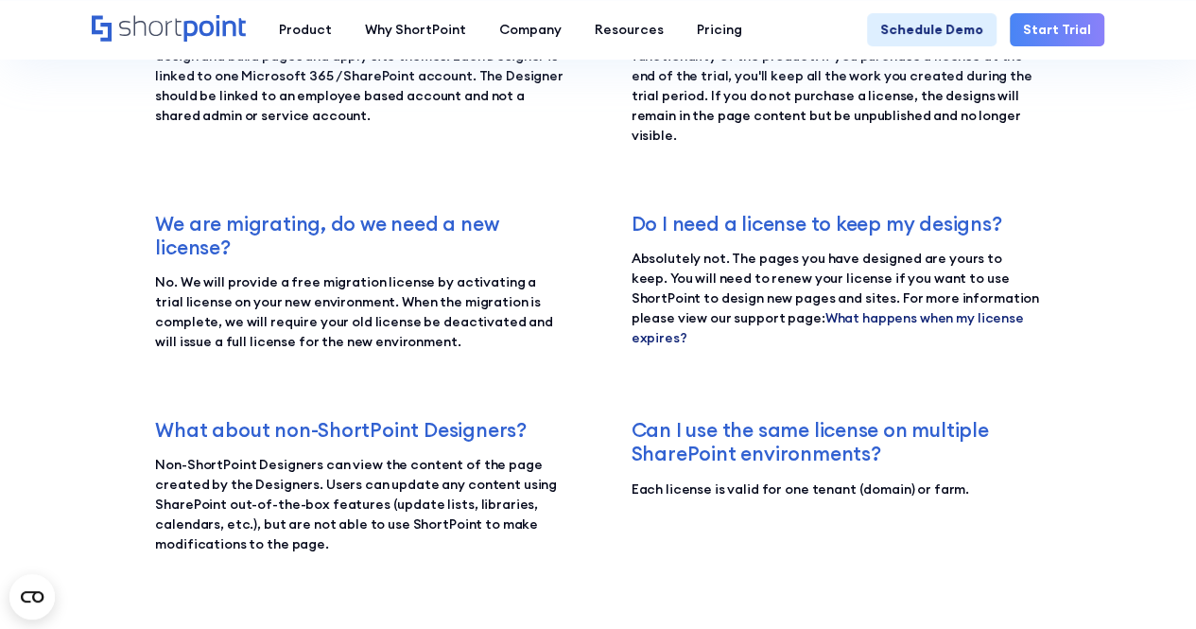
click at [957, 309] on link "What happens when my license expires?" at bounding box center [828, 327] width 392 height 37
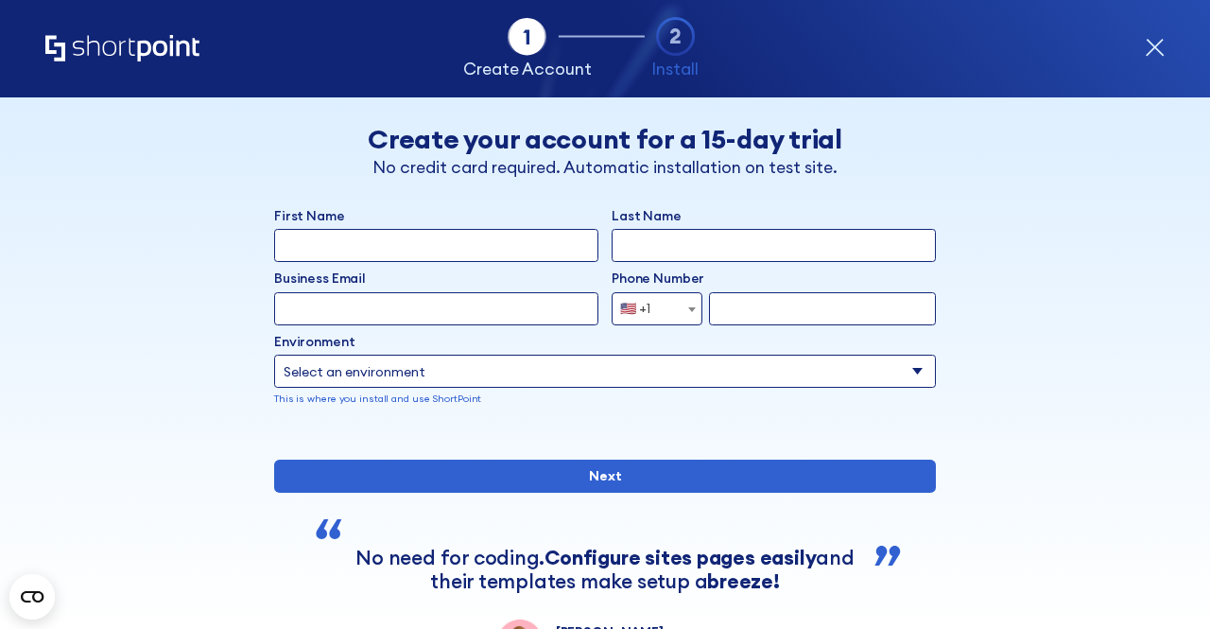
click at [127, 40] on icon "Home" at bounding box center [122, 48] width 154 height 26
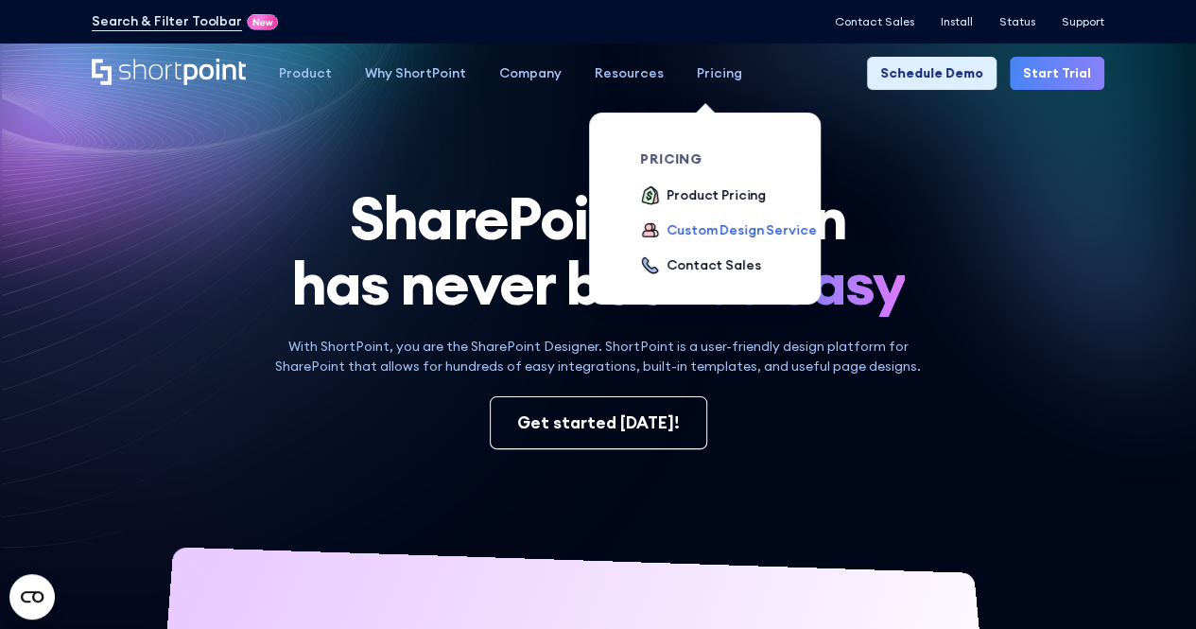
click at [744, 228] on div "Custom Design Service" at bounding box center [741, 230] width 149 height 20
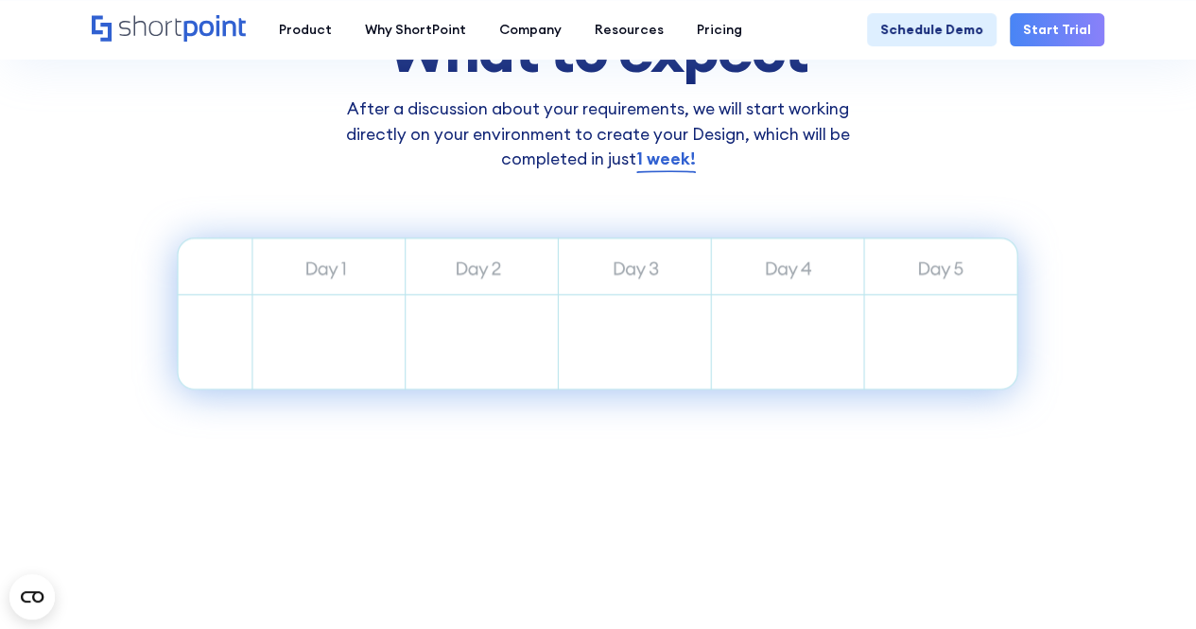
scroll to position [1229, 0]
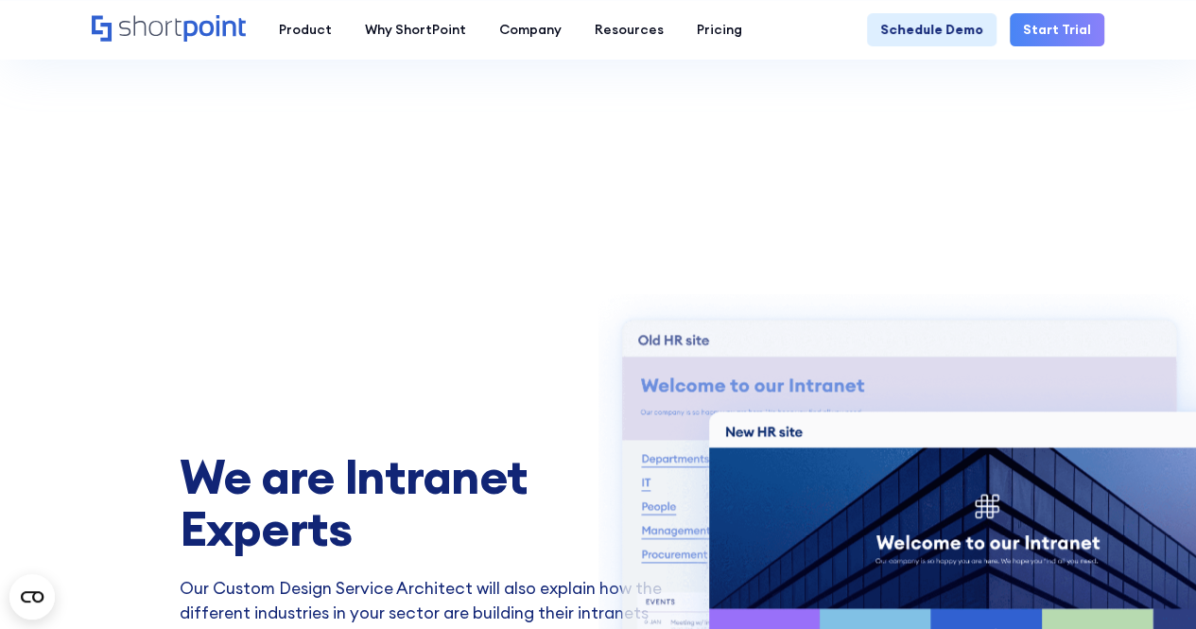
click at [190, 39] on icon "Home" at bounding box center [169, 28] width 154 height 26
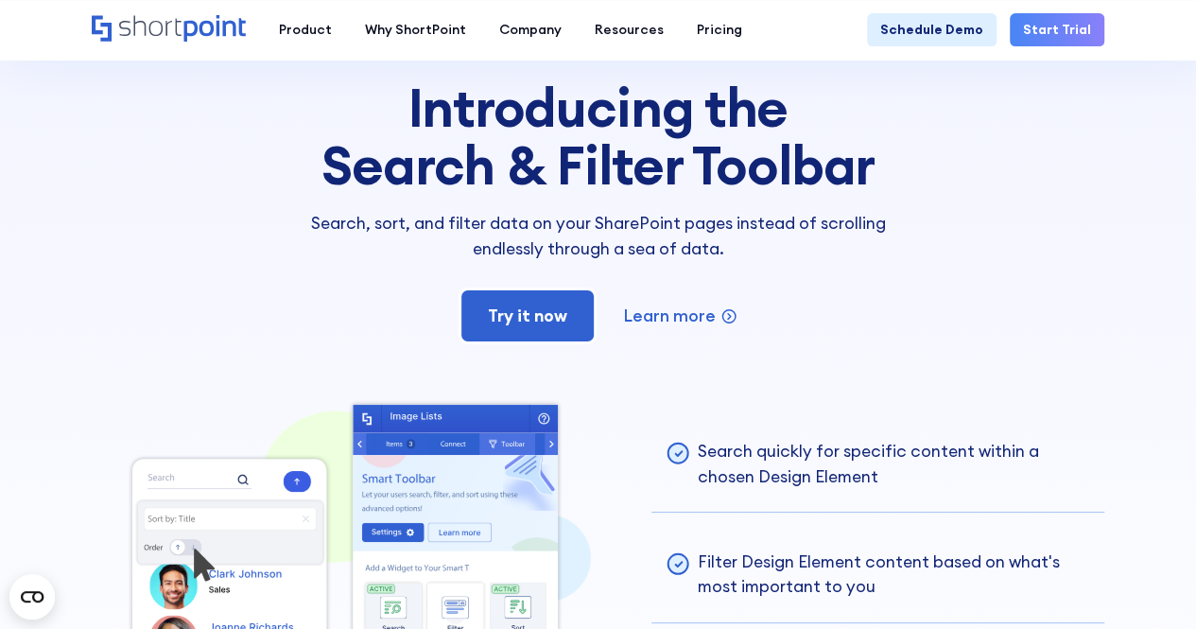
scroll to position [3404, 0]
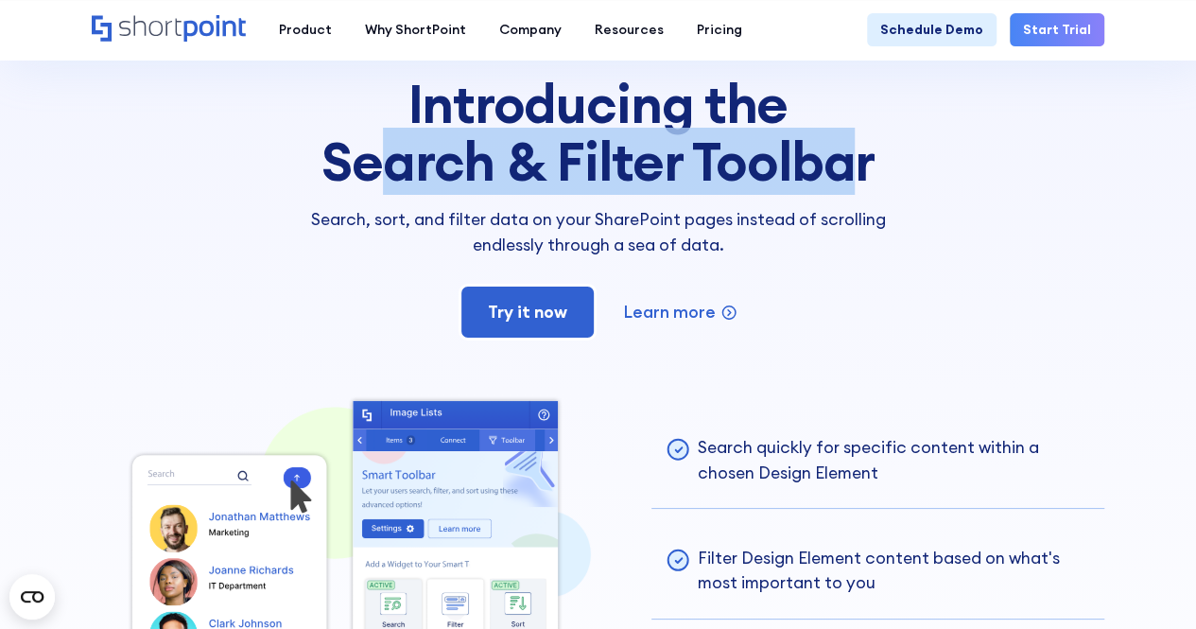
drag, startPoint x: 395, startPoint y: 160, endPoint x: 879, endPoint y: 162, distance: 484.2
click at [878, 162] on h3 "Introducing the Search & Filter Toolbar" at bounding box center [597, 133] width 620 height 116
click at [856, 196] on div "feature spotlight Introducing the Search & Filter Toolbar Search, sort, and fil…" at bounding box center [597, 137] width 620 height 239
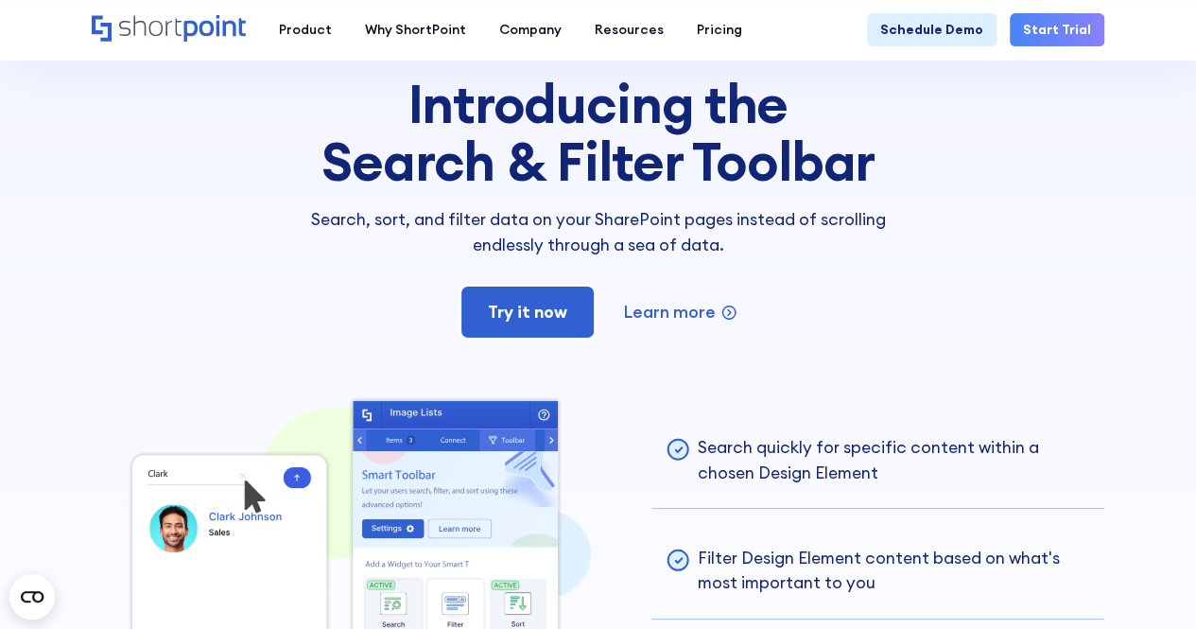
click at [187, 276] on div "feature spotlight Introducing the Search & Filter Toolbar Search, sort, and fil…" at bounding box center [598, 179] width 1013 height 322
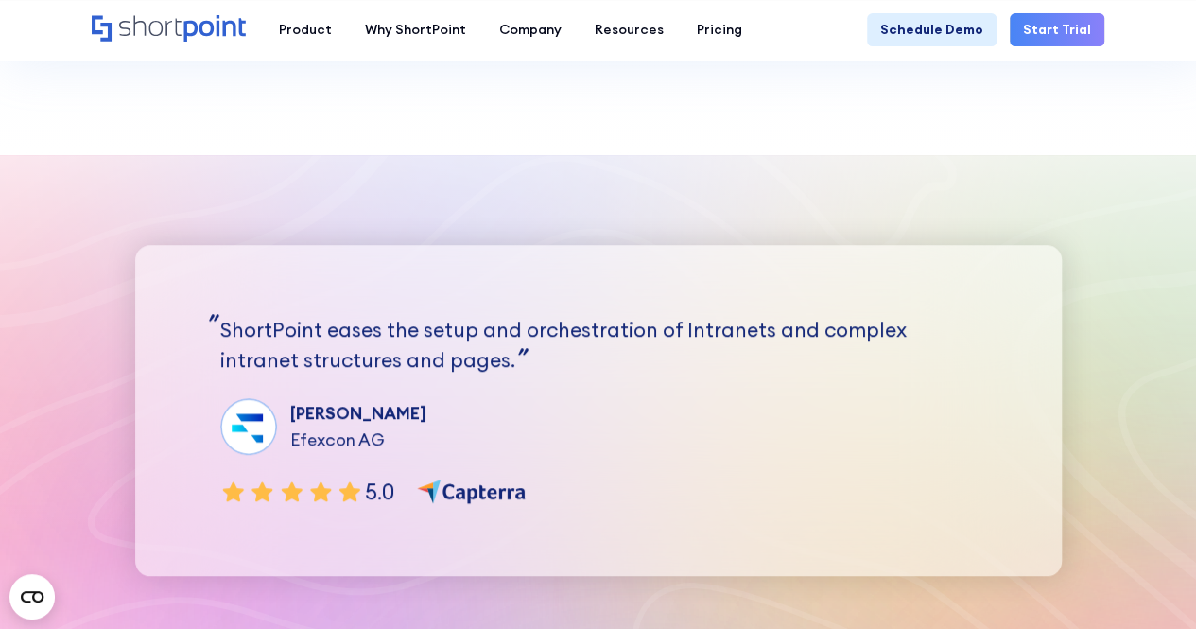
scroll to position [4256, 0]
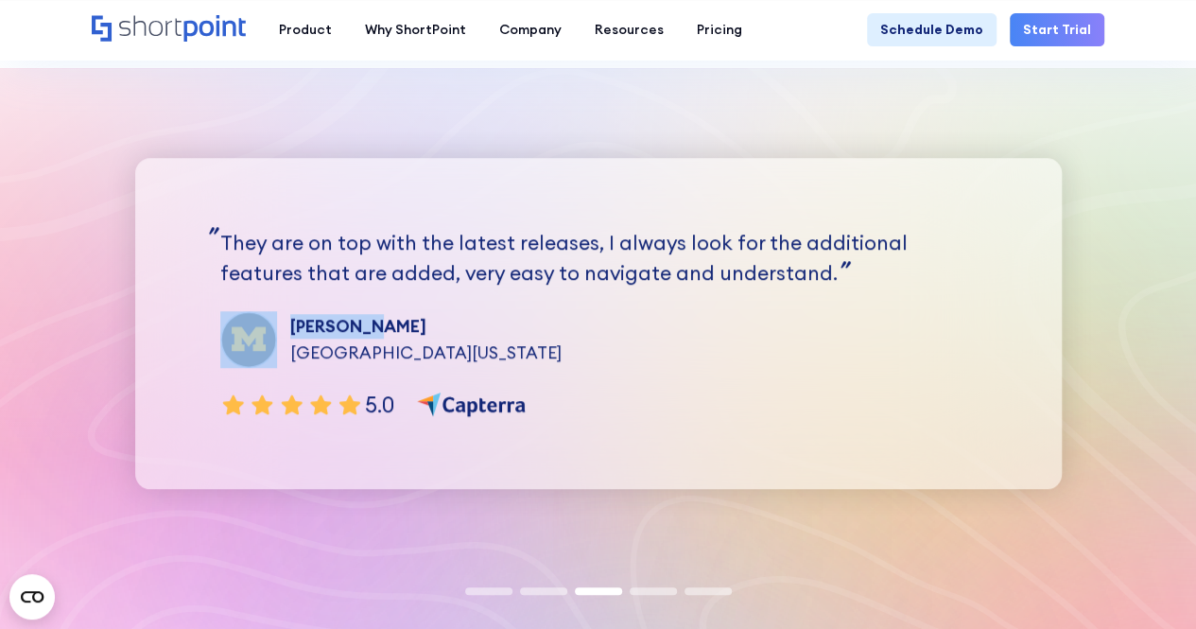
drag, startPoint x: 739, startPoint y: 331, endPoint x: 271, endPoint y: 328, distance: 467.2
click at [271, 328] on div "Charan G. UNIVERSITY OF MICHIGAN" at bounding box center [598, 339] width 757 height 57
click at [666, 315] on div "Charan G. UNIVERSITY OF MICHIGAN" at bounding box center [598, 339] width 757 height 57
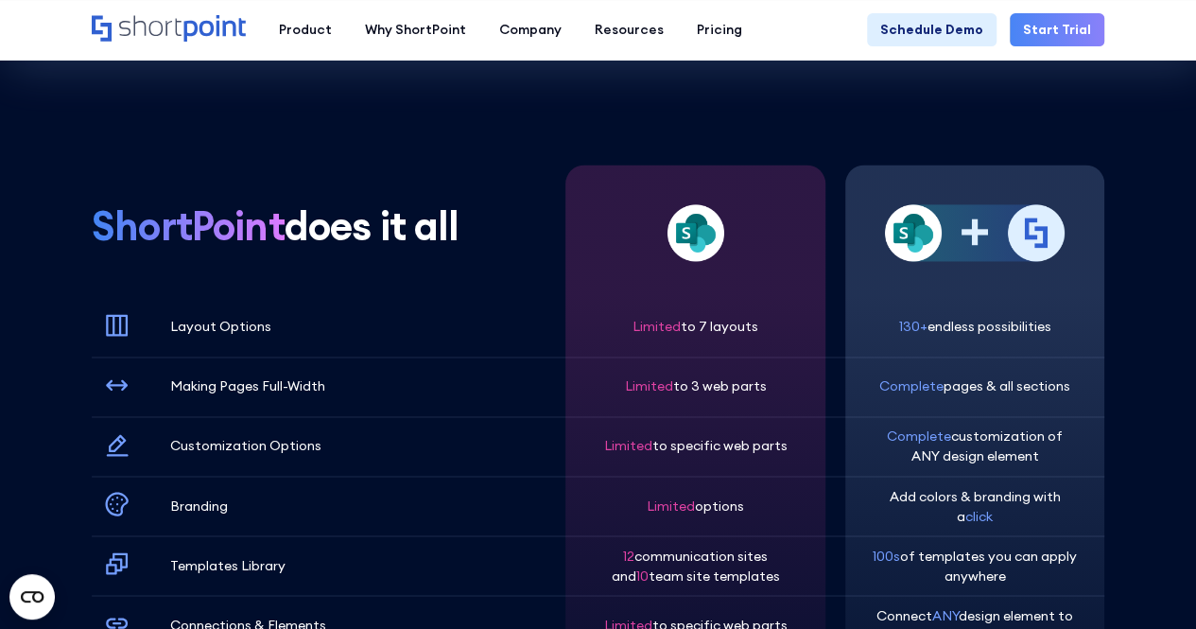
scroll to position [5012, 0]
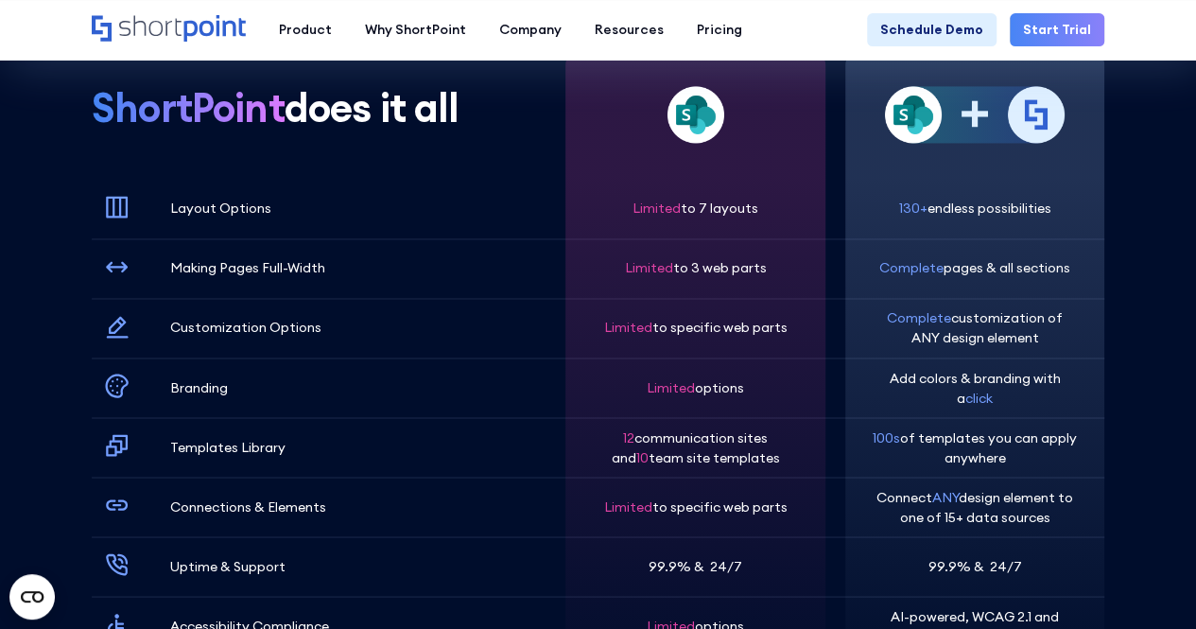
drag, startPoint x: 893, startPoint y: 210, endPoint x: 1076, endPoint y: 207, distance: 183.5
click at [1076, 207] on div "130+ endless possibilities" at bounding box center [975, 209] width 206 height 60
drag, startPoint x: 630, startPoint y: 205, endPoint x: 828, endPoint y: 214, distance: 198.8
click at [828, 214] on div "ShortPoint does it all Layout Options Making Pages Full-Width Customization Opt…" at bounding box center [598, 370] width 1013 height 649
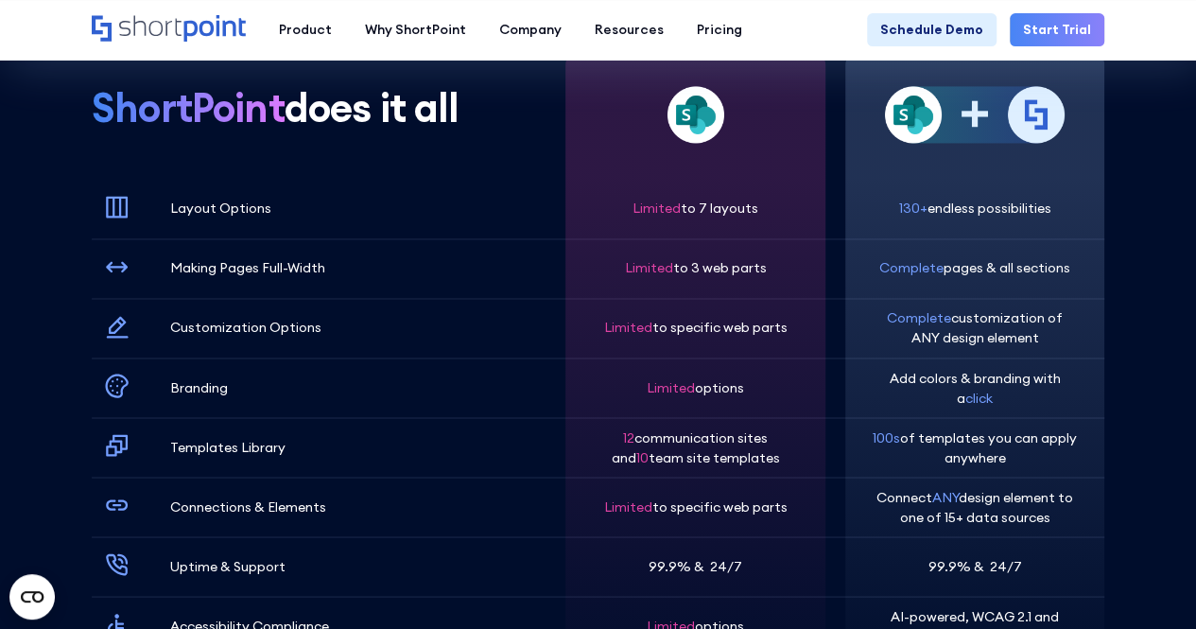
drag, startPoint x: 607, startPoint y: 262, endPoint x: 815, endPoint y: 264, distance: 208.1
click at [815, 264] on div "Limited to 7 layouts Limited to 3 web parts Limited to specific web parts Limit…" at bounding box center [695, 370] width 259 height 649
drag, startPoint x: 871, startPoint y: 268, endPoint x: 1098, endPoint y: 264, distance: 227.0
click at [1098, 264] on div "130+ endless possibilities Complete pages & all sections Complete customization…" at bounding box center [974, 370] width 259 height 649
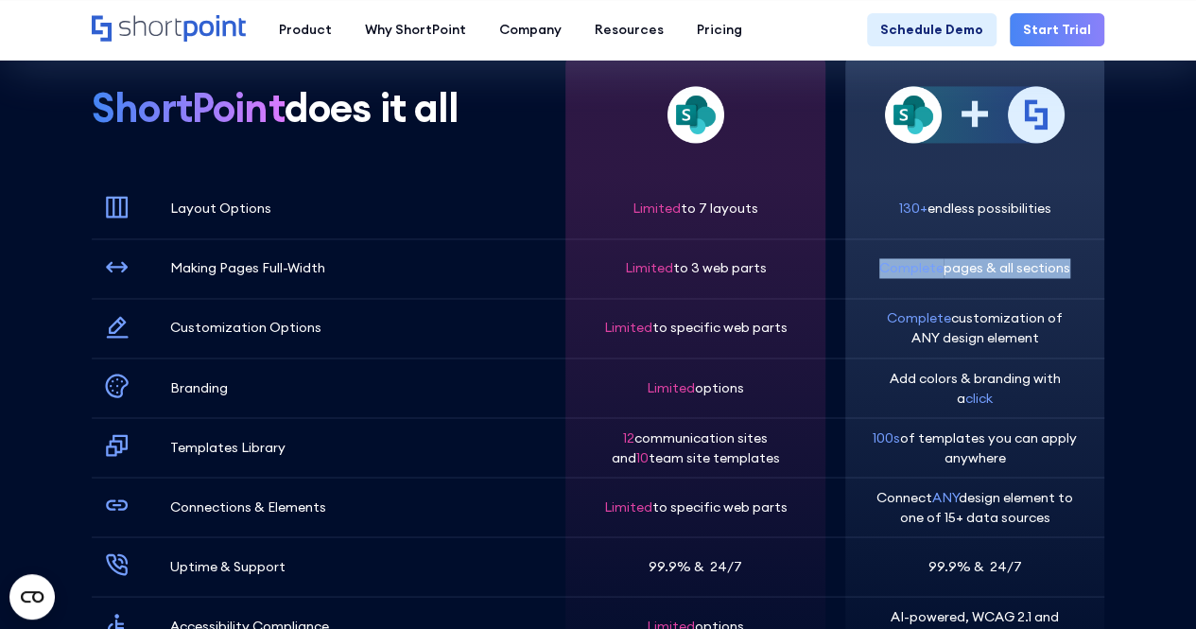
click at [1098, 264] on div "130+ endless possibilities Complete pages & all sections Complete customization…" at bounding box center [974, 370] width 259 height 649
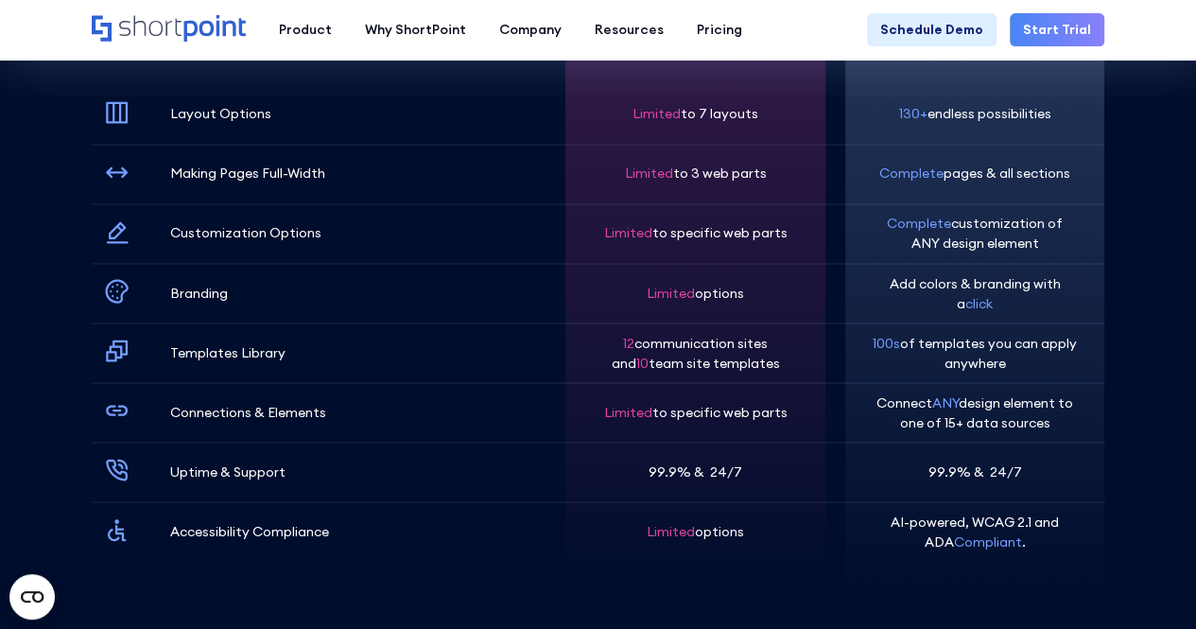
drag, startPoint x: 886, startPoint y: 328, endPoint x: 1032, endPoint y: 376, distance: 153.4
click at [1032, 376] on div "100s of templates you can apply anywhere" at bounding box center [975, 352] width 206 height 60
drag, startPoint x: 586, startPoint y: 402, endPoint x: 831, endPoint y: 400, distance: 244.9
click at [831, 400] on div "ShortPoint does it all Layout Options Making Pages Full-Width Customization Opt…" at bounding box center [598, 276] width 1013 height 649
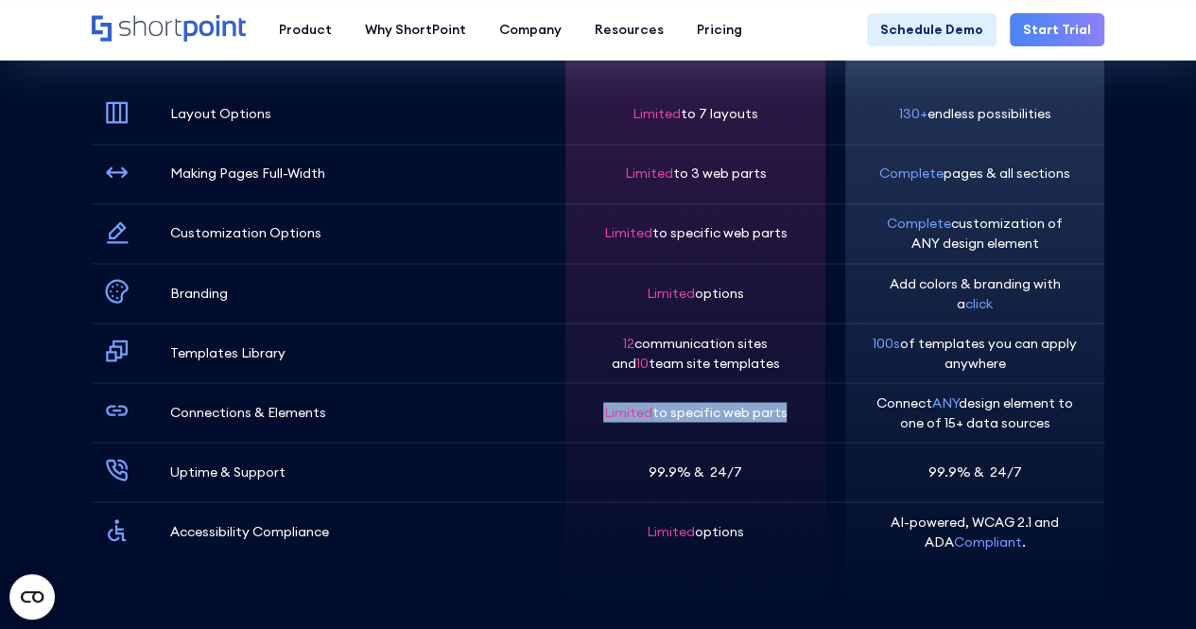
click at [966, 413] on p "Connect ANY design element to one of 15+ data sources" at bounding box center [975, 412] width 206 height 40
drag, startPoint x: 856, startPoint y: 394, endPoint x: 1092, endPoint y: 422, distance: 238.0
click at [1092, 420] on div "130+ endless possibilities Complete pages & all sections Complete customization…" at bounding box center [974, 276] width 259 height 649
click at [1092, 422] on div "130+ endless possibilities Complete pages & all sections Complete customization…" at bounding box center [974, 276] width 259 height 649
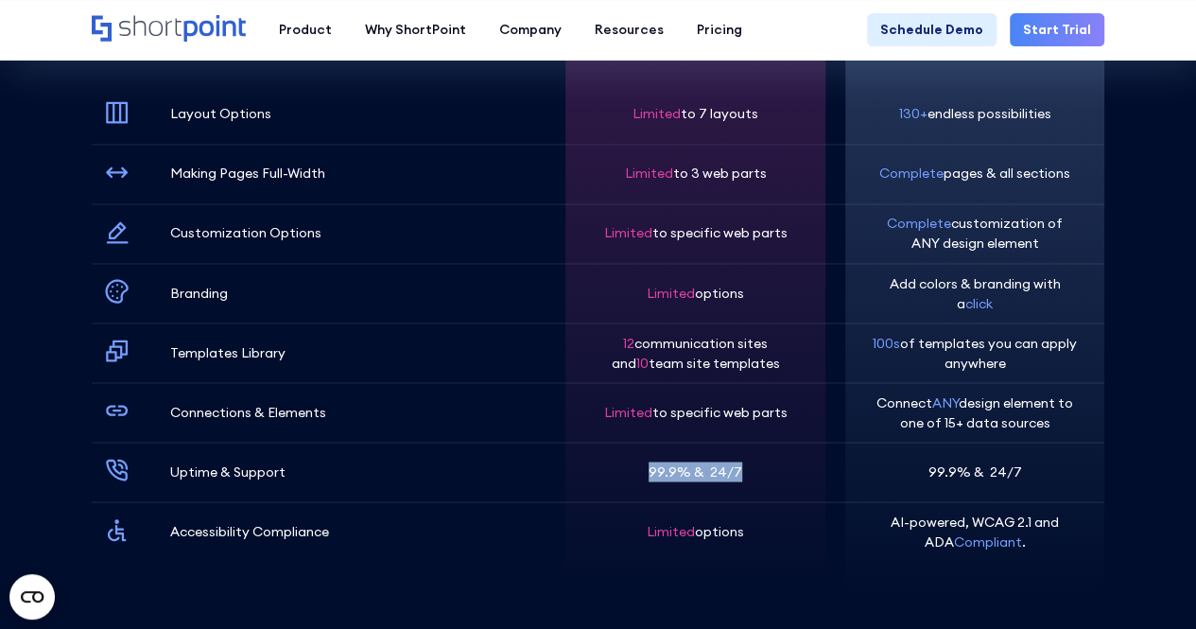
drag, startPoint x: 626, startPoint y: 463, endPoint x: 815, endPoint y: 485, distance: 190.4
click at [813, 485] on div "Limited to 7 layouts Limited to 3 web parts Limited to specific web parts Limit…" at bounding box center [695, 276] width 259 height 649
drag, startPoint x: 906, startPoint y: 467, endPoint x: 1057, endPoint y: 461, distance: 151.4
click at [1057, 461] on div "99.9% & 24/7" at bounding box center [975, 472] width 206 height 60
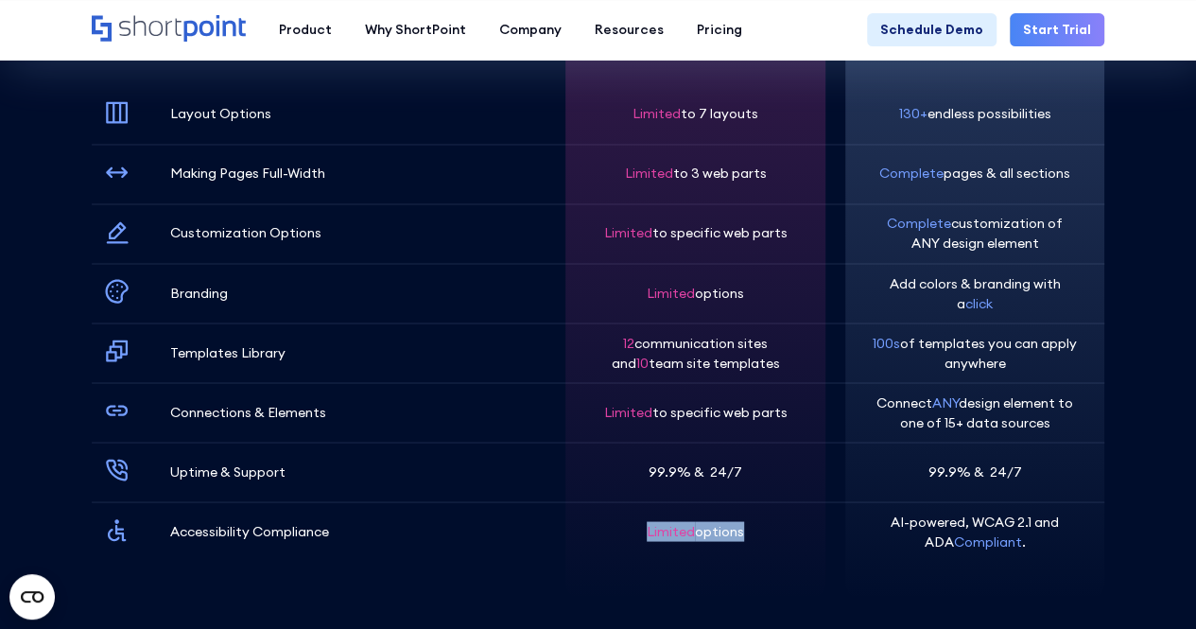
drag, startPoint x: 648, startPoint y: 532, endPoint x: 825, endPoint y: 531, distance: 176.8
click at [825, 532] on div "ShortPoint does it all Layout Options Making Pages Full-Width Customization Opt…" at bounding box center [598, 276] width 1013 height 649
click at [825, 533] on div "ShortPoint does it all Layout Options Making Pages Full-Width Customization Opt…" at bounding box center [598, 276] width 1013 height 649
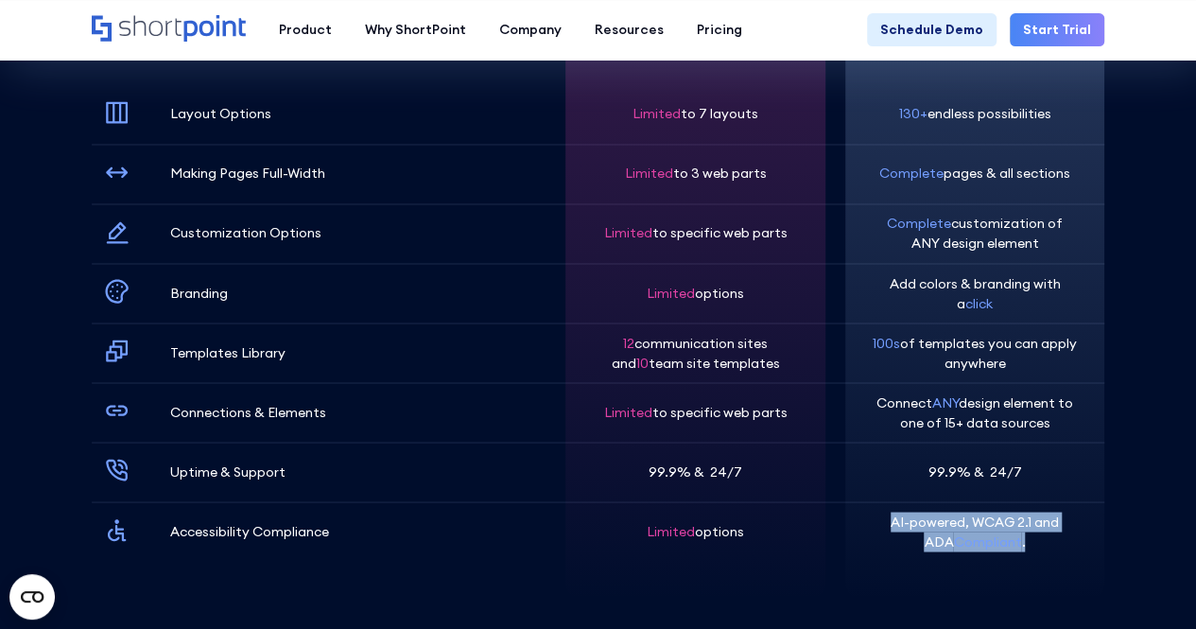
drag, startPoint x: 859, startPoint y: 512, endPoint x: 1094, endPoint y: 546, distance: 237.9
click at [1094, 546] on div "130+ endless possibilities Complete pages & all sections Complete customization…" at bounding box center [974, 276] width 259 height 649
click at [1092, 545] on div "130+ endless possibilities Complete pages & all sections Complete customization…" at bounding box center [974, 276] width 259 height 649
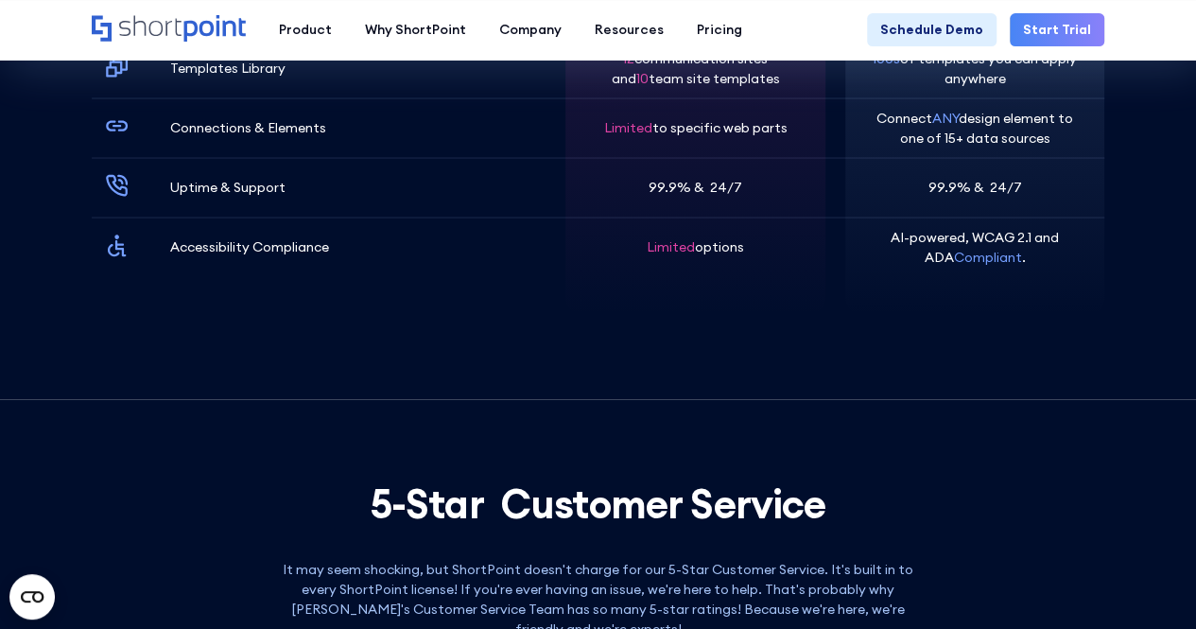
scroll to position [5580, 0]
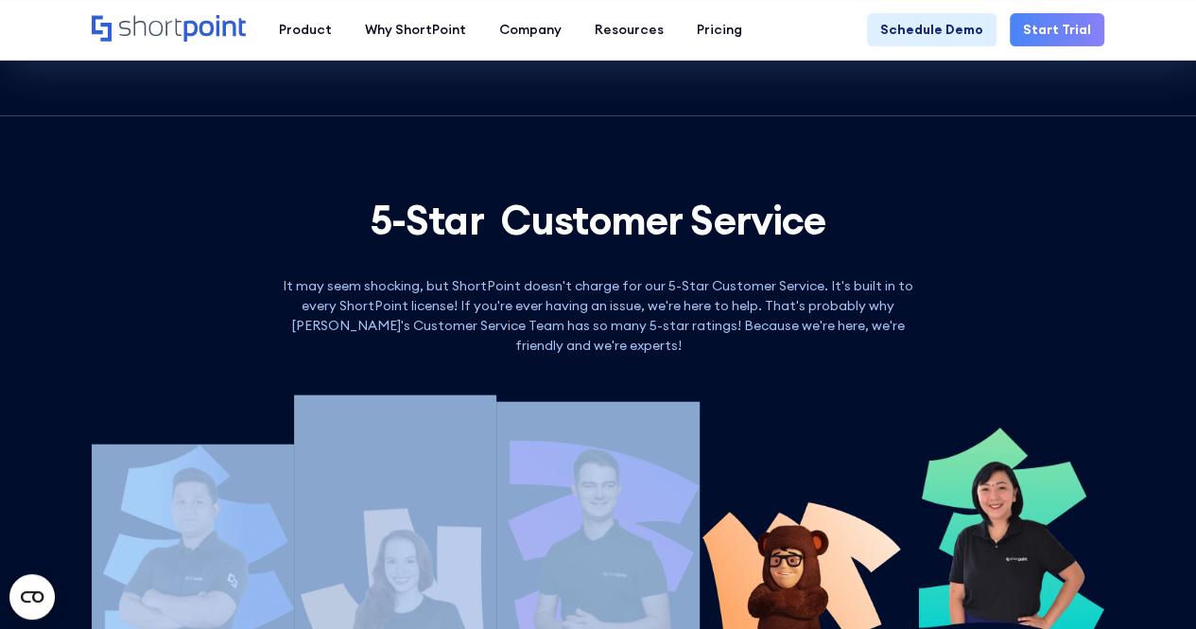
drag, startPoint x: 259, startPoint y: 381, endPoint x: 882, endPoint y: 370, distance: 623.3
click at [879, 370] on div at bounding box center [598, 550] width 1013 height 389
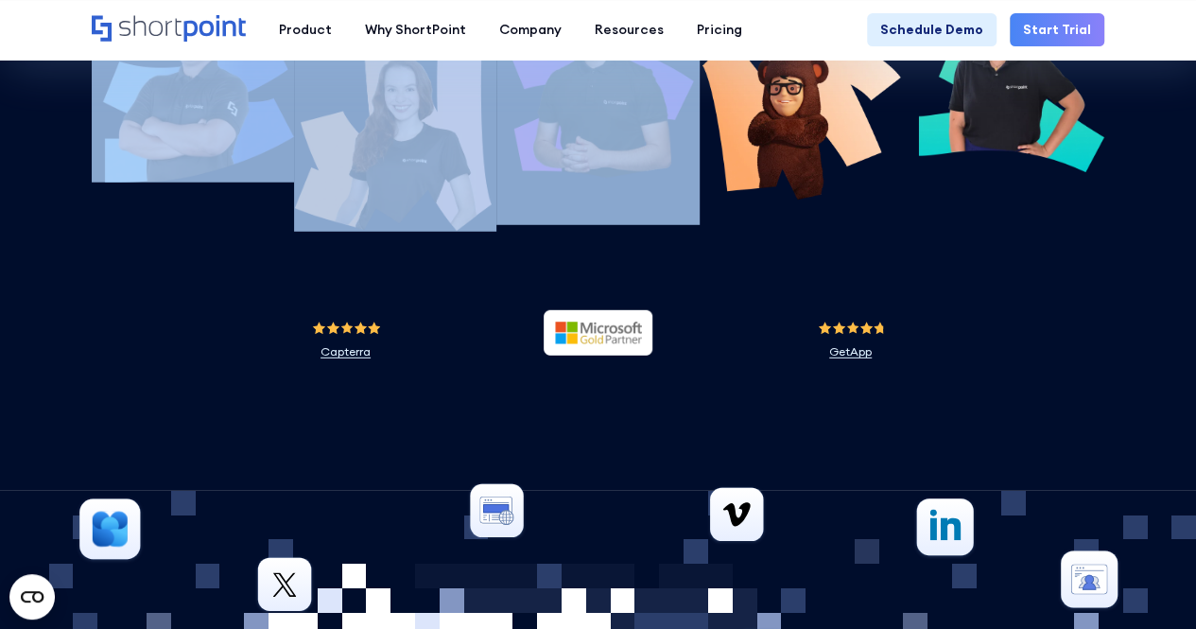
scroll to position [6147, 0]
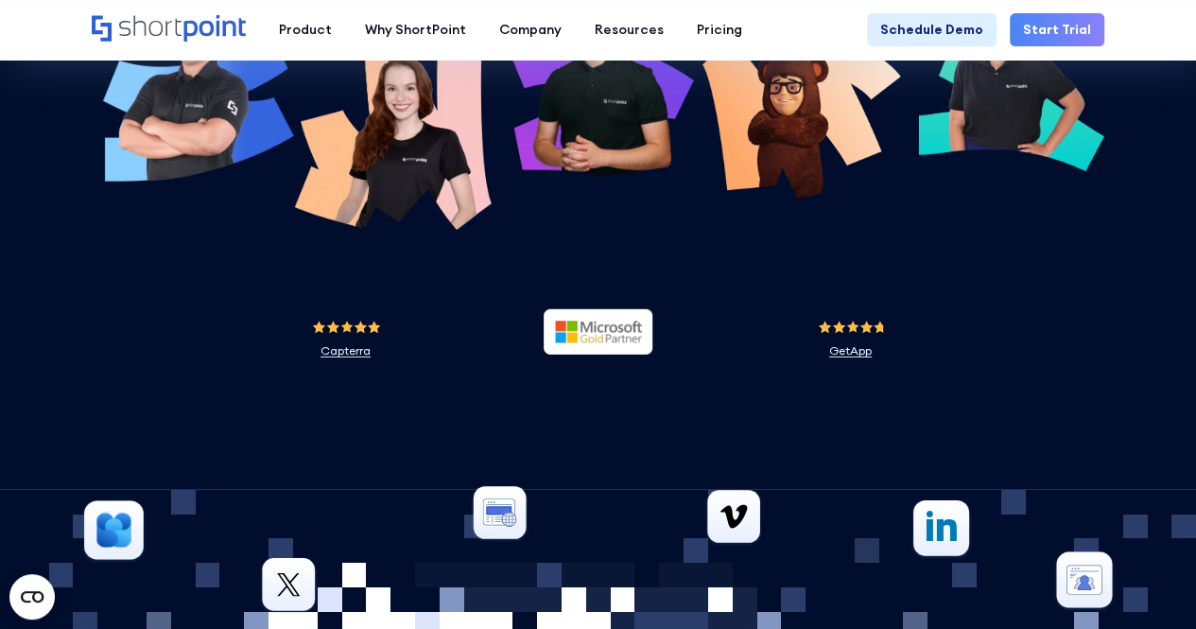
click at [644, 368] on section "5-Star Customer Service It may seem shocking, but ShortPoint doesn't charge for…" at bounding box center [598, 66] width 1196 height 846
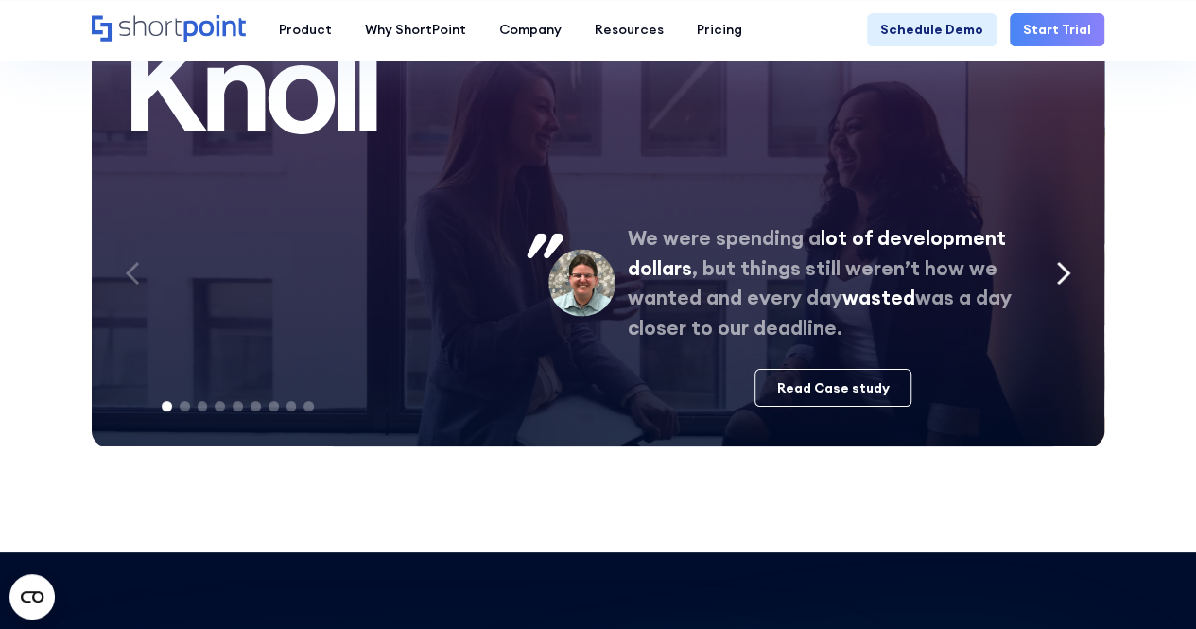
scroll to position [7093, 0]
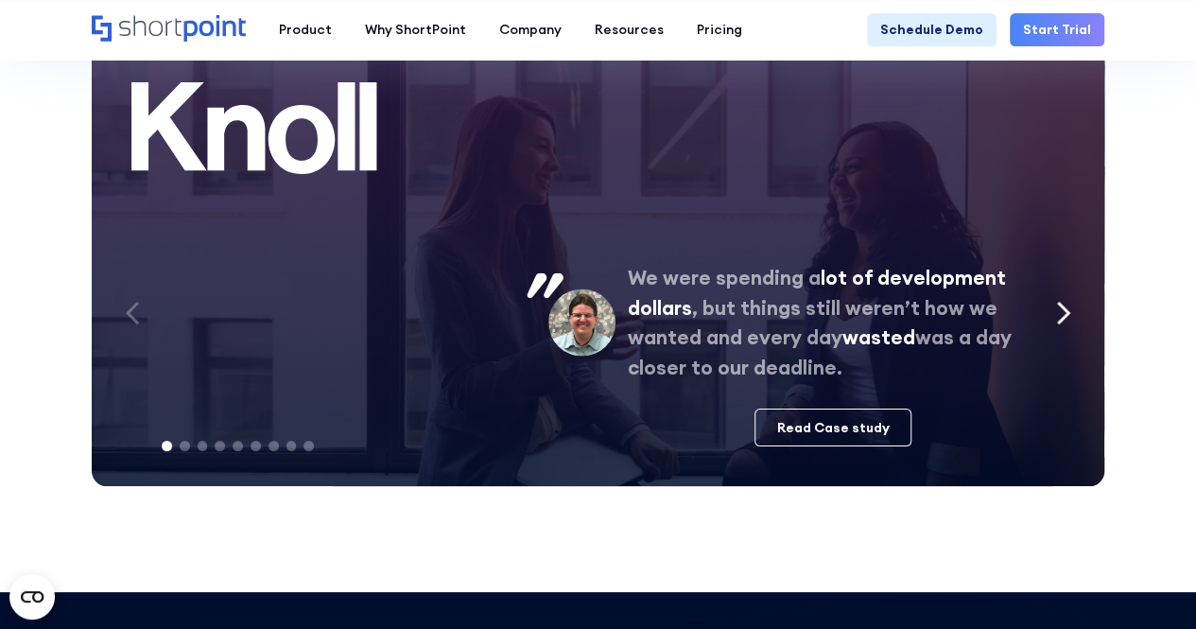
click at [1061, 303] on icon "Next slide" at bounding box center [1063, 313] width 10 height 21
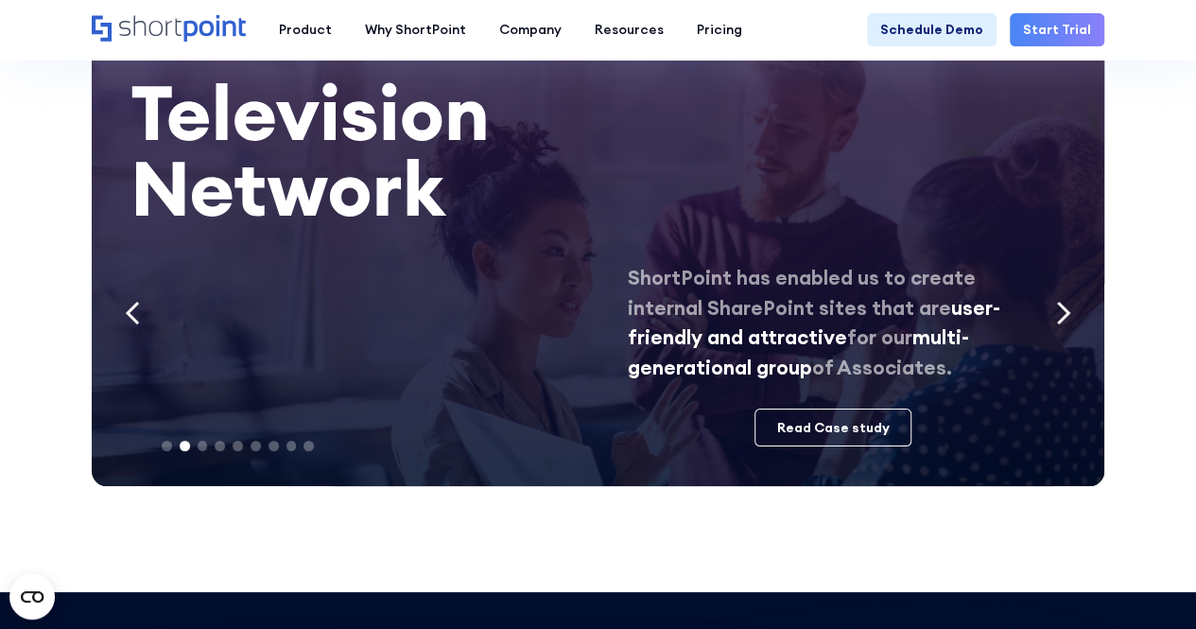
click at [1061, 303] on icon "Next slide" at bounding box center [1063, 313] width 10 height 21
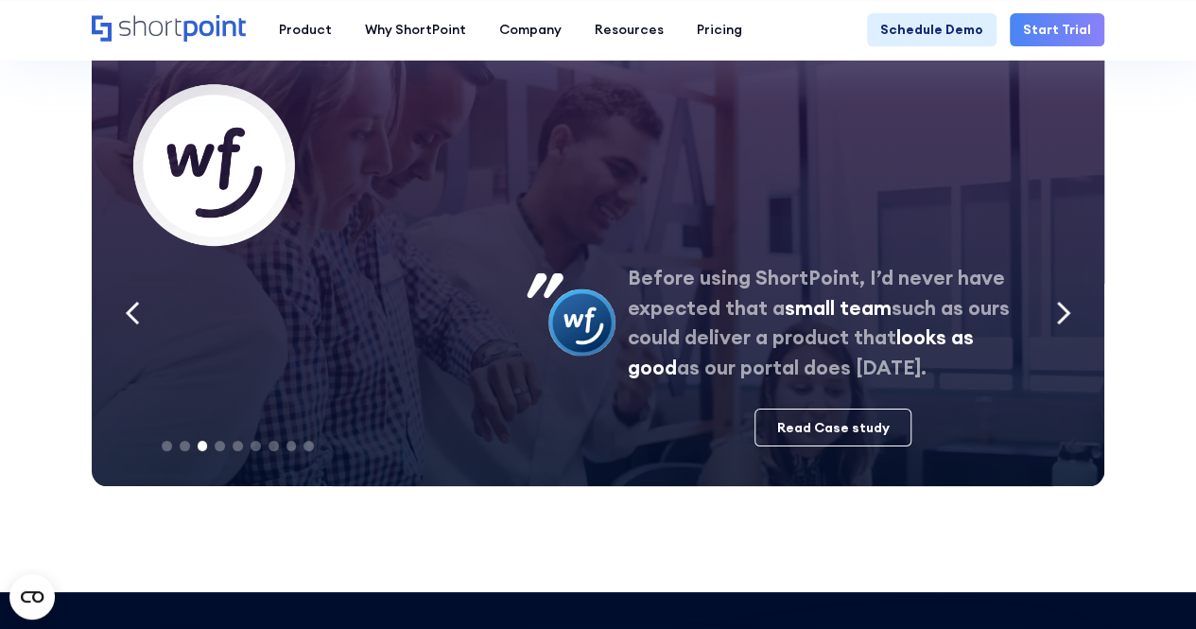
click at [1061, 303] on icon "Next slide" at bounding box center [1063, 313] width 10 height 21
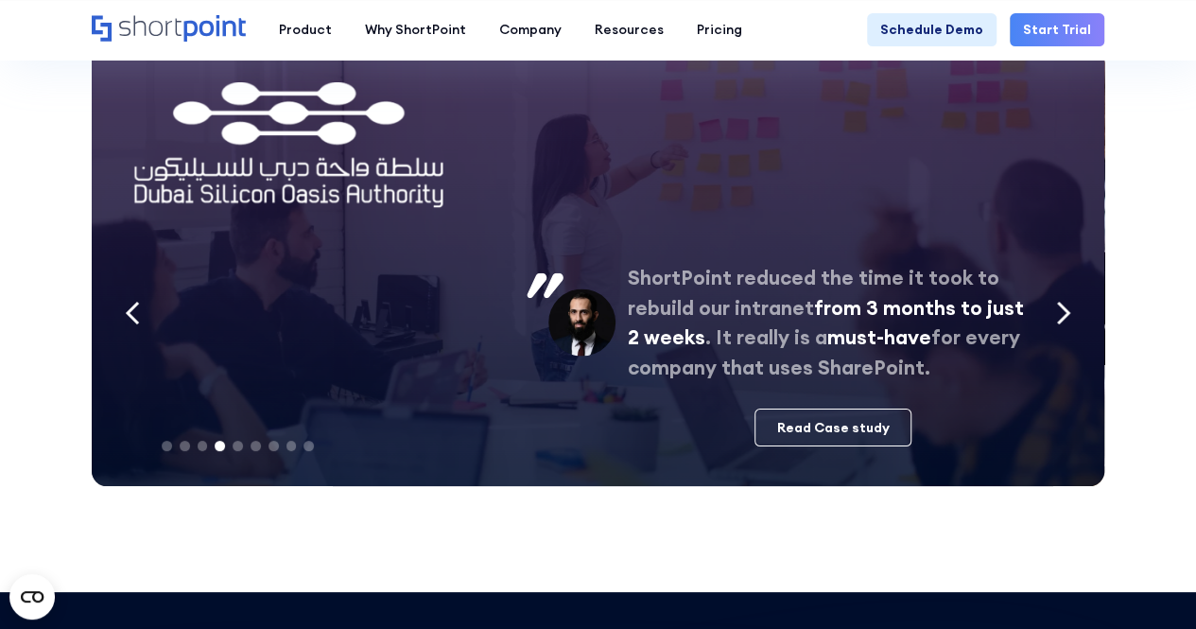
click at [1061, 303] on icon "Next slide" at bounding box center [1063, 313] width 10 height 21
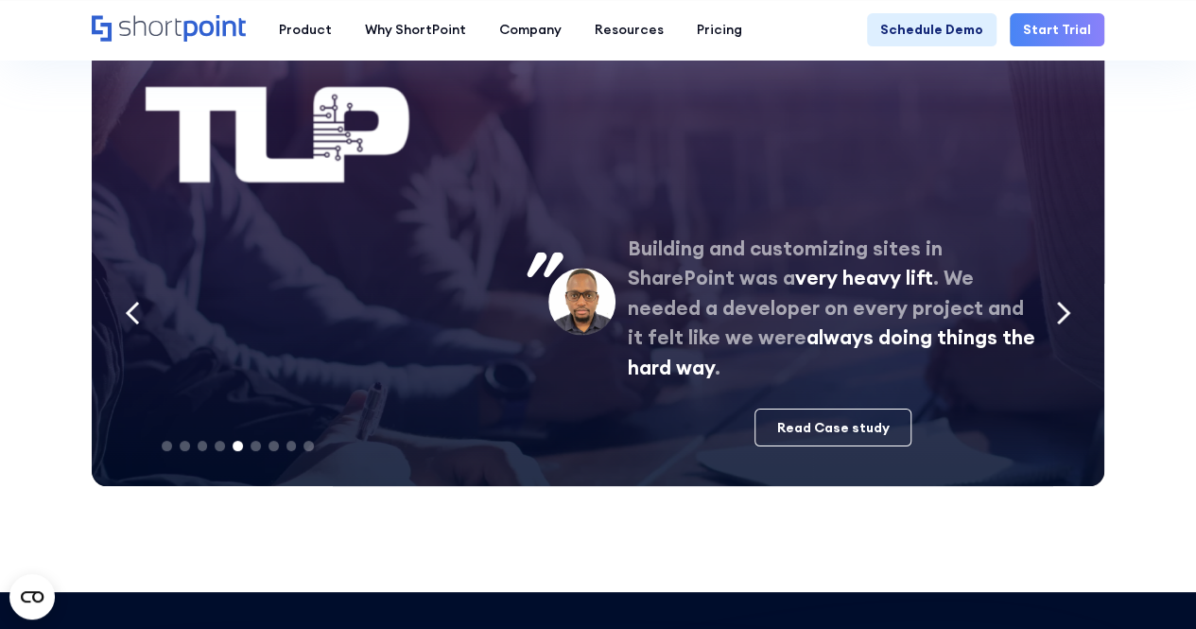
click at [1061, 303] on icon "Next slide" at bounding box center [1063, 313] width 10 height 21
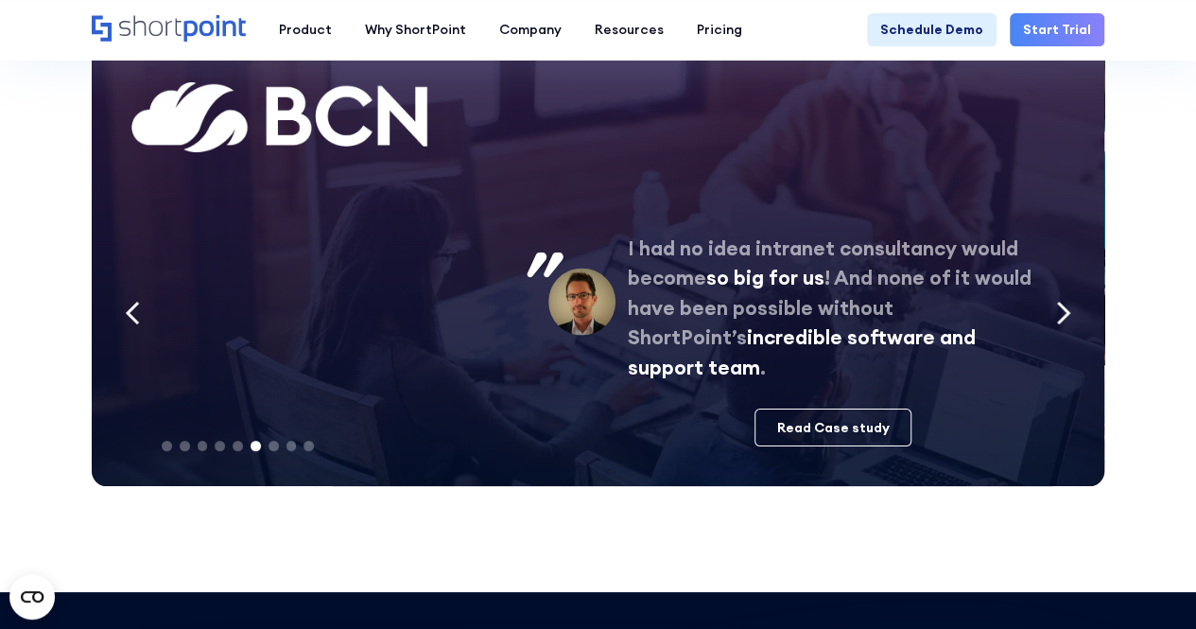
click at [1061, 303] on icon "Next slide" at bounding box center [1063, 313] width 10 height 21
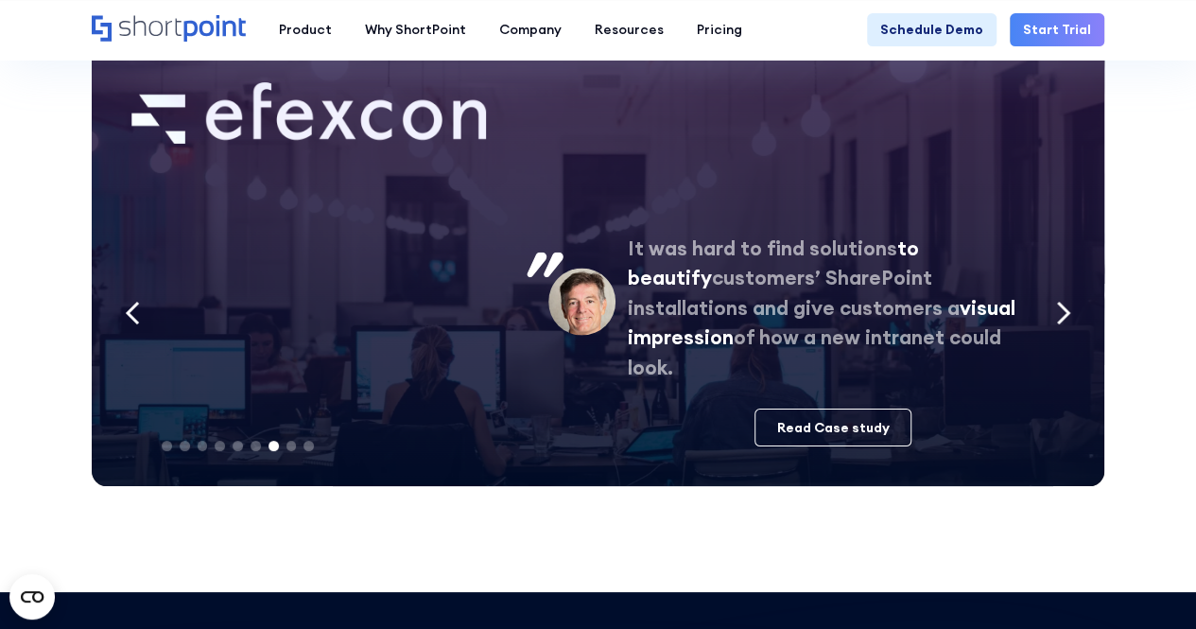
click at [1061, 303] on icon "Next slide" at bounding box center [1063, 313] width 10 height 21
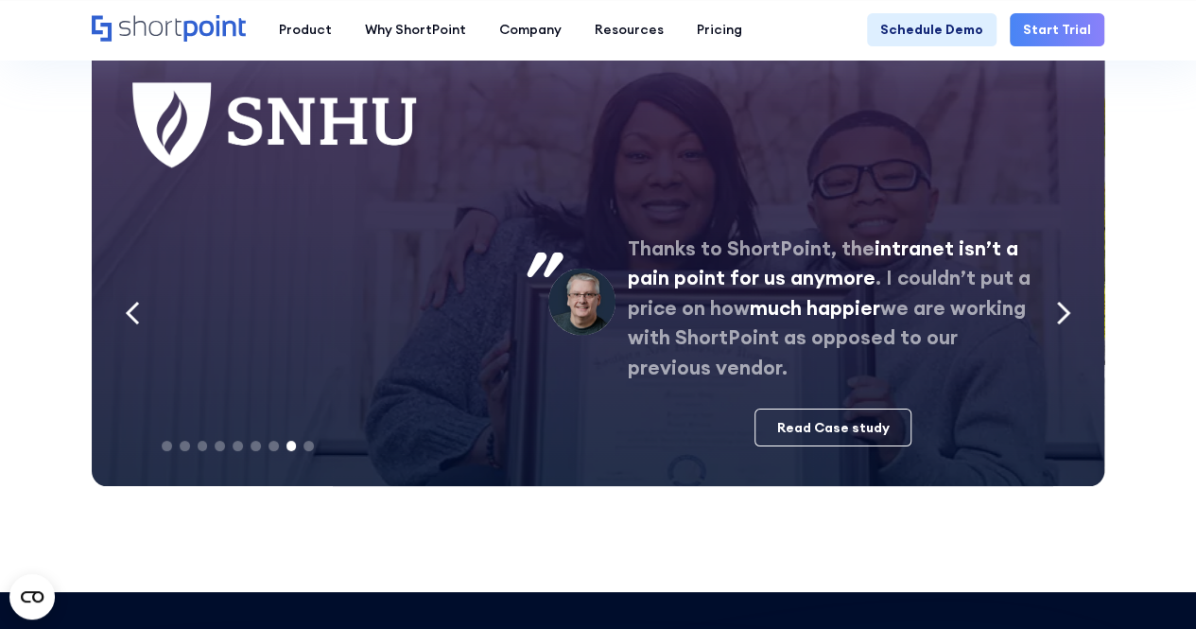
click at [1061, 303] on icon "Next slide" at bounding box center [1063, 313] width 10 height 21
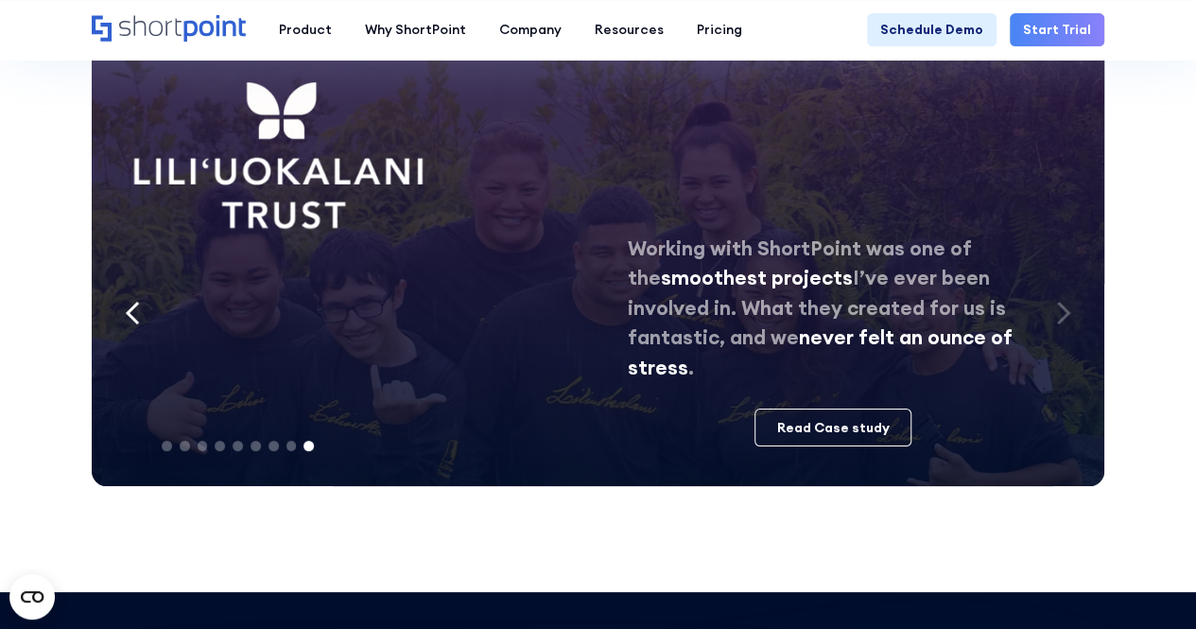
click at [1061, 303] on icon "Next slide" at bounding box center [1063, 313] width 10 height 21
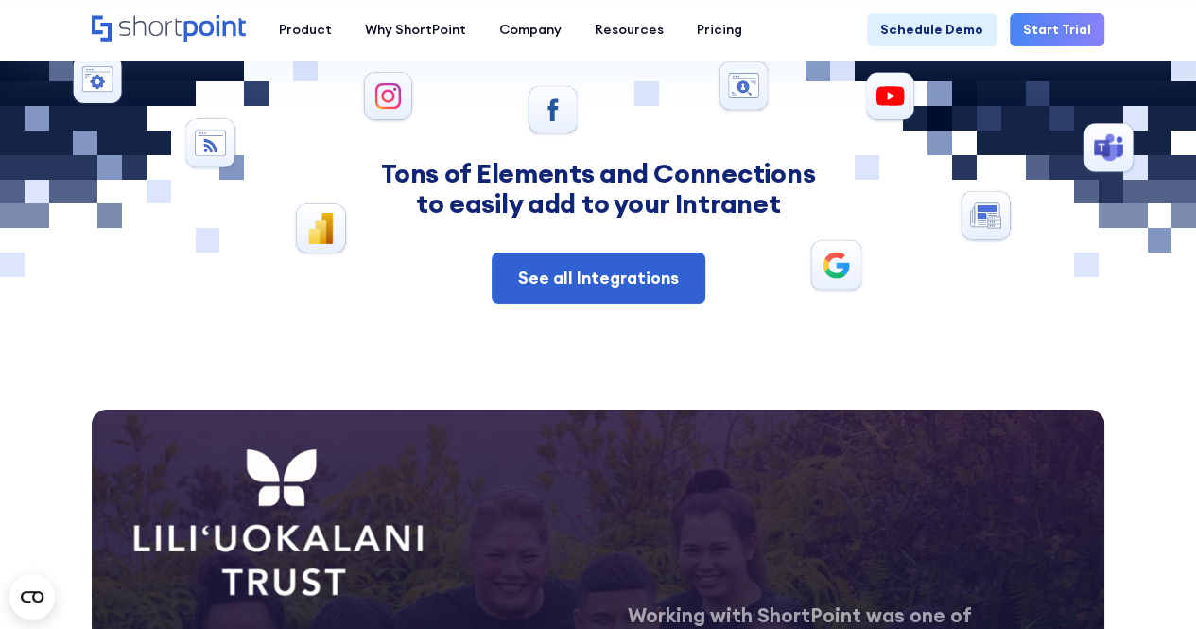
scroll to position [6431, 0]
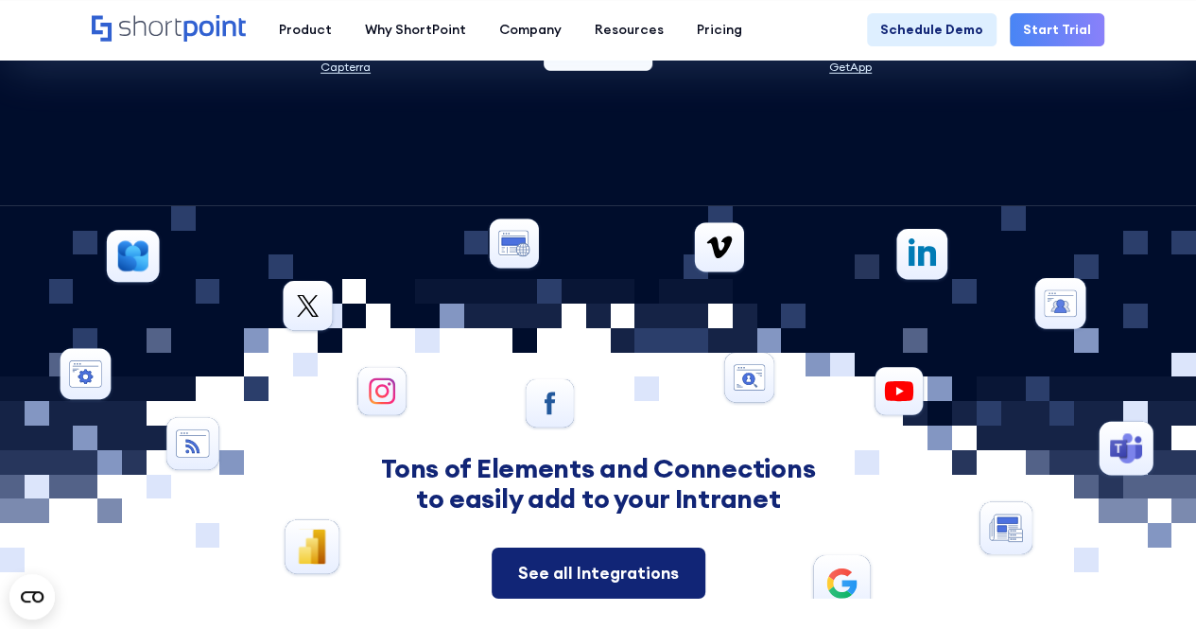
click at [596, 561] on div "See all Integrations" at bounding box center [598, 573] width 161 height 25
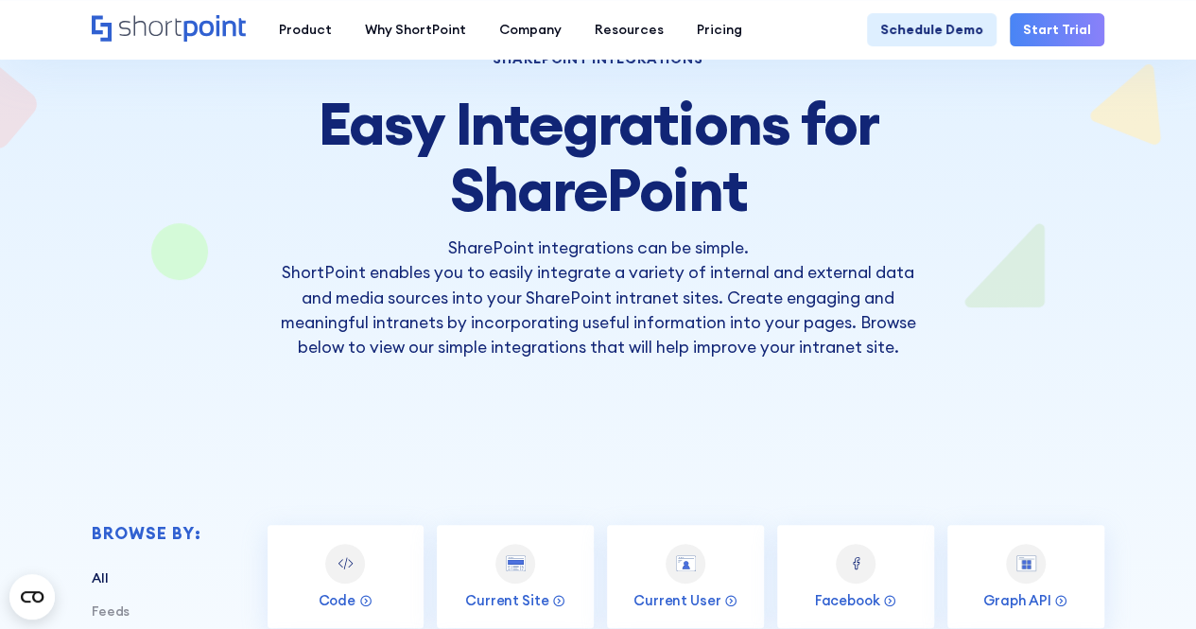
scroll to position [189, 0]
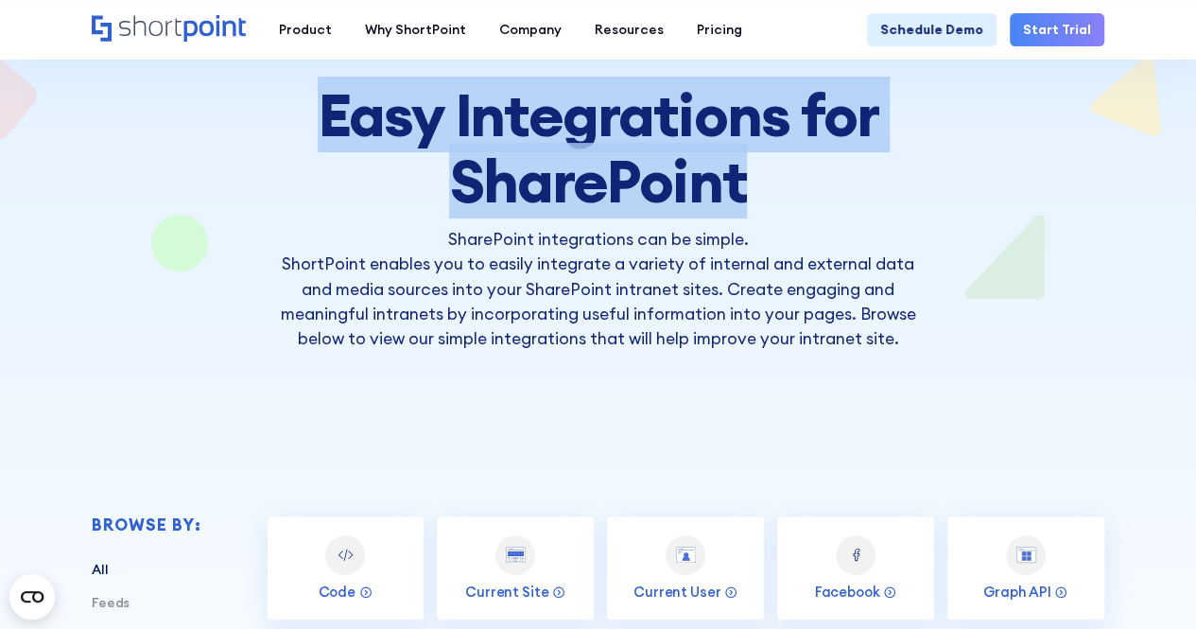
drag, startPoint x: 326, startPoint y: 111, endPoint x: 804, endPoint y: 193, distance: 484.6
click at [804, 193] on h2 "Easy Integrations for SharePoint" at bounding box center [597, 147] width 655 height 131
drag, startPoint x: 804, startPoint y: 193, endPoint x: 791, endPoint y: 205, distance: 18.1
click at [802, 194] on h2 "Easy Integrations for SharePoint" at bounding box center [597, 147] width 655 height 131
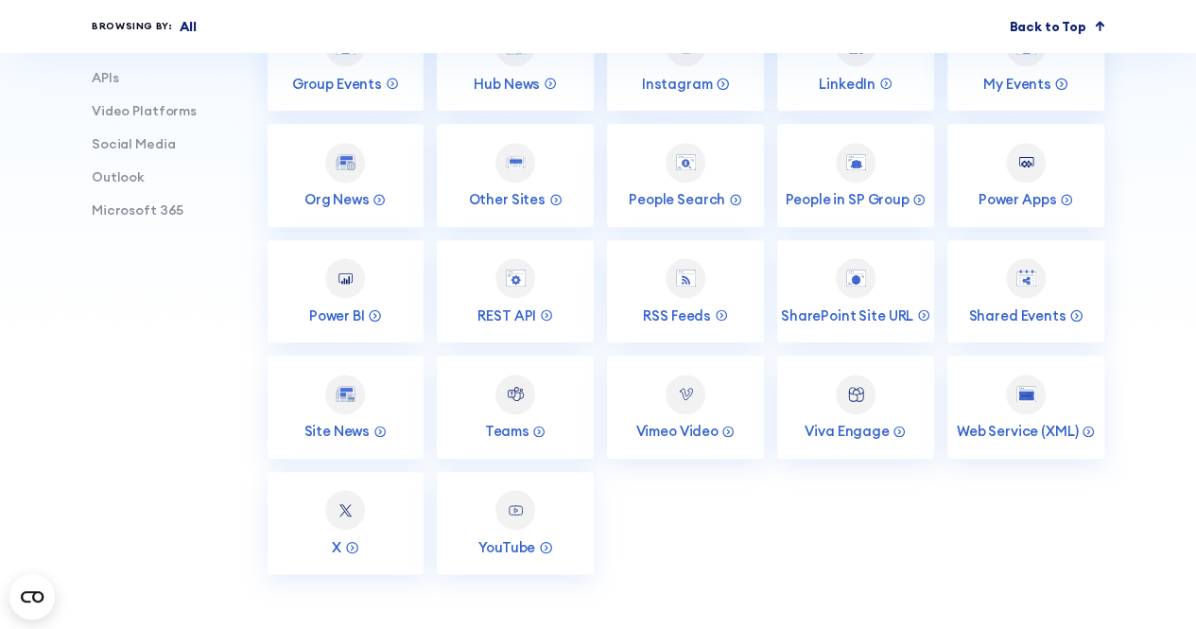
scroll to position [757, 0]
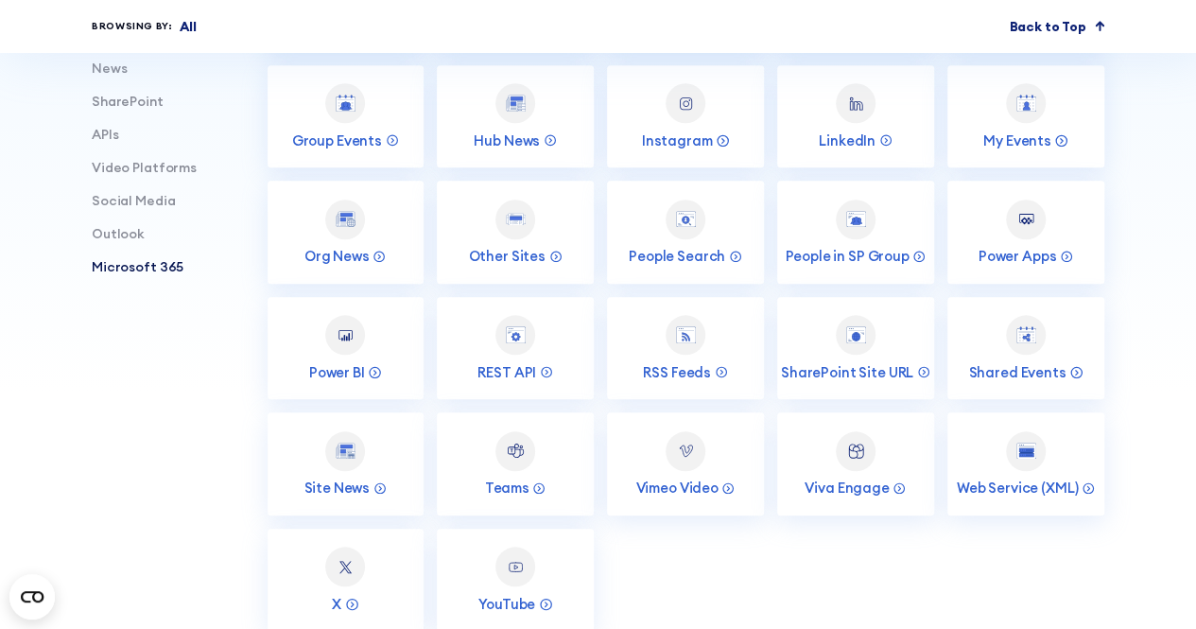
click at [157, 275] on link "Microsoft 365" at bounding box center [138, 266] width 92 height 17
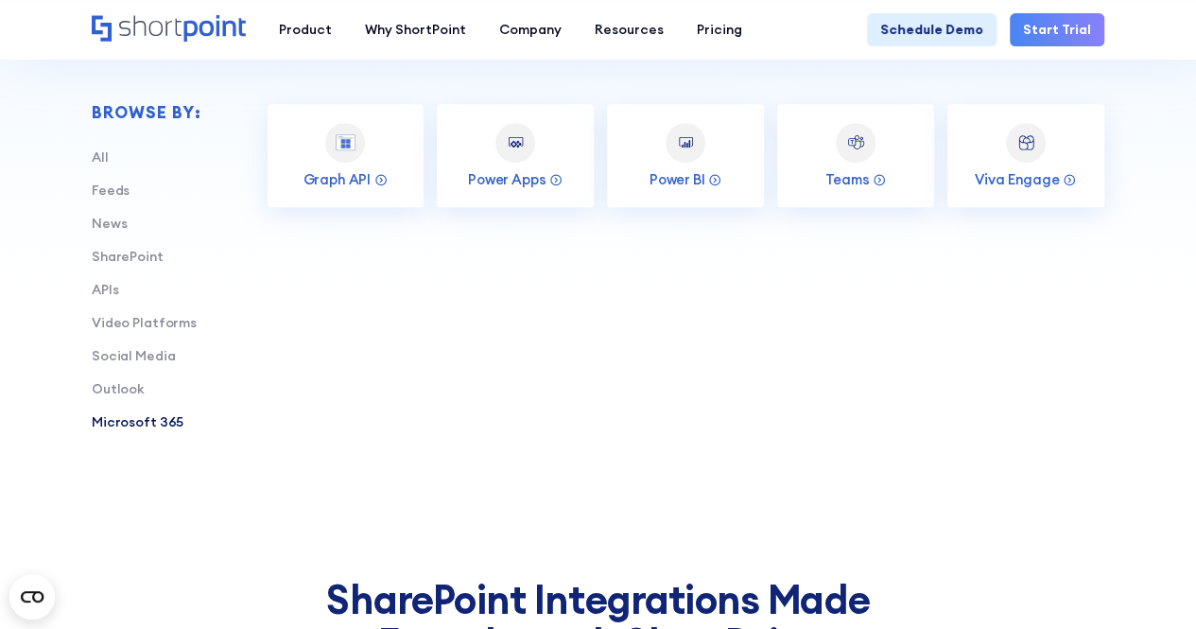
scroll to position [473, 0]
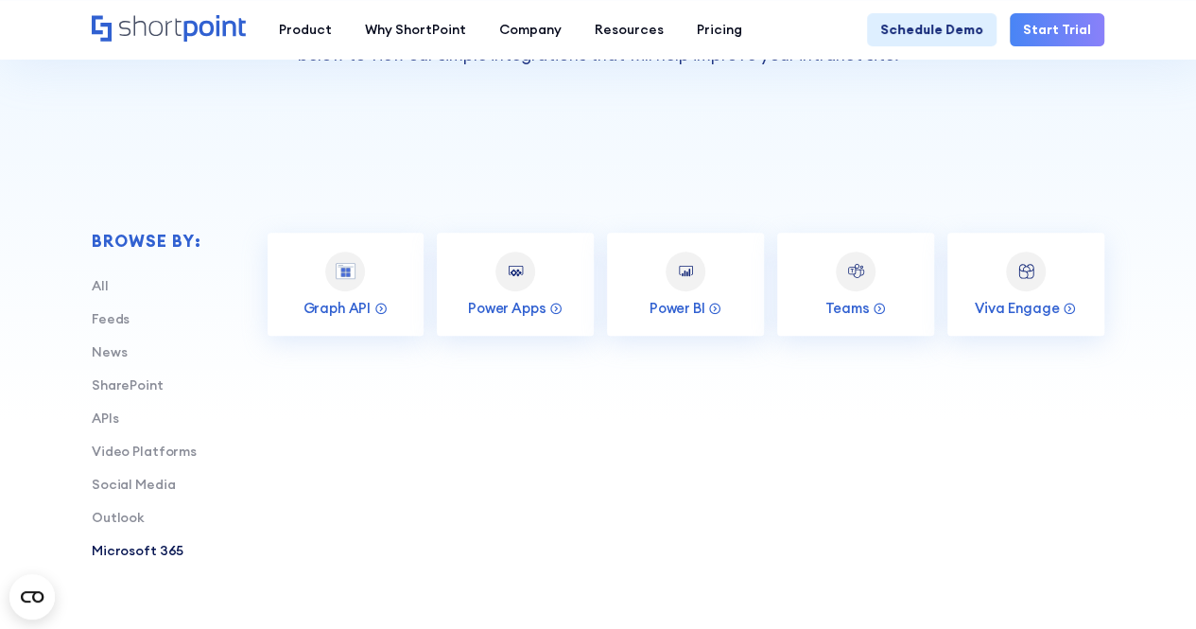
click at [141, 515] on div "Outlook" at bounding box center [147, 518] width 110 height 20
click at [127, 514] on link "Outlook" at bounding box center [118, 517] width 53 height 17
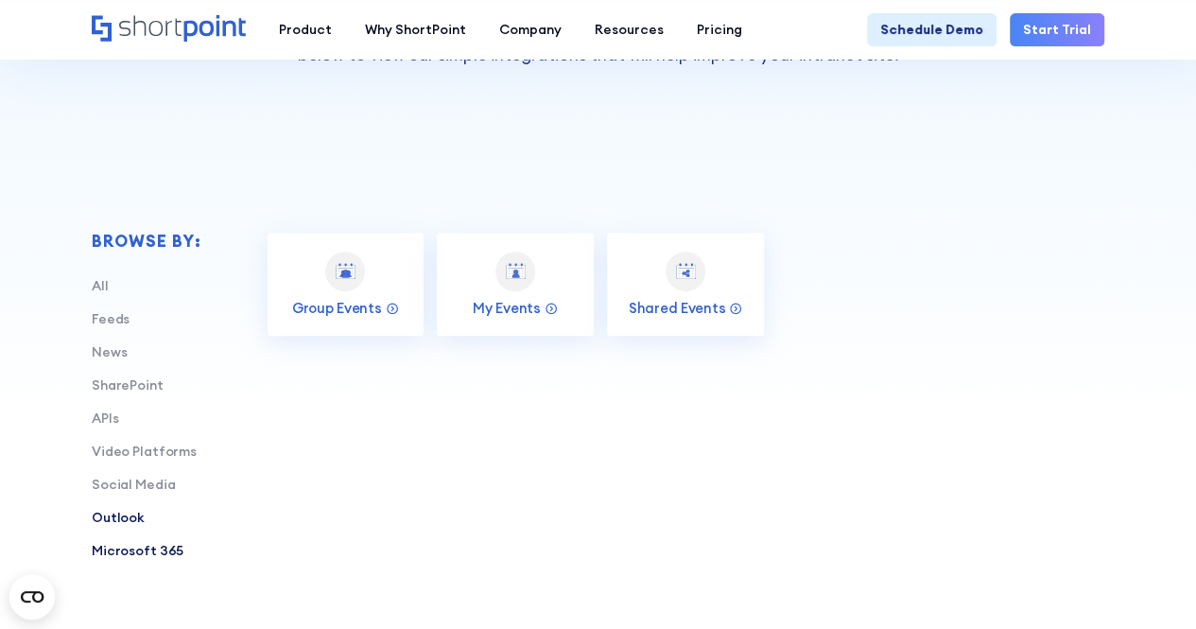
click at [146, 546] on link "Microsoft 365" at bounding box center [138, 550] width 92 height 17
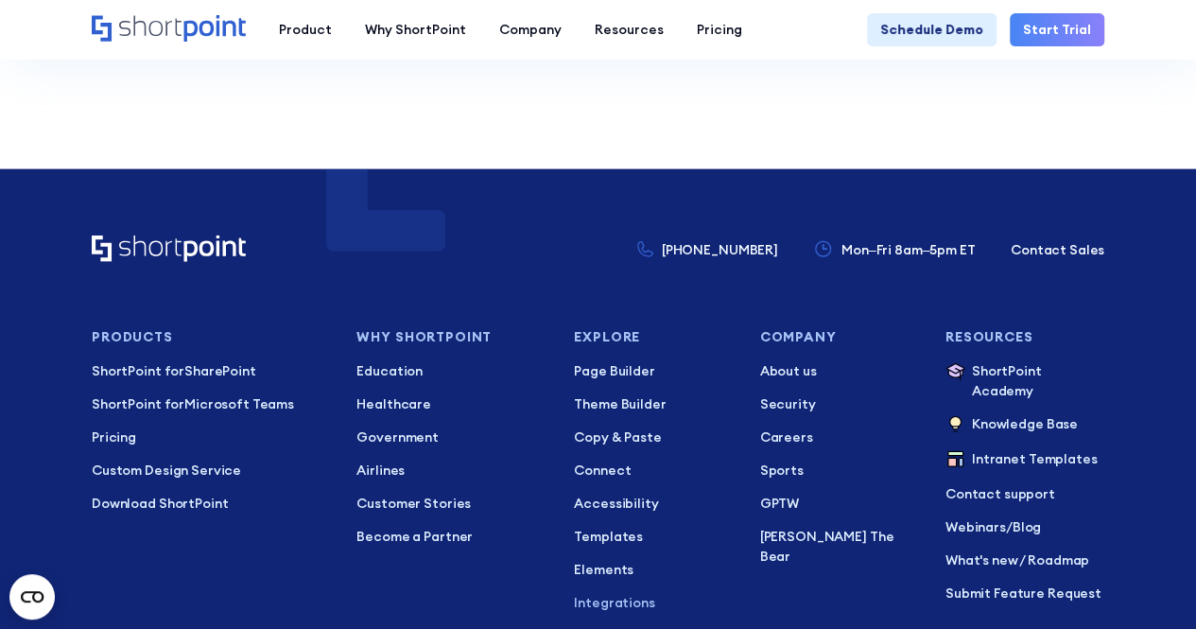
scroll to position [1608, 0]
